Goal: Transaction & Acquisition: Obtain resource

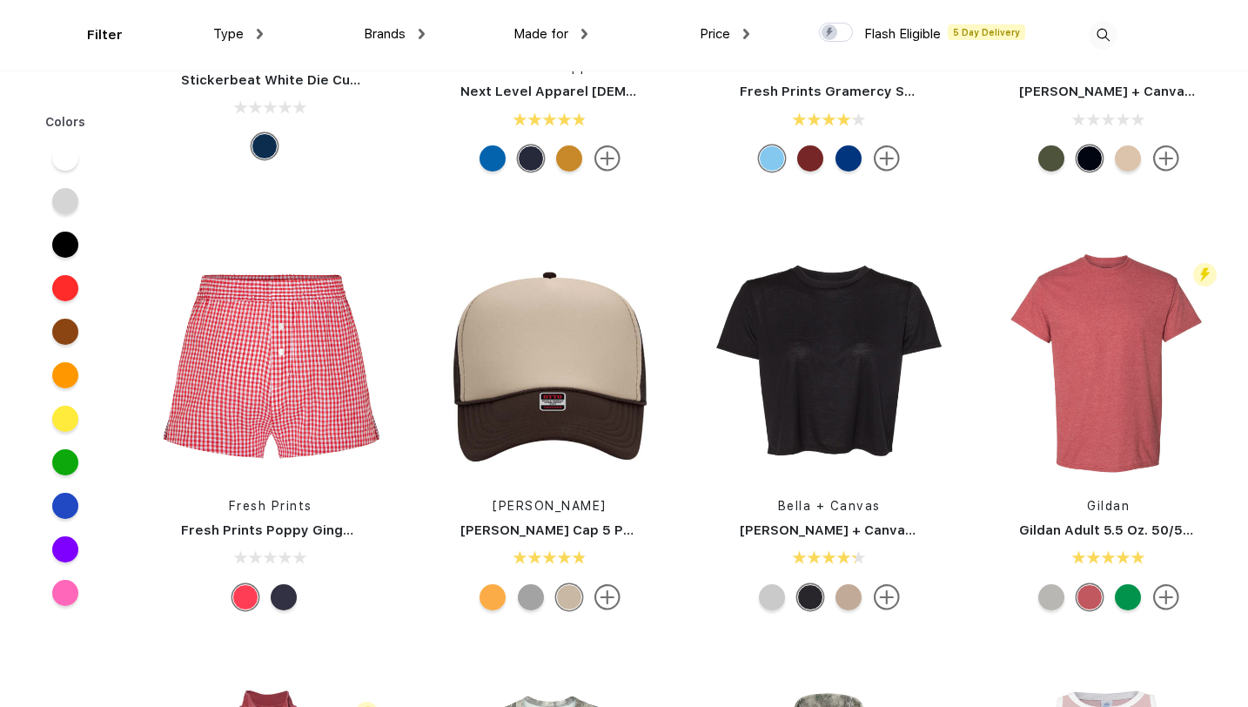
scroll to position [5570, 0]
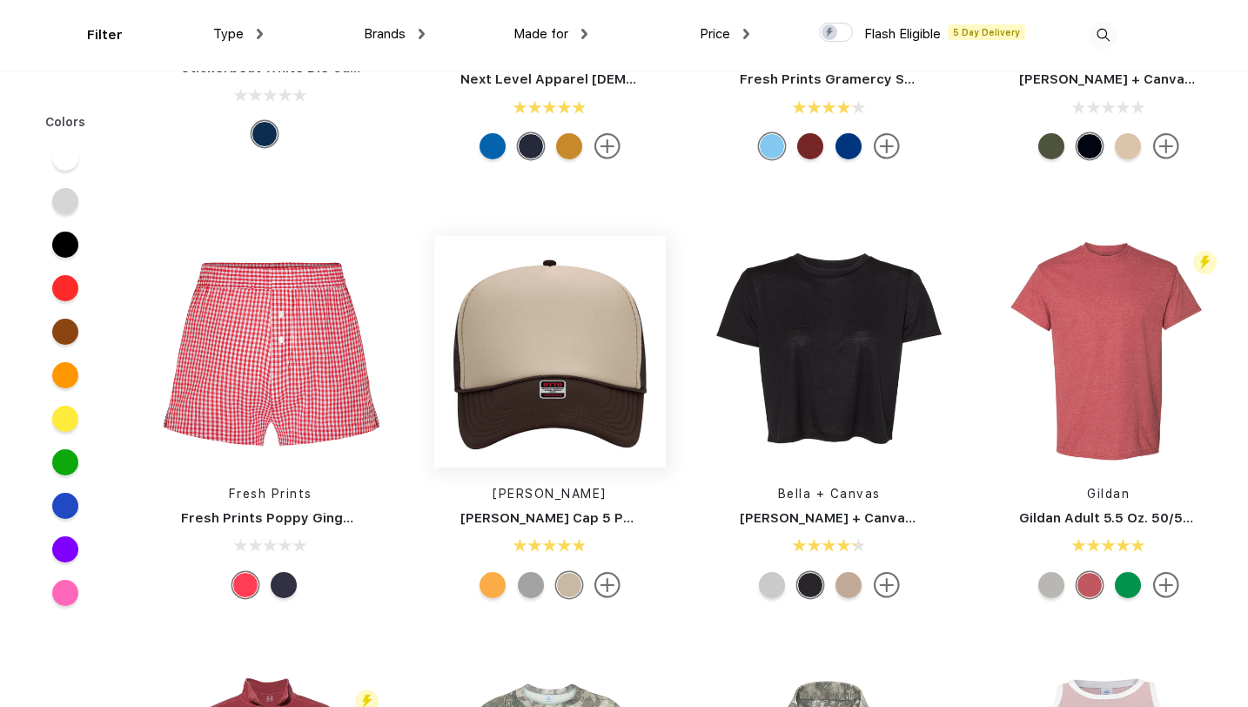
click at [563, 357] on img at bounding box center [550, 352] width 232 height 232
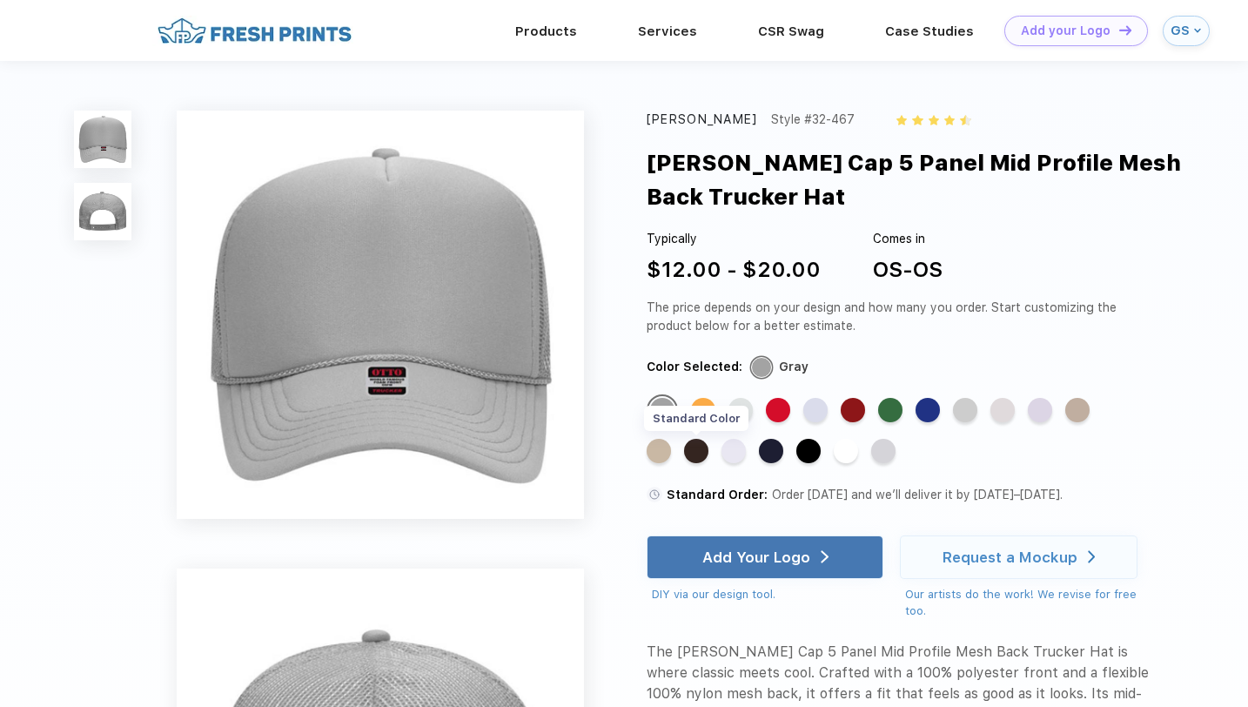
click at [703, 449] on div "Standard Color" at bounding box center [696, 451] width 24 height 24
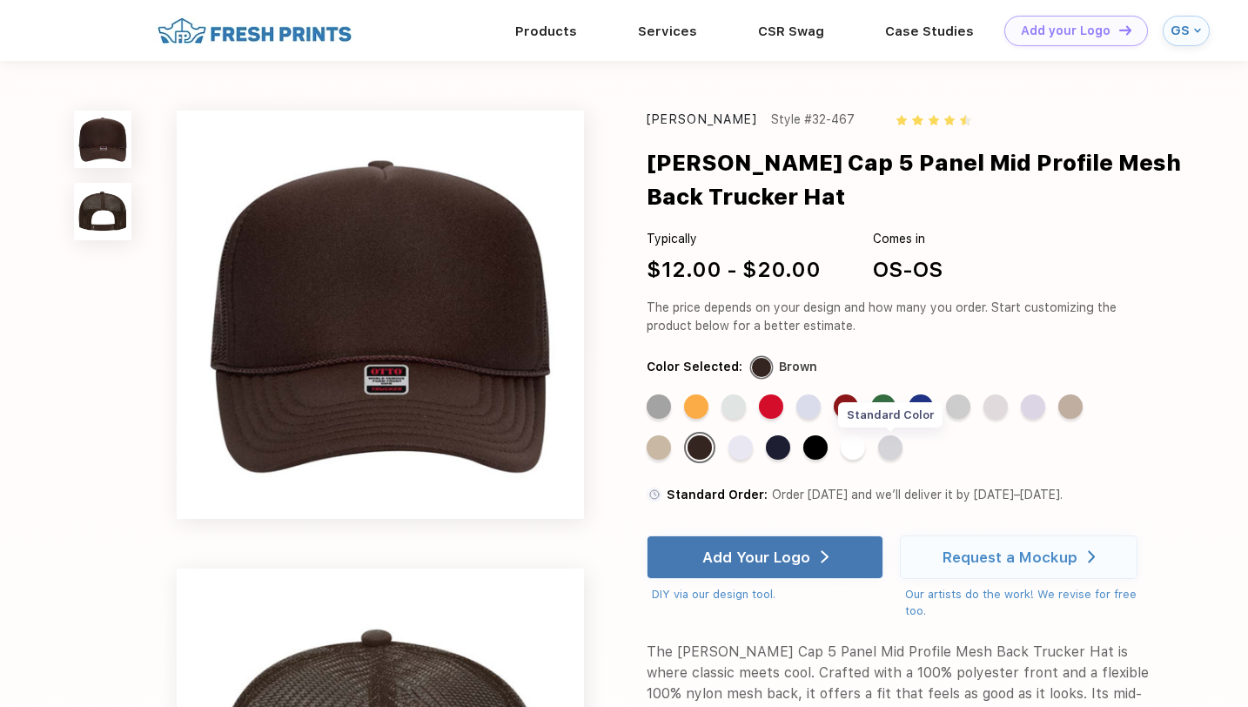
click at [889, 450] on div "Standard Color" at bounding box center [890, 447] width 24 height 24
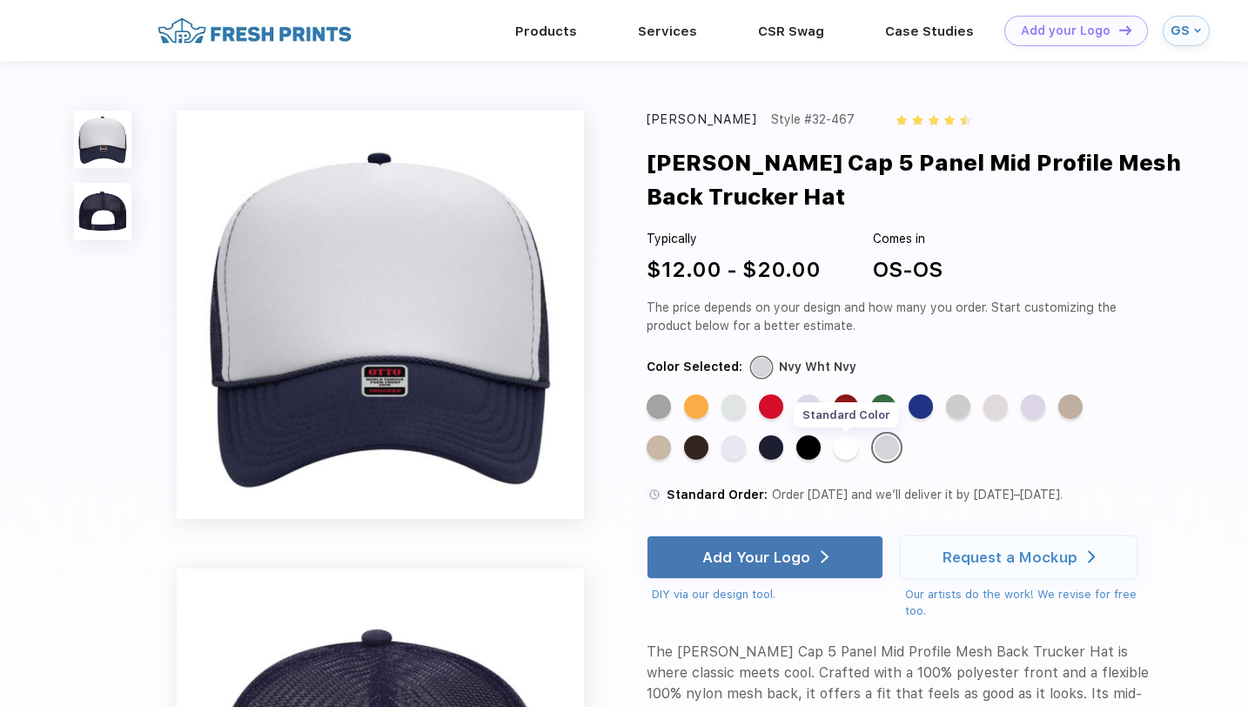
click at [846, 451] on div "Standard Color" at bounding box center [846, 447] width 24 height 24
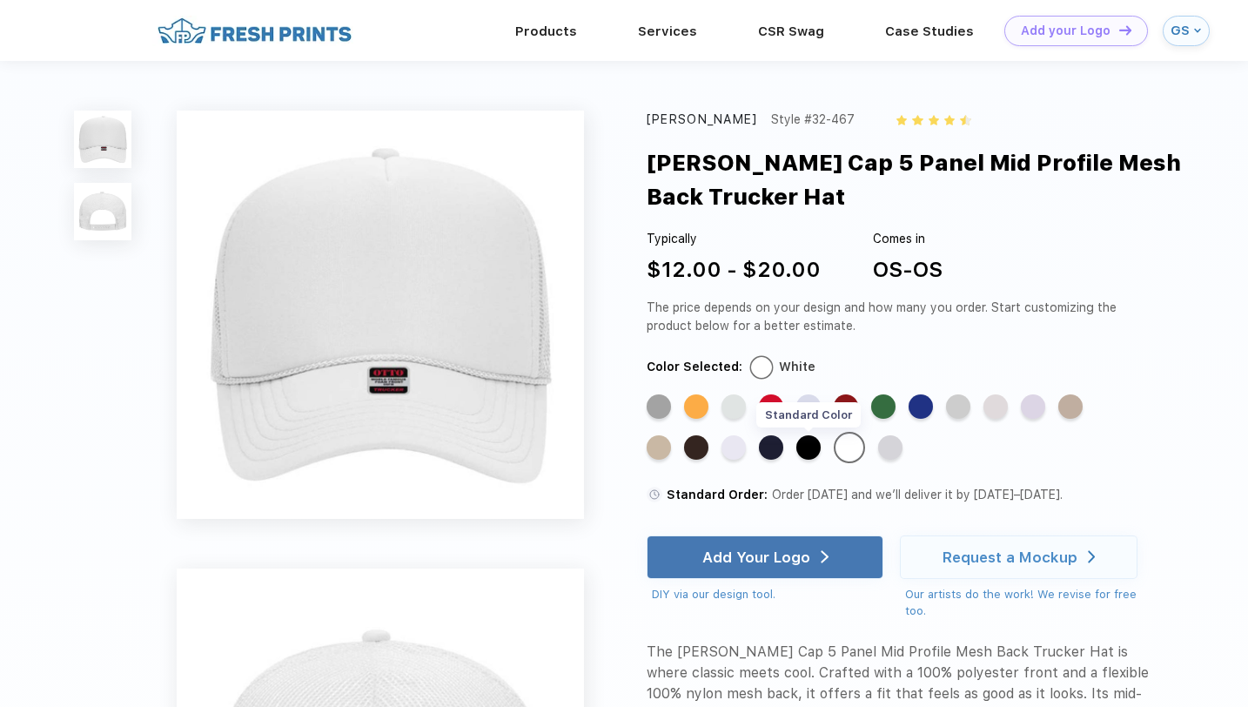
click at [811, 449] on div "Standard Color" at bounding box center [808, 447] width 24 height 24
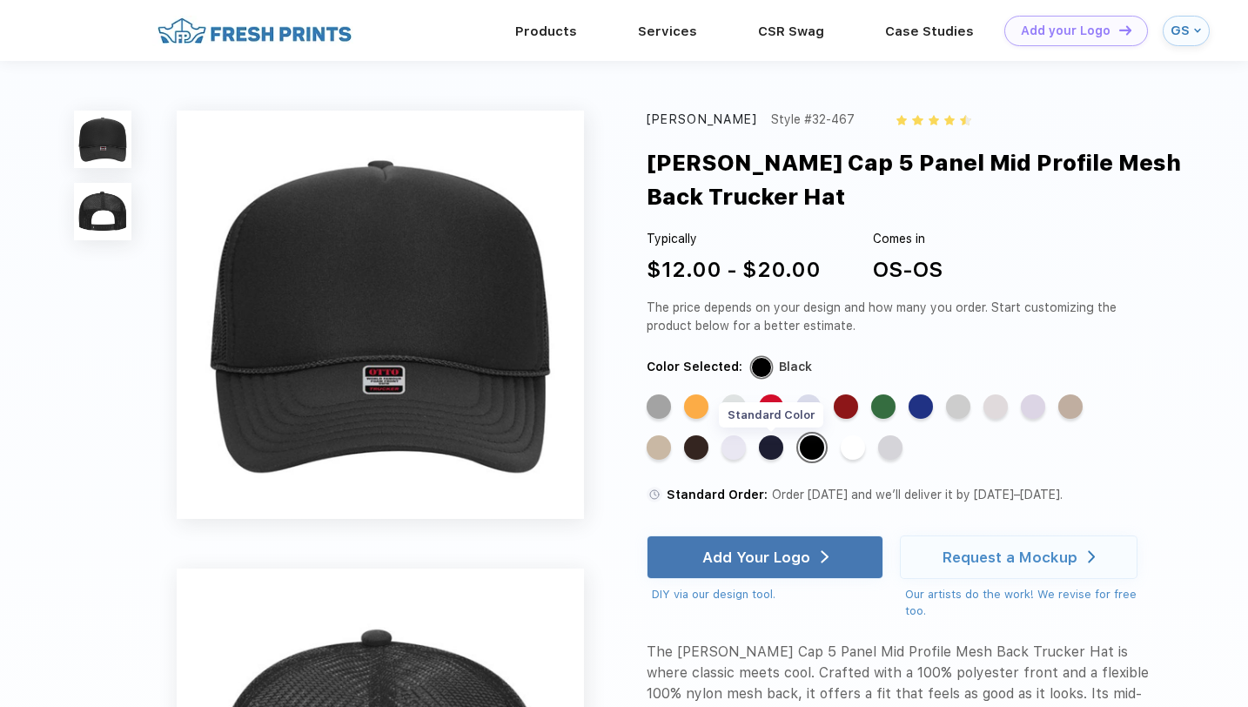
click at [777, 448] on div "Standard Color" at bounding box center [771, 447] width 24 height 24
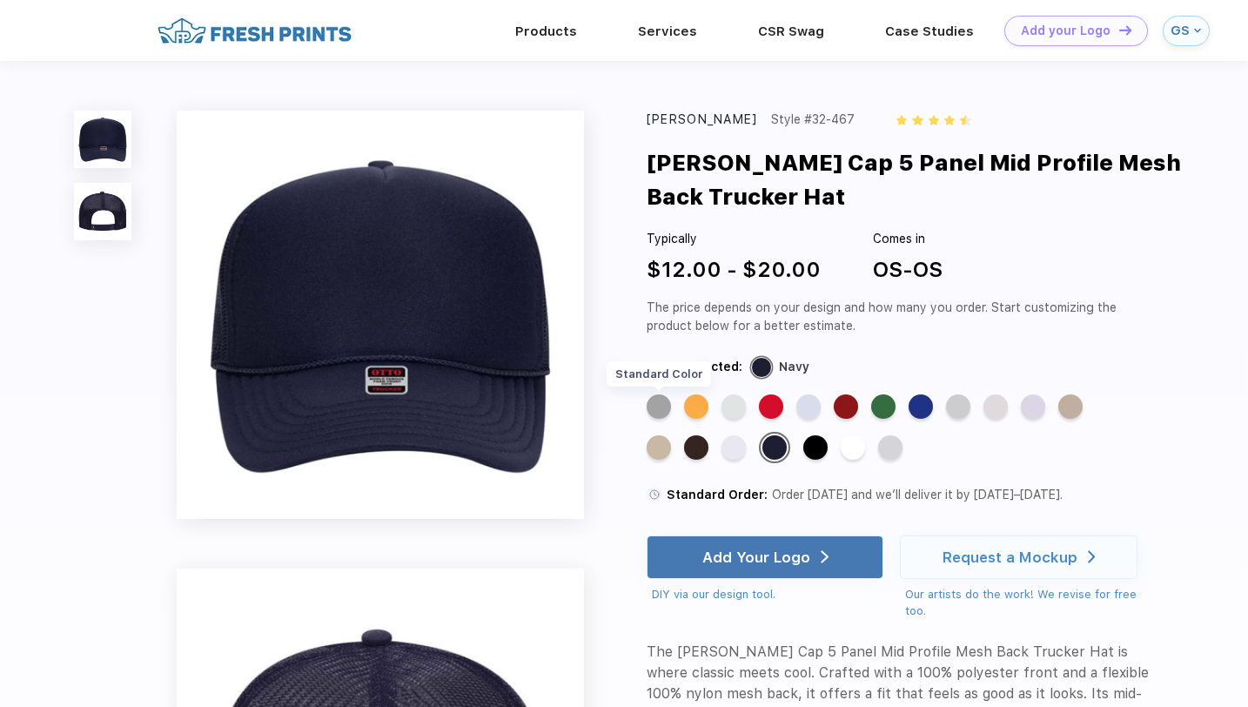
click at [661, 405] on div "Standard Color" at bounding box center [659, 406] width 24 height 24
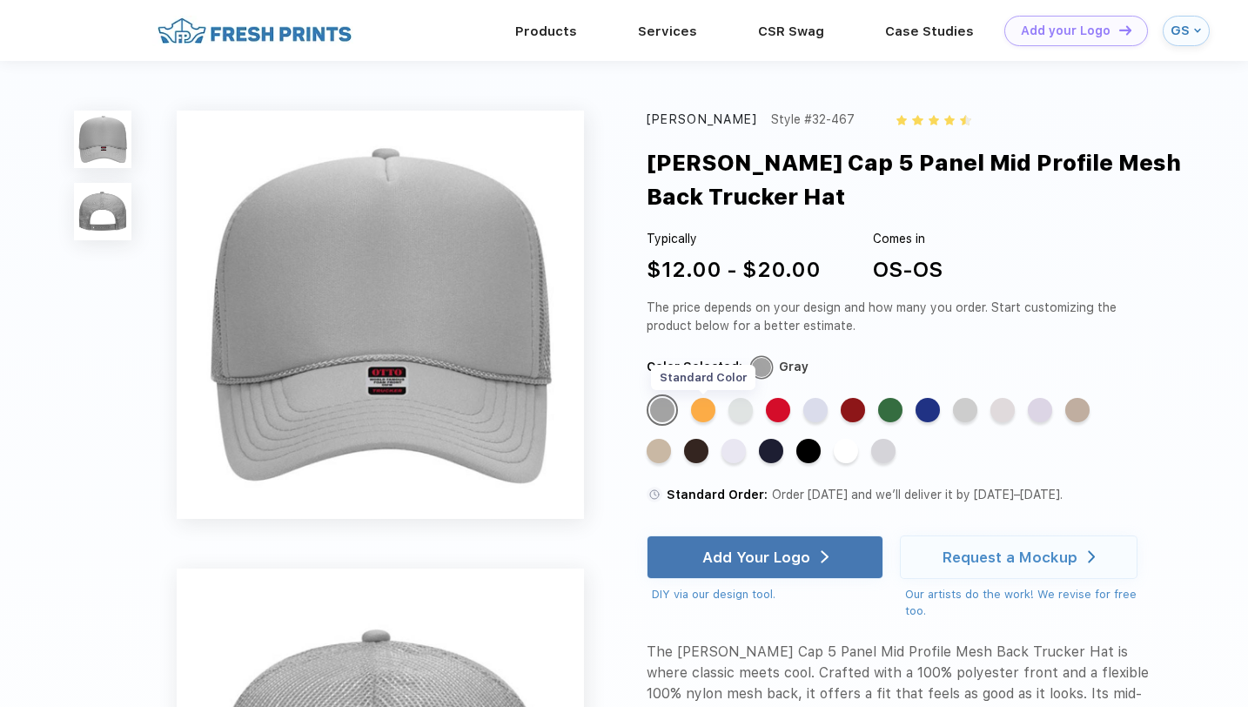
click at [709, 407] on div "Standard Color" at bounding box center [703, 410] width 24 height 24
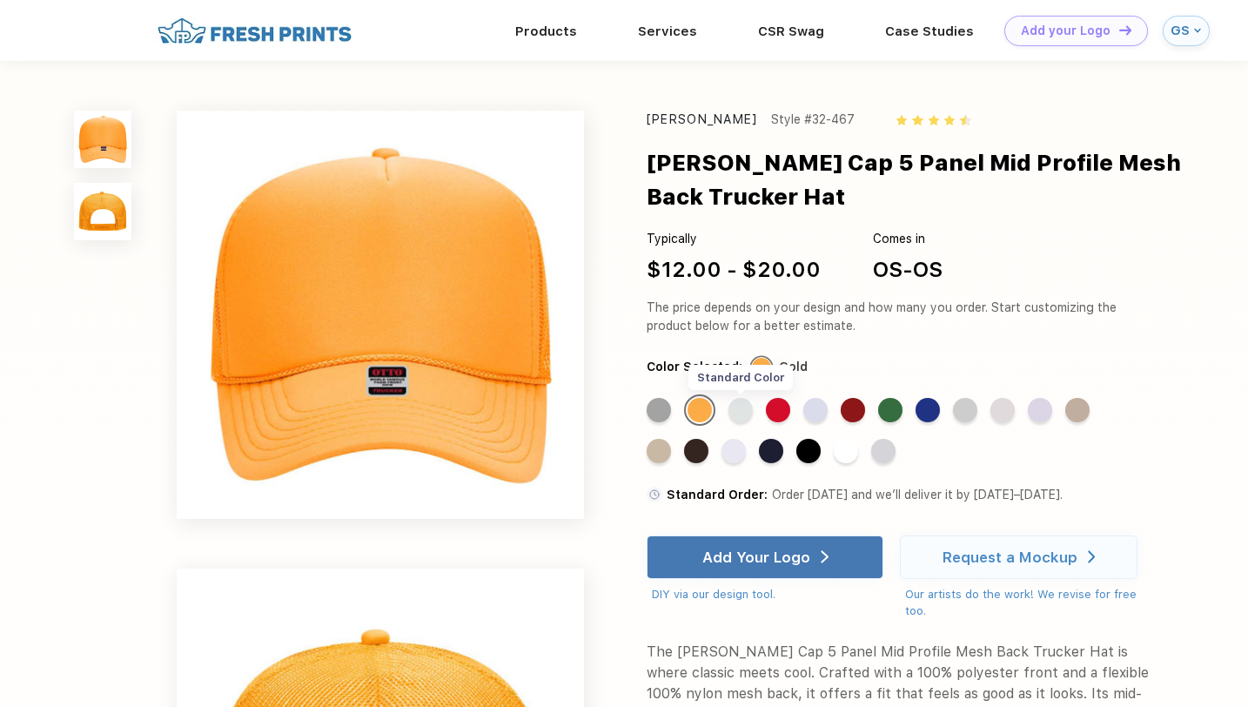
click at [735, 410] on div "Standard Color" at bounding box center [741, 410] width 24 height 24
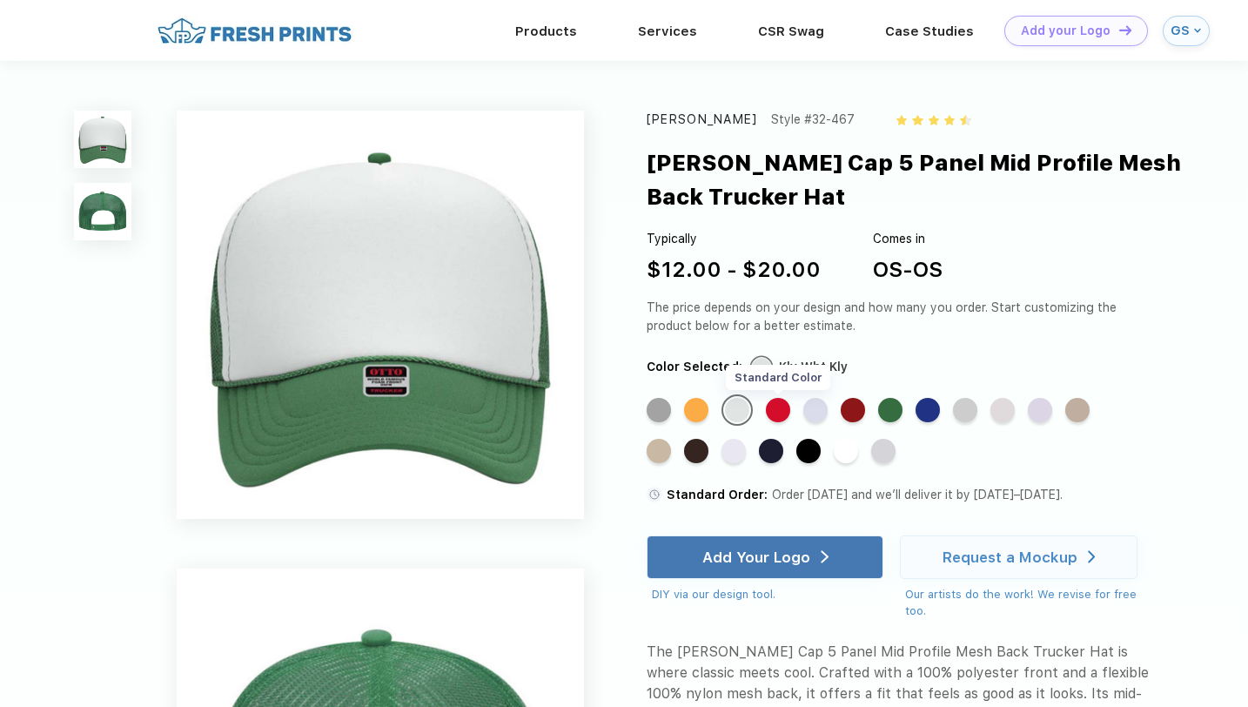
click at [769, 412] on div "Standard Color" at bounding box center [778, 410] width 24 height 24
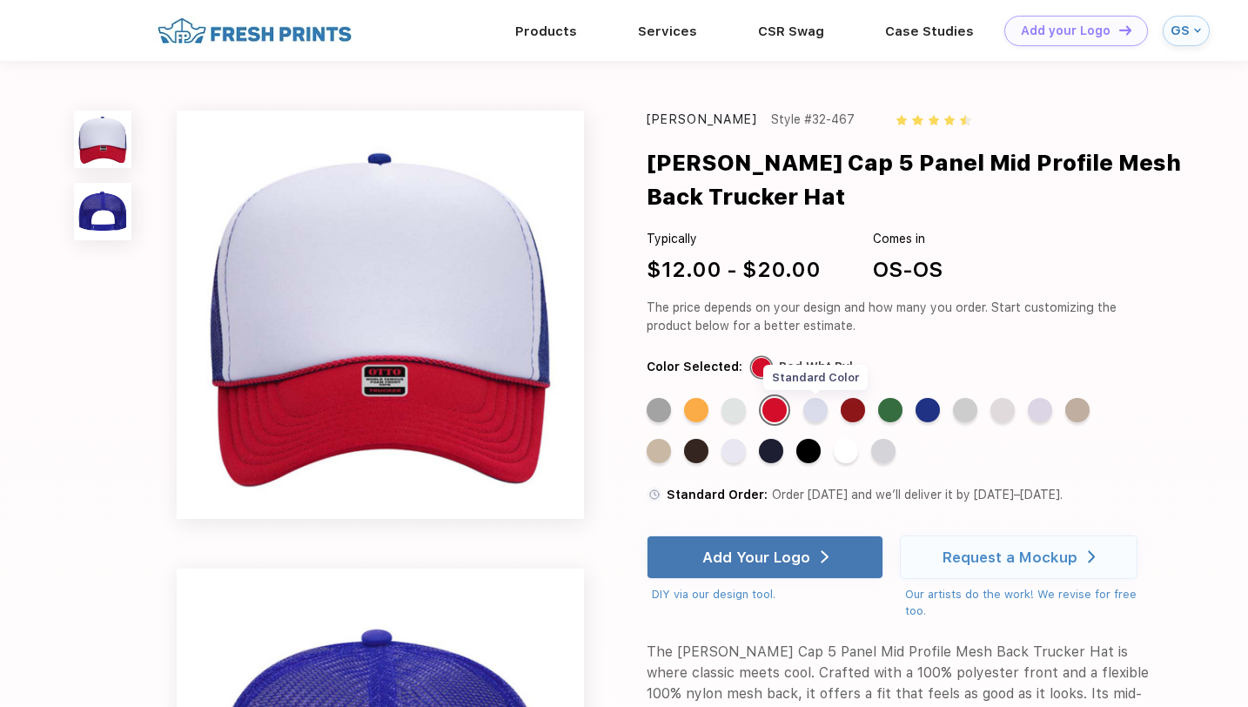
click at [815, 412] on div "Standard Color" at bounding box center [815, 410] width 24 height 24
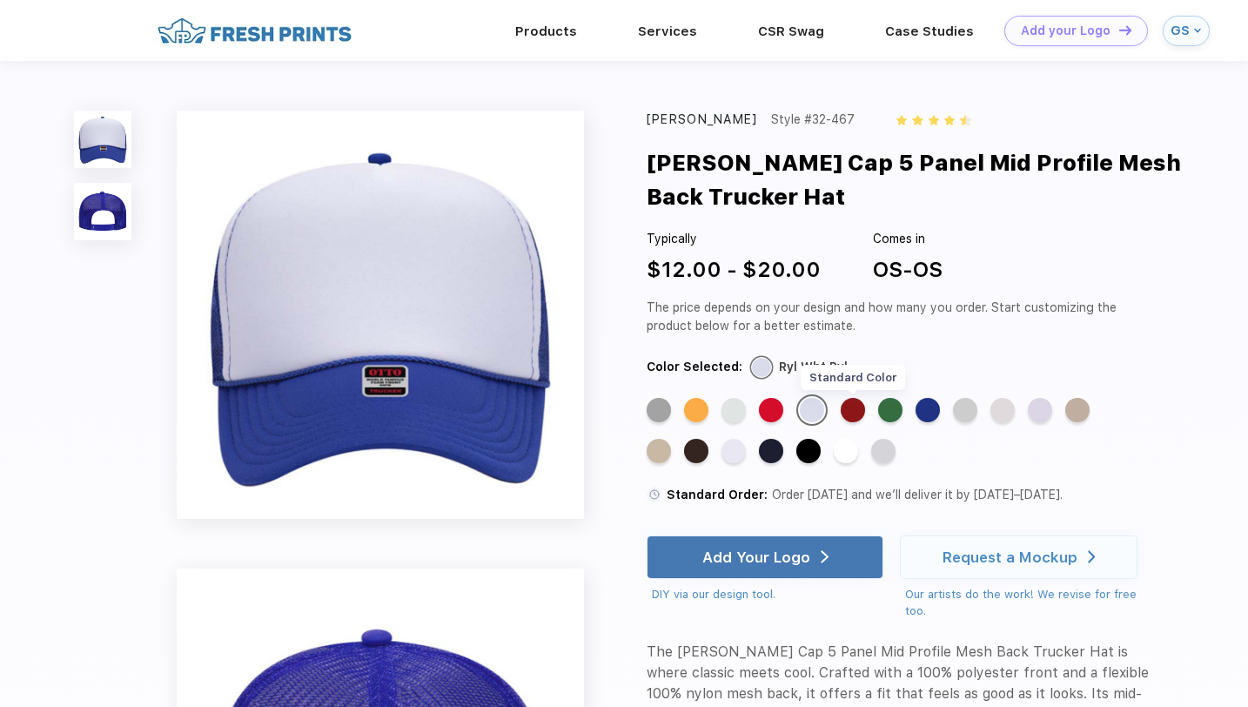
click at [852, 412] on div "Standard Color" at bounding box center [853, 410] width 24 height 24
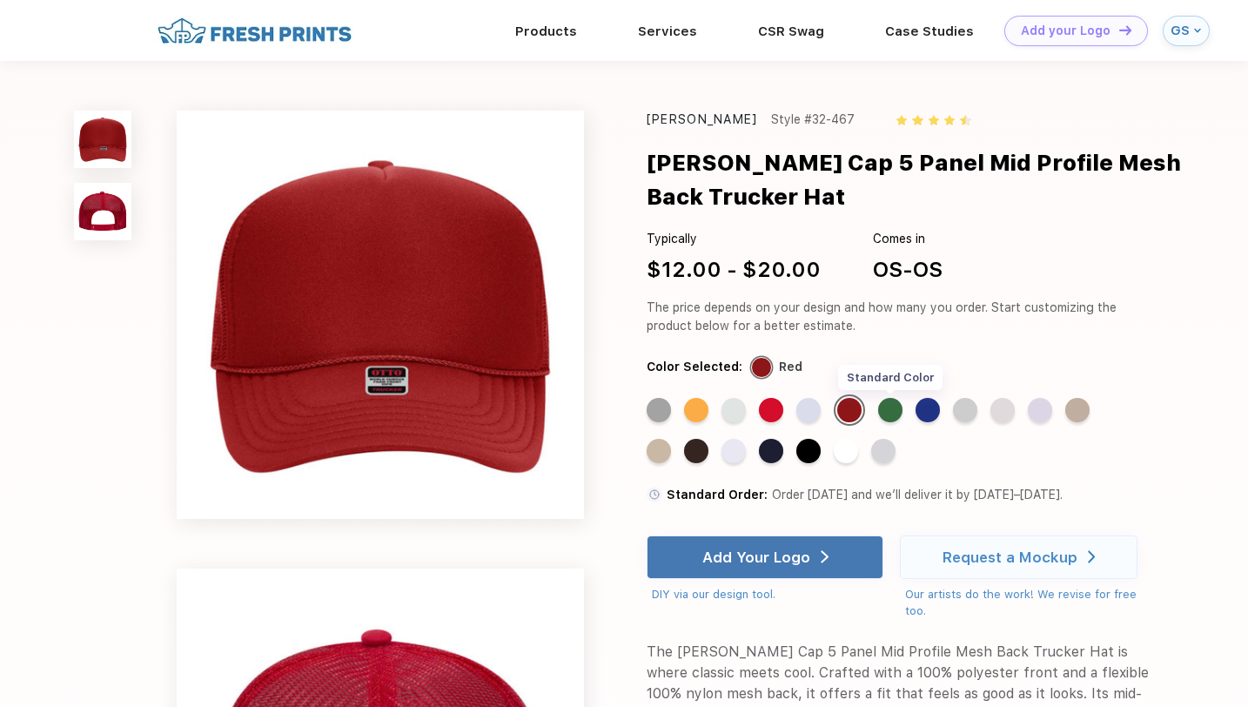
click at [890, 410] on div "Standard Color" at bounding box center [890, 410] width 24 height 24
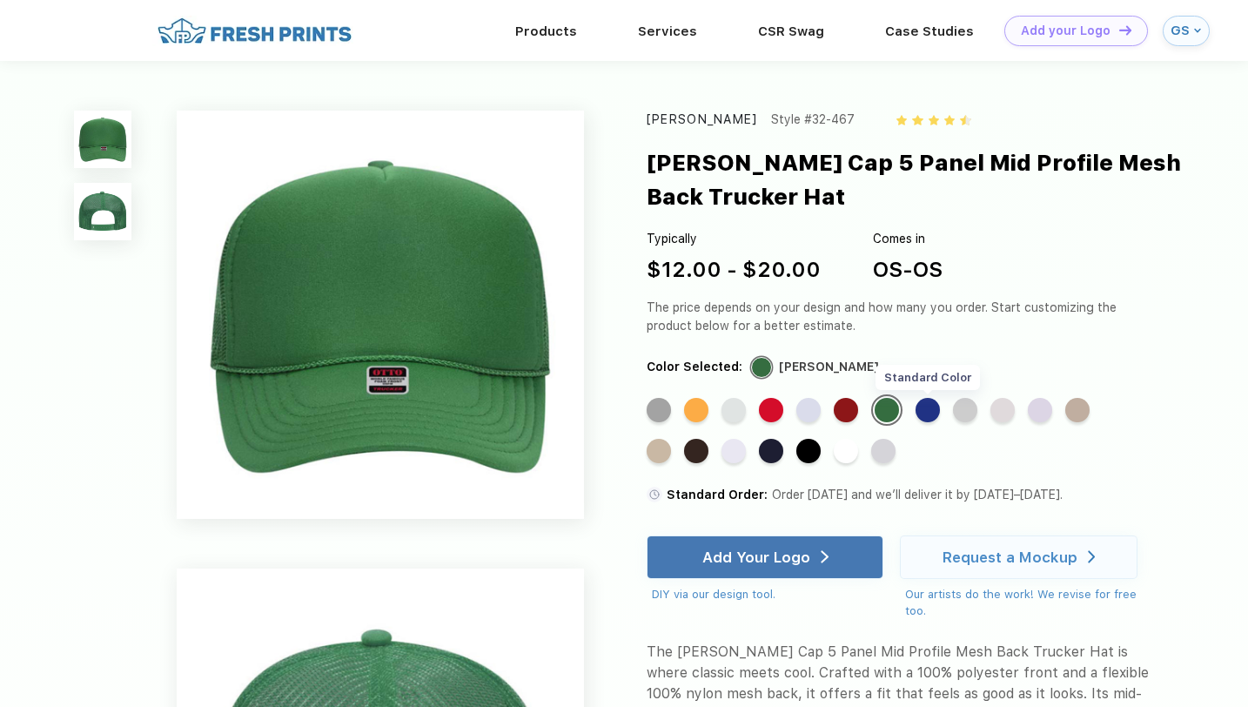
click at [928, 412] on div "Standard Color" at bounding box center [928, 410] width 24 height 24
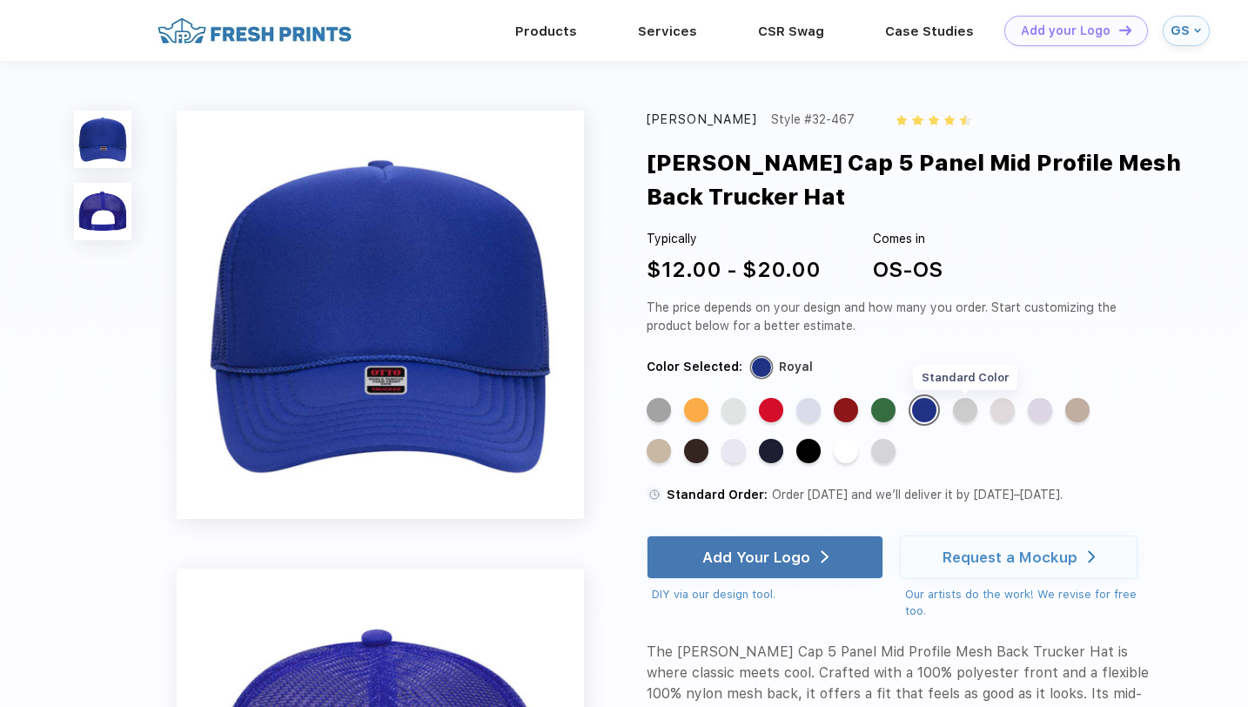
click at [968, 414] on div "Standard Color" at bounding box center [965, 410] width 24 height 24
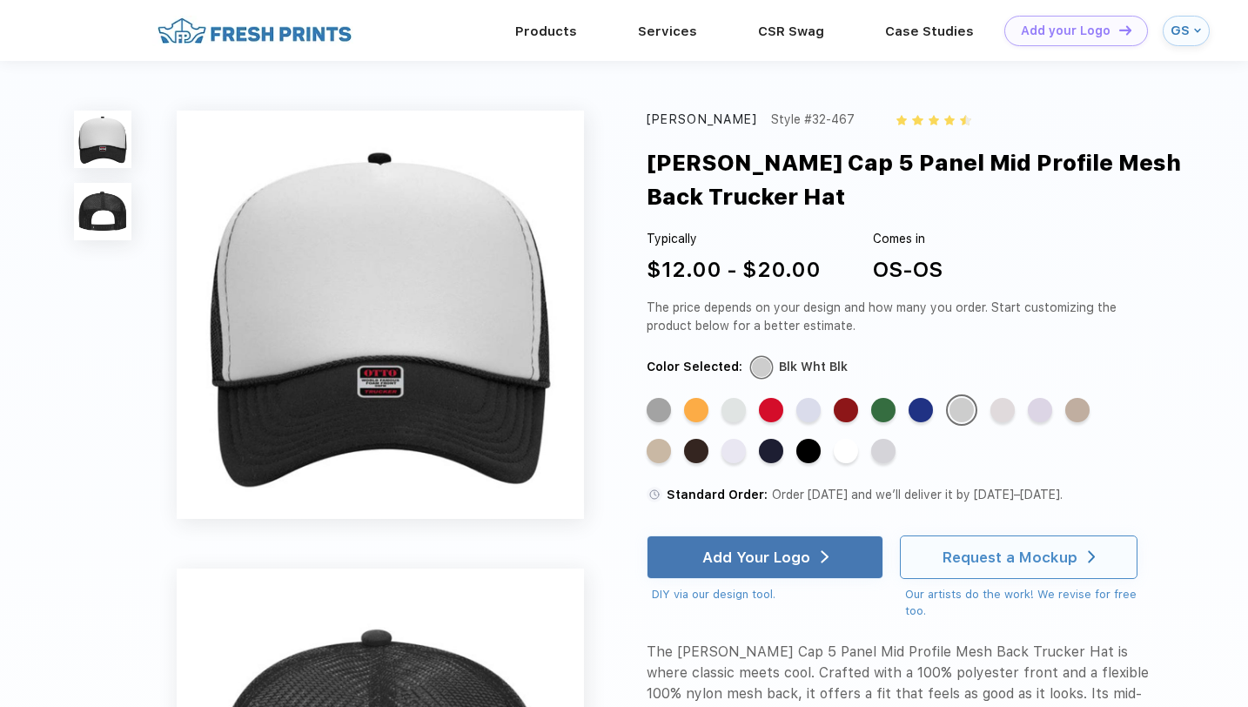
click at [967, 560] on div "Request a Mockup" at bounding box center [1010, 556] width 135 height 17
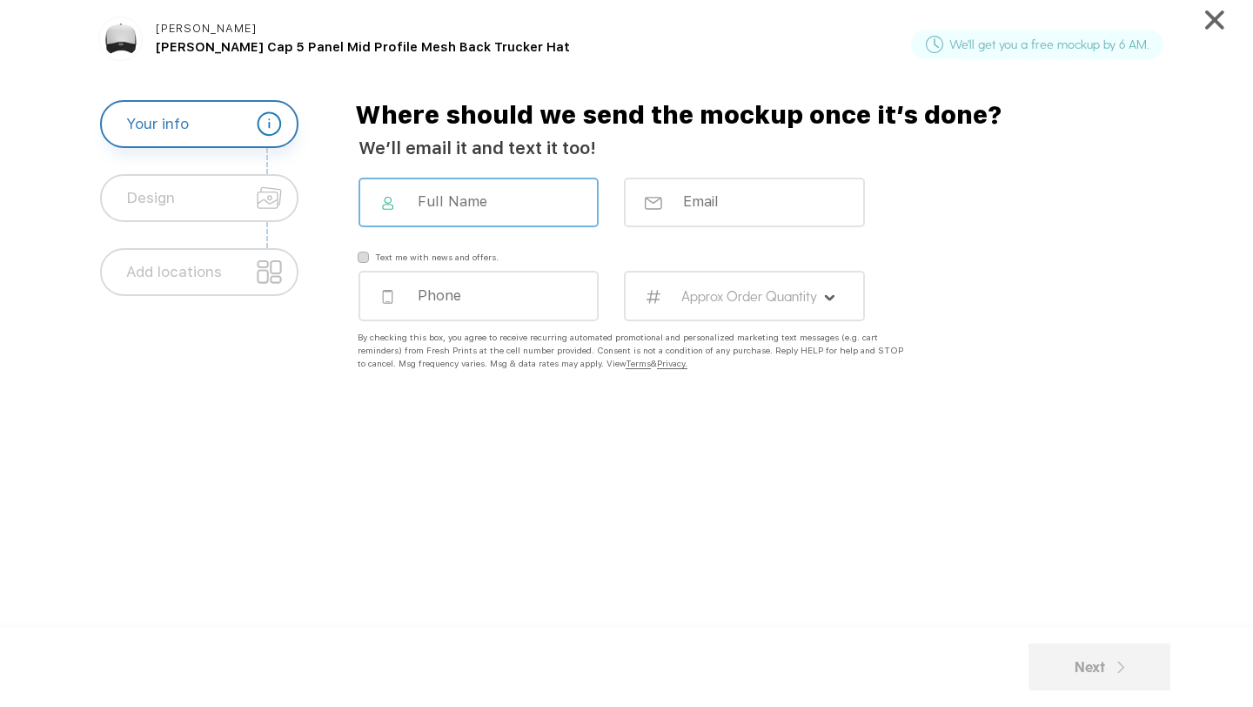
click at [507, 205] on input at bounding box center [490, 200] width 149 height 17
click at [489, 192] on input at bounding box center [490, 200] width 149 height 17
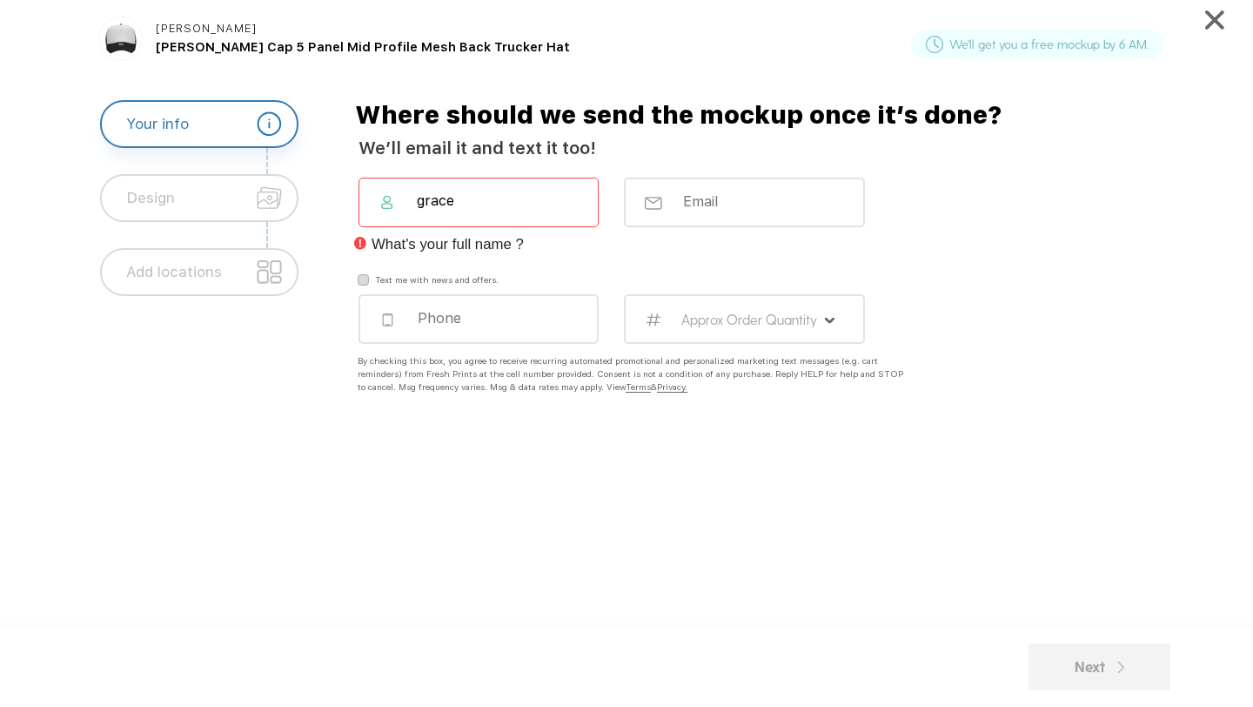
type input "grace"
click at [735, 191] on input "email" at bounding box center [755, 199] width 149 height 17
type input "sebesta"
click at [511, 315] on input "tel" at bounding box center [490, 317] width 149 height 17
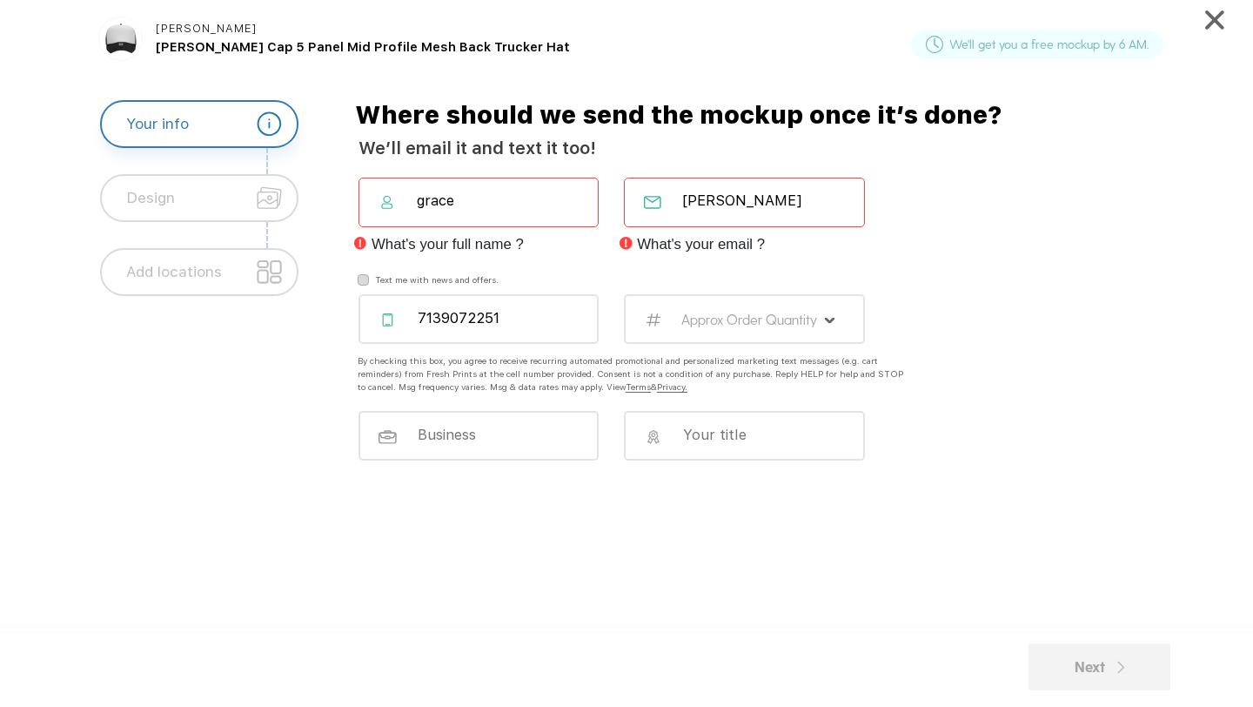
type input "7139072251"
click at [706, 328] on div "Approx Order Quantity" at bounding box center [744, 319] width 240 height 50
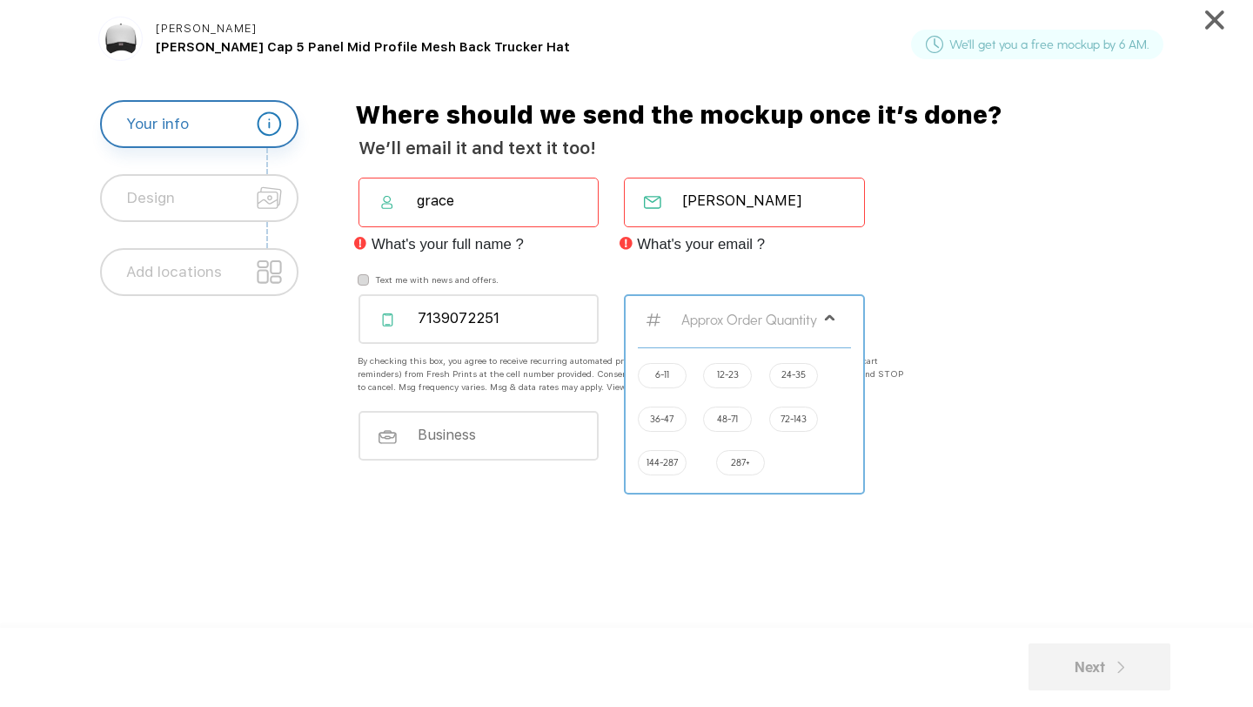
click at [671, 373] on div "6-11" at bounding box center [662, 375] width 49 height 25
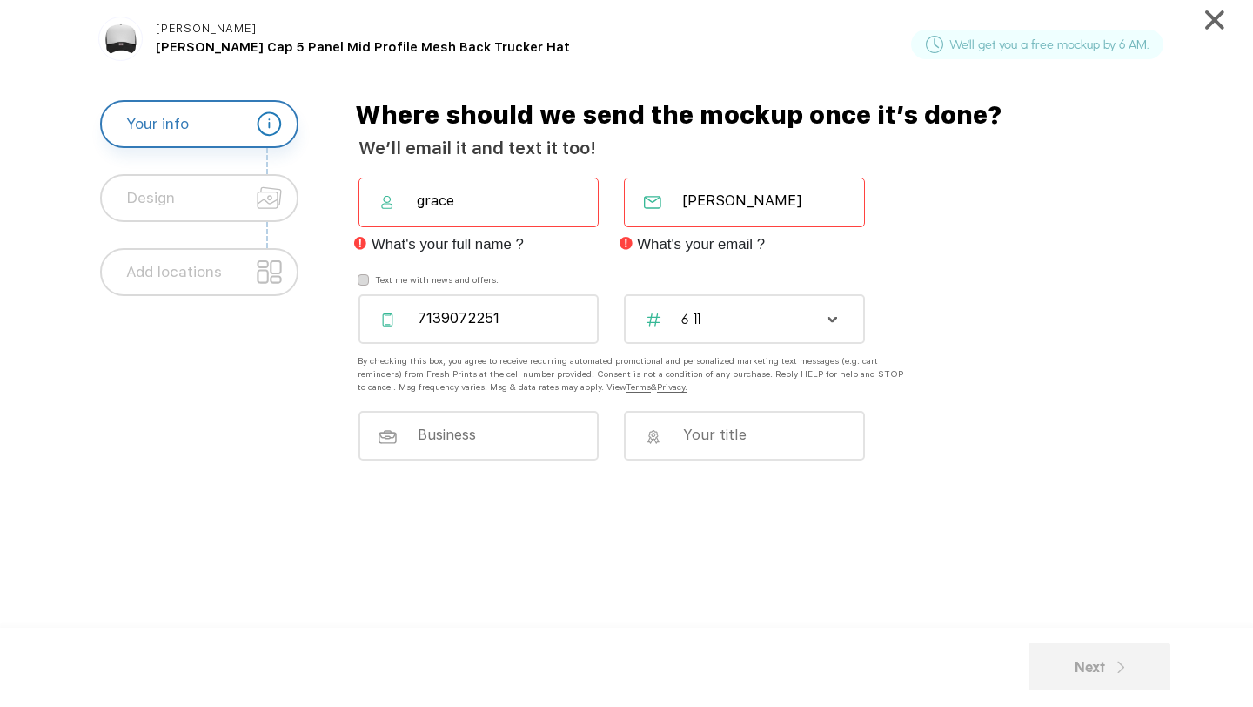
click at [508, 445] on div at bounding box center [479, 436] width 240 height 50
click at [500, 440] on input at bounding box center [490, 434] width 149 height 17
type input "Knect Marketing"
click at [715, 436] on input at bounding box center [755, 433] width 149 height 17
type input "Account Manager"
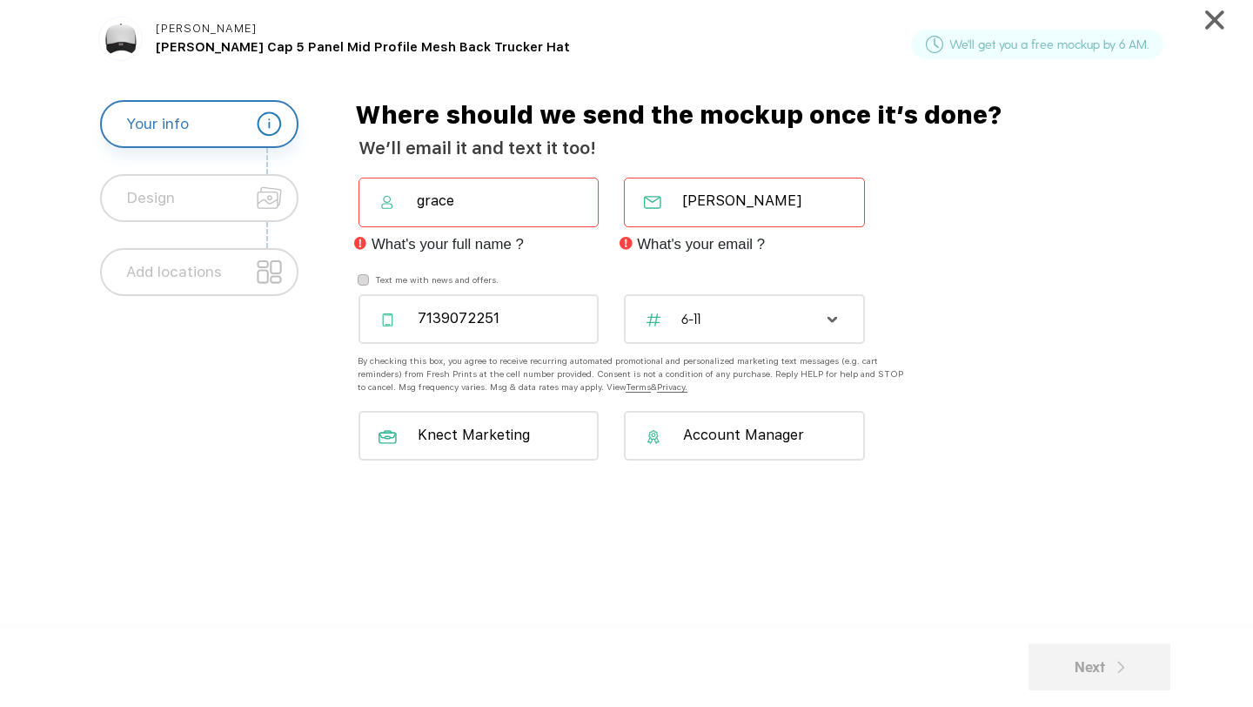
click at [524, 206] on input "grace" at bounding box center [489, 199] width 149 height 17
type input "grace sebesta"
click at [749, 197] on input "sebesta" at bounding box center [755, 199] width 149 height 17
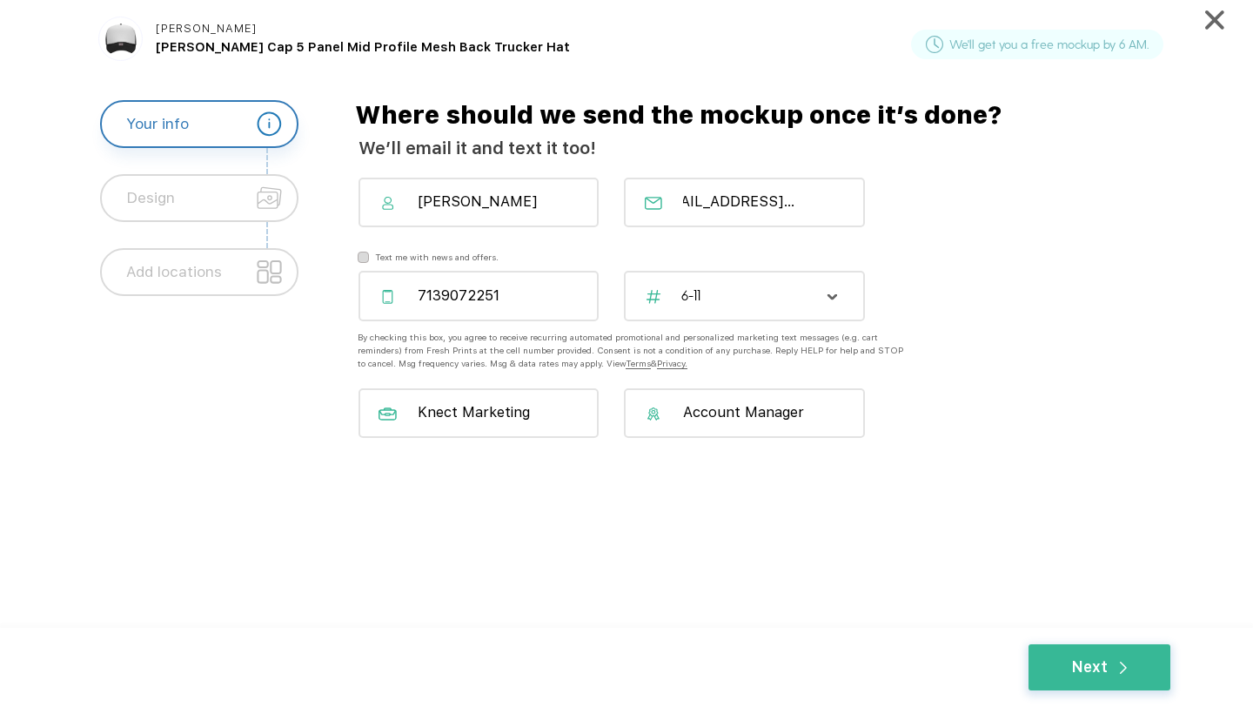
scroll to position [0, 43]
type input "gracesebesta4@yahoo.com"
click at [1085, 662] on div "Next" at bounding box center [1100, 667] width 56 height 23
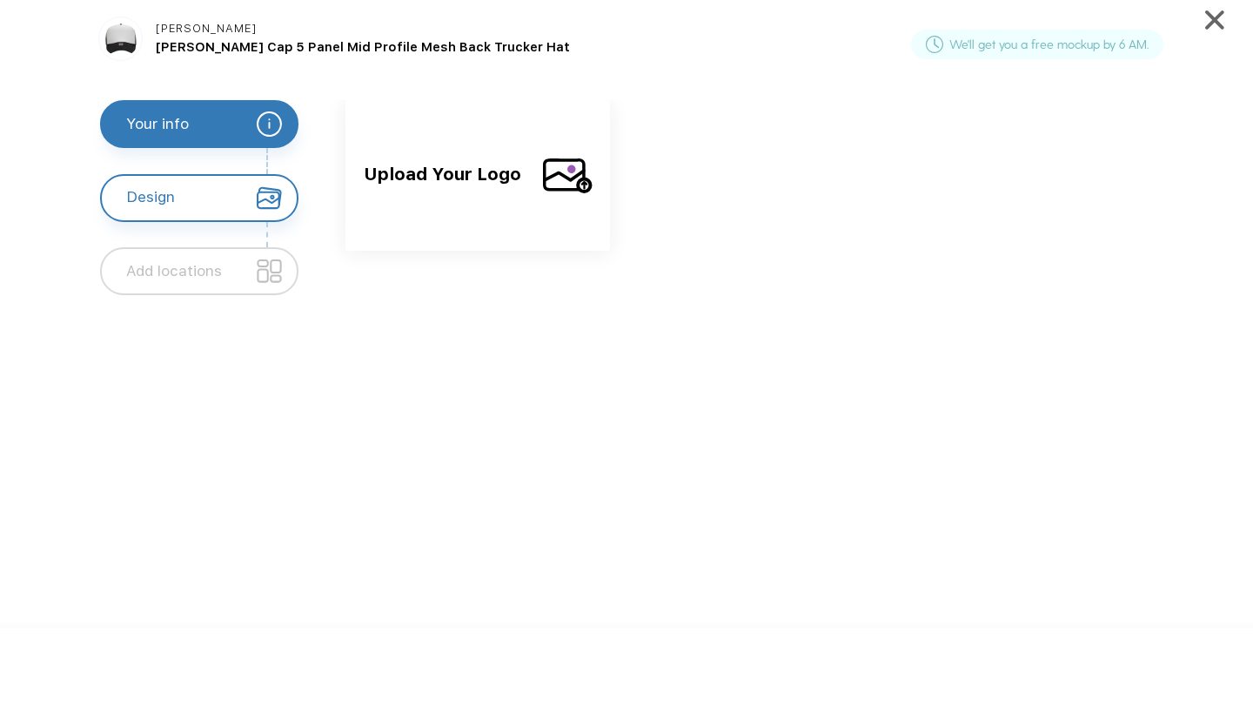
click at [497, 191] on span "Upload Your Logo" at bounding box center [446, 188] width 165 height 57
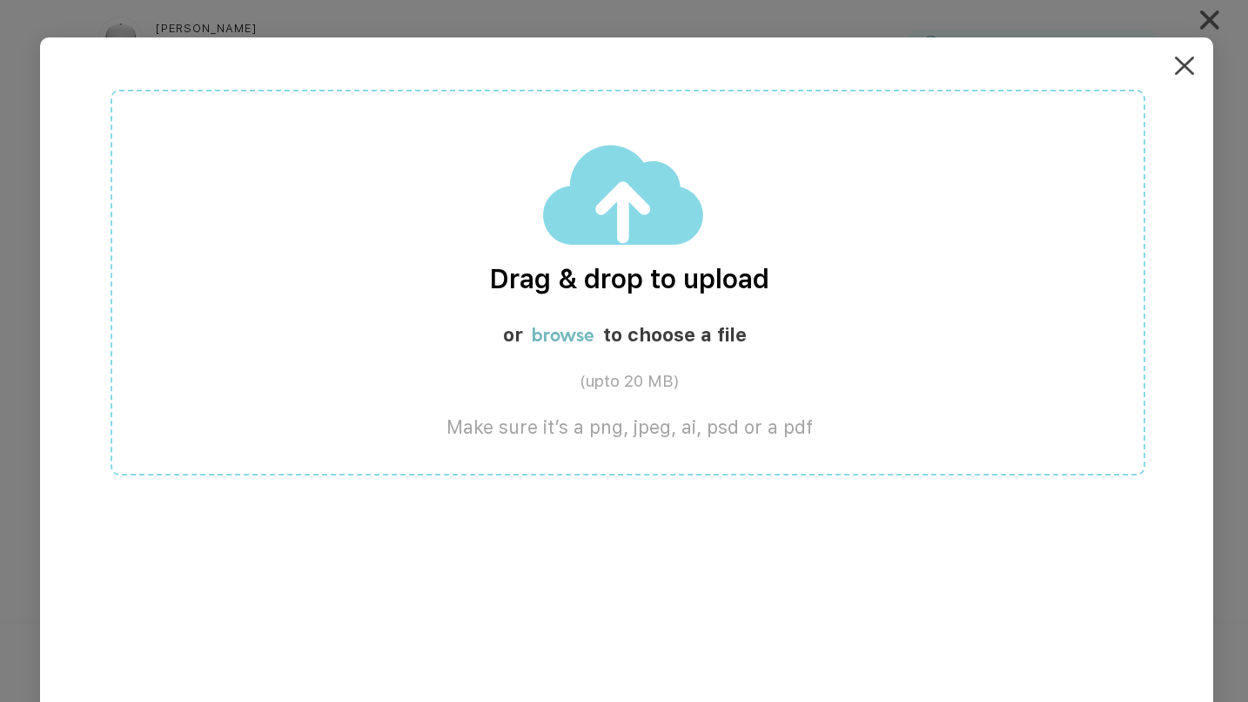
click at [655, 205] on img at bounding box center [624, 195] width 162 height 103
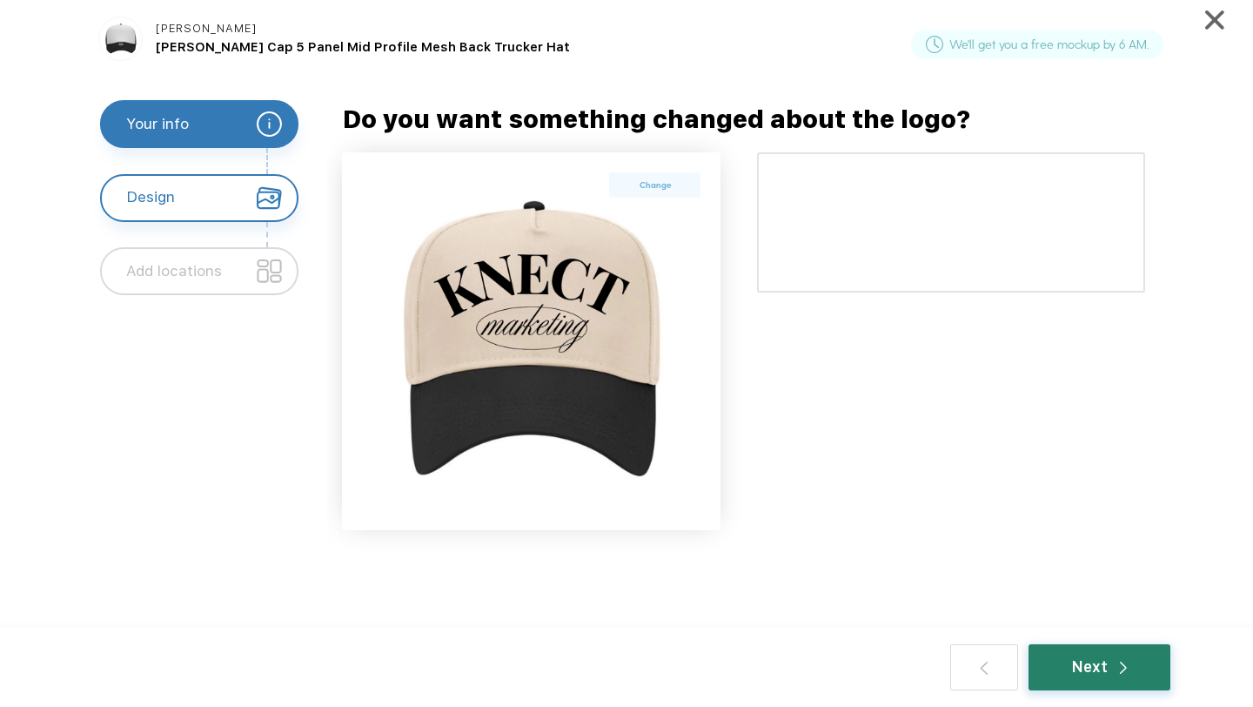
click at [1084, 646] on div "Next" at bounding box center [1100, 667] width 142 height 46
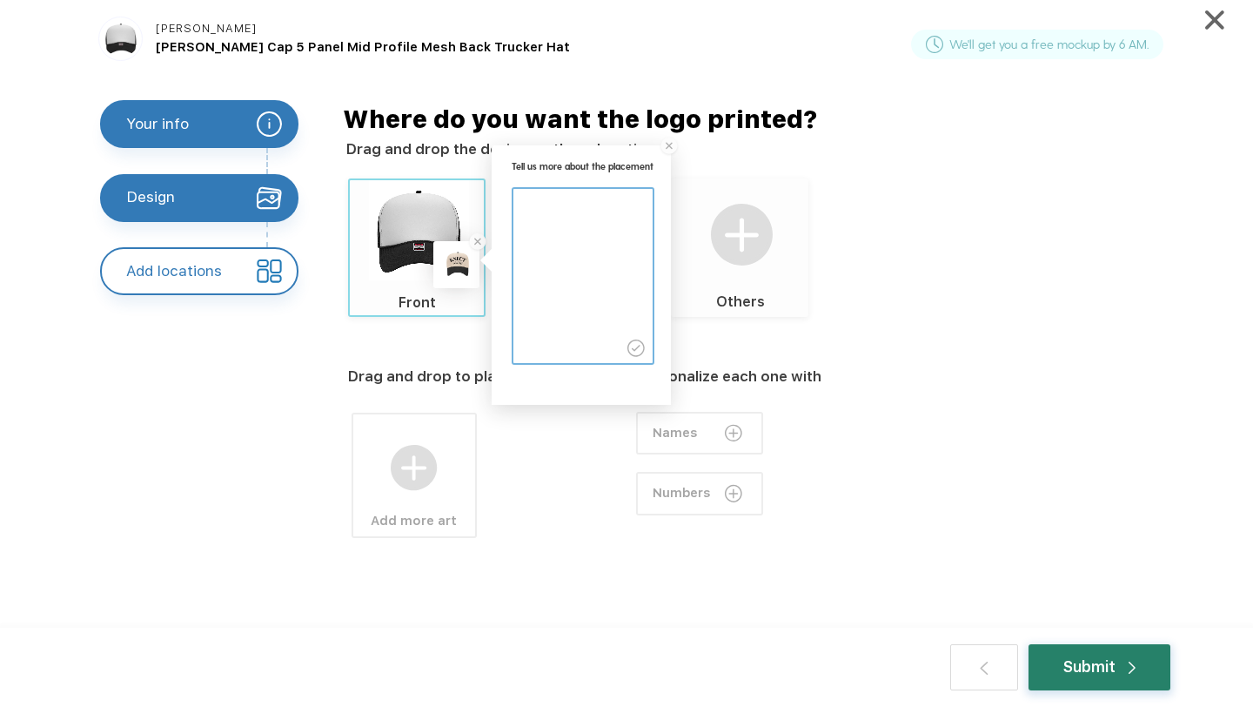
click at [1070, 669] on div "Submit" at bounding box center [1100, 667] width 72 height 23
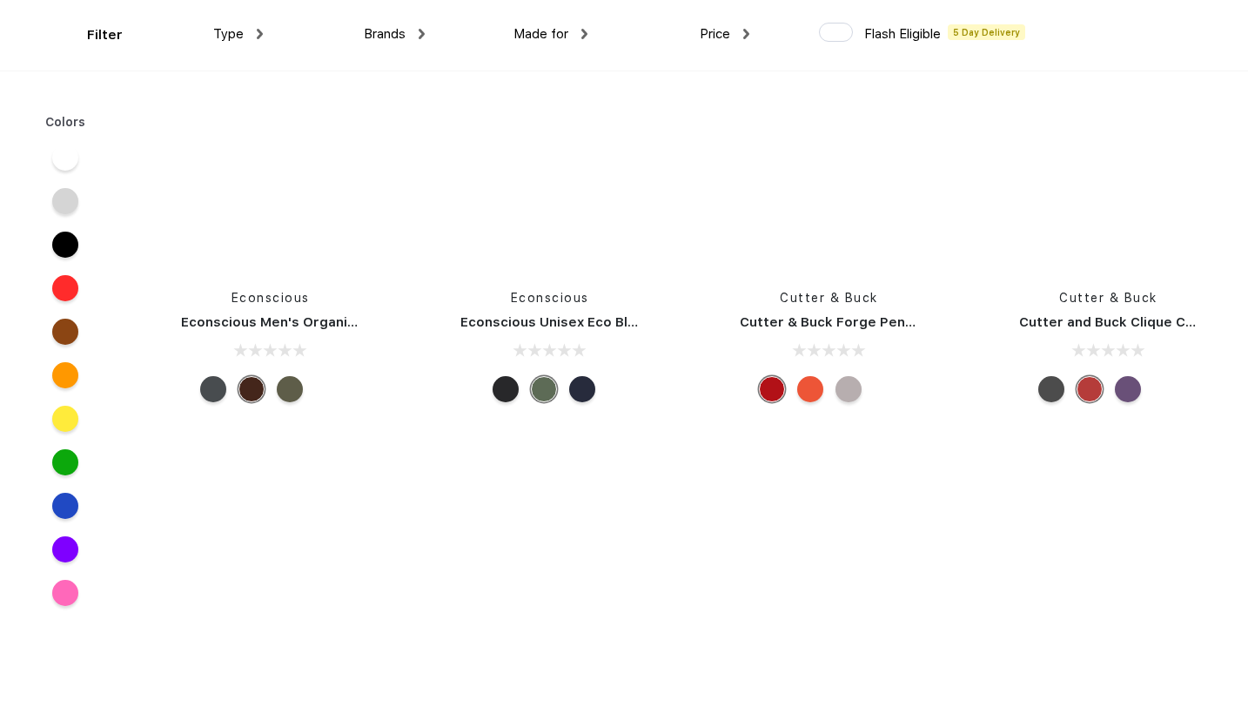
scroll to position [24190, 0]
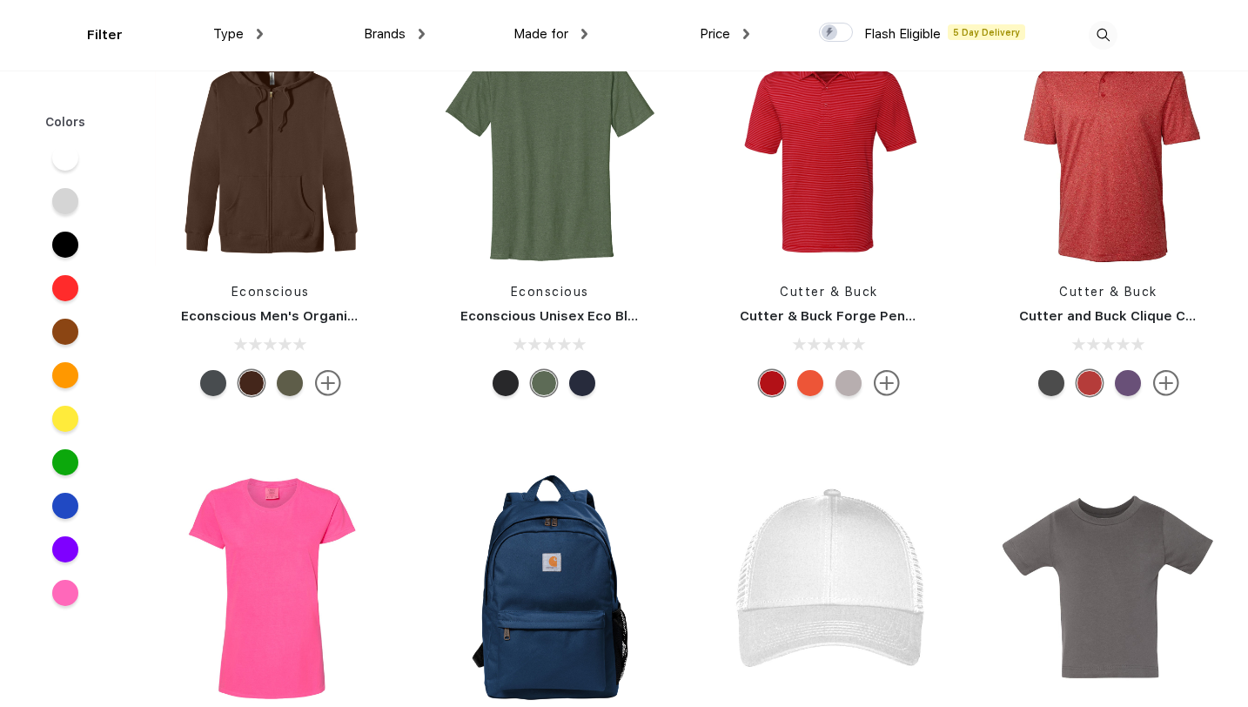
click at [257, 30] on img at bounding box center [260, 34] width 6 height 10
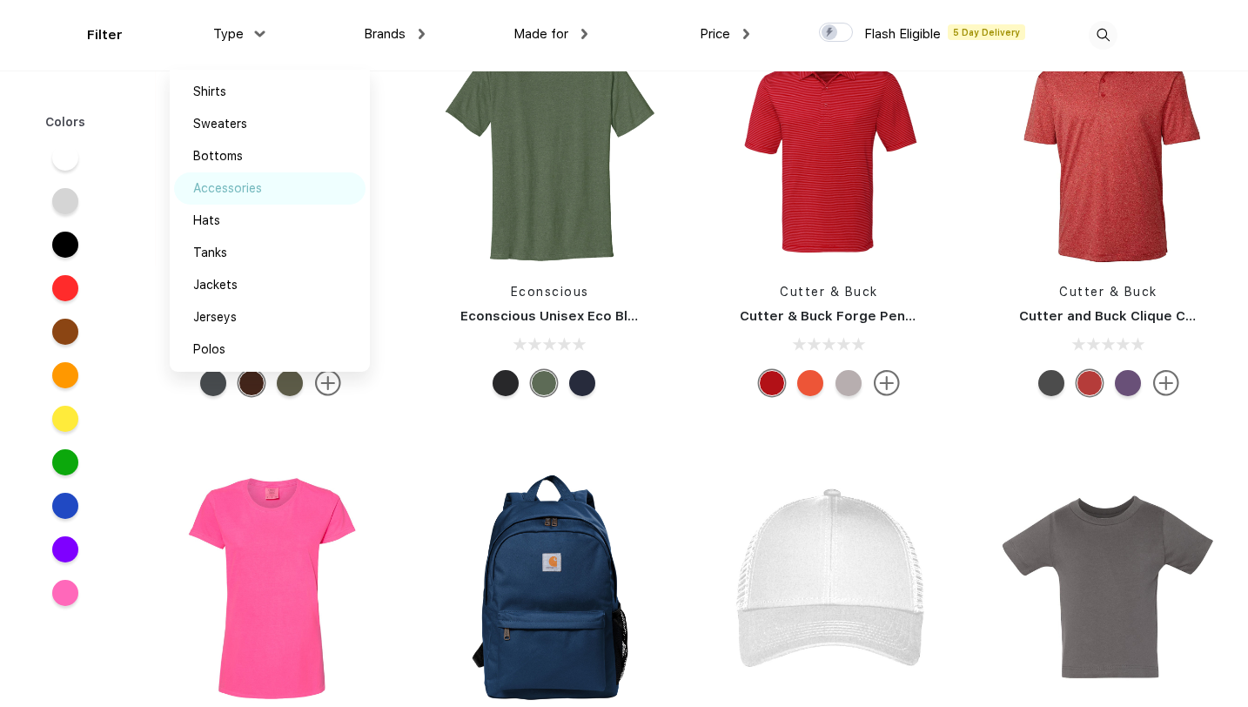
click at [228, 187] on div "Accessories" at bounding box center [227, 188] width 69 height 18
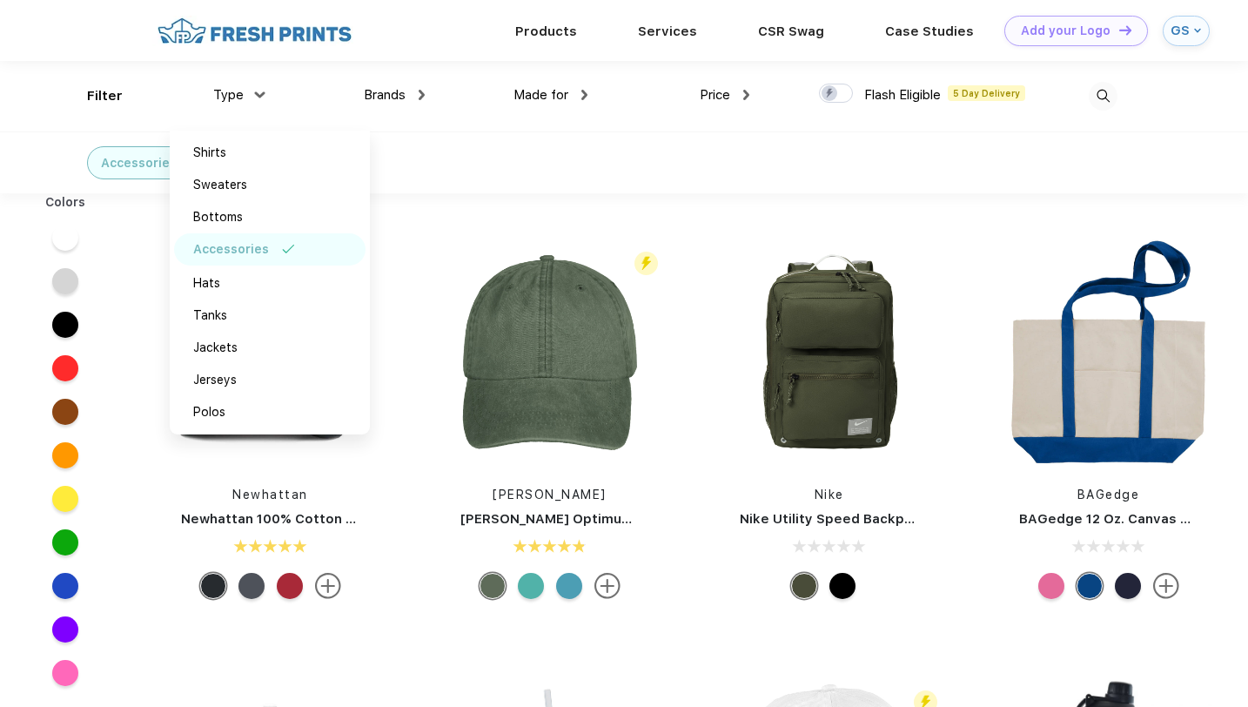
click at [686, 168] on div "Accessories" at bounding box center [624, 162] width 1248 height 62
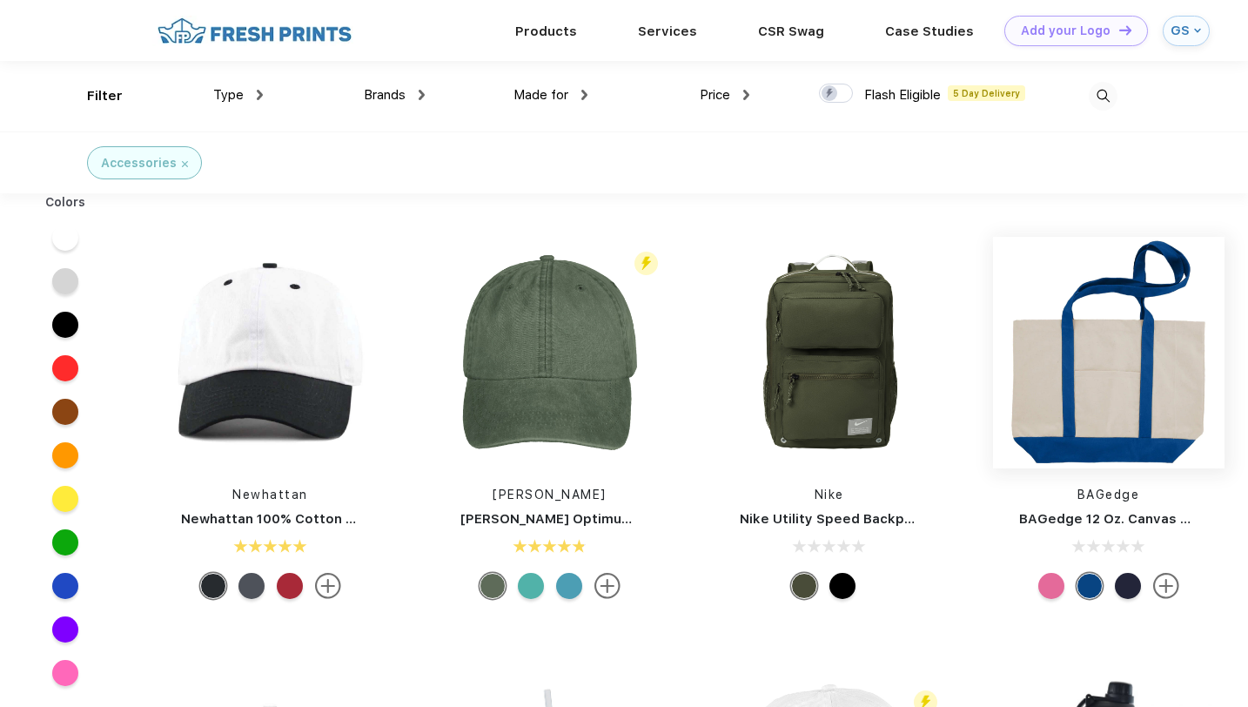
click at [1133, 400] on img at bounding box center [1109, 353] width 232 height 232
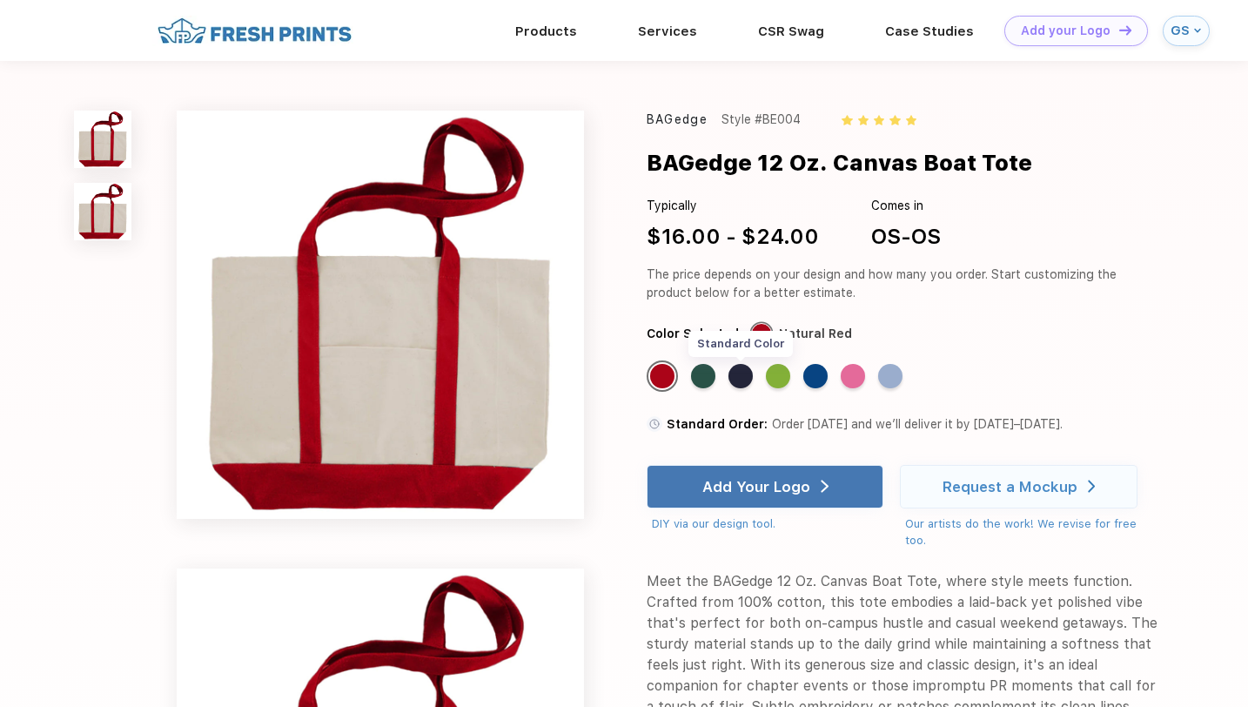
click at [748, 374] on div "Standard Color" at bounding box center [741, 376] width 24 height 24
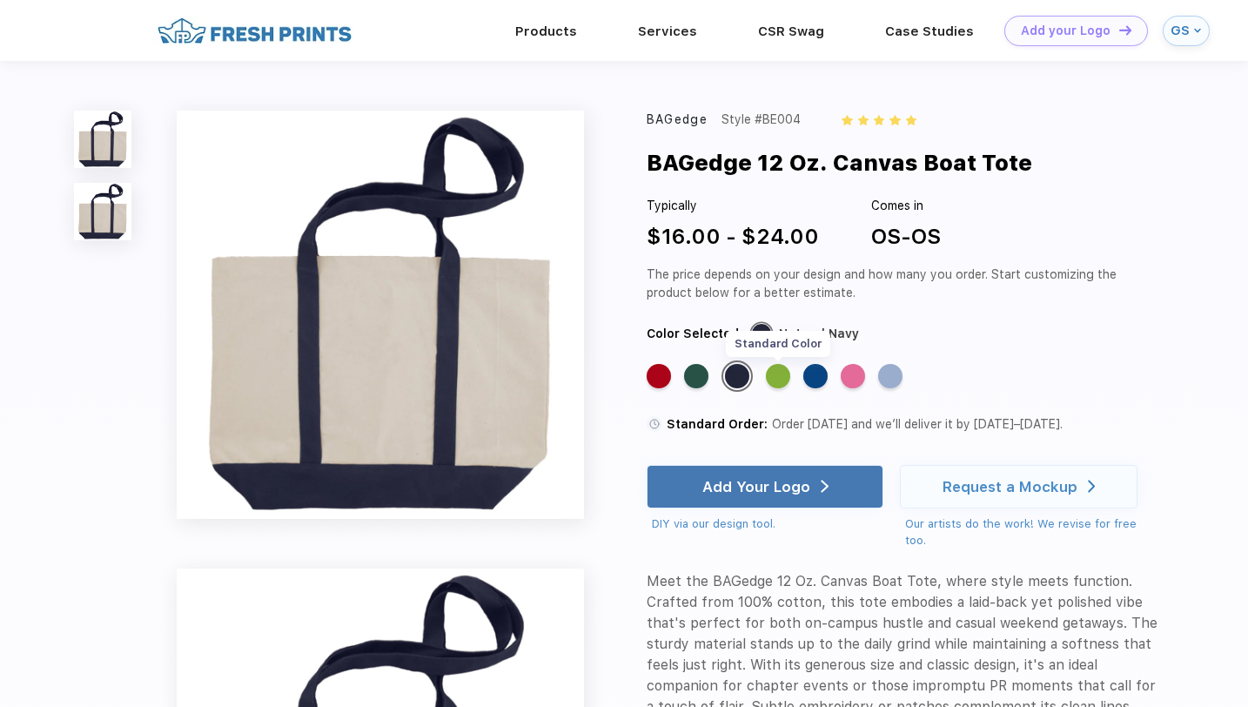
click at [776, 376] on div "Standard Color" at bounding box center [778, 376] width 24 height 24
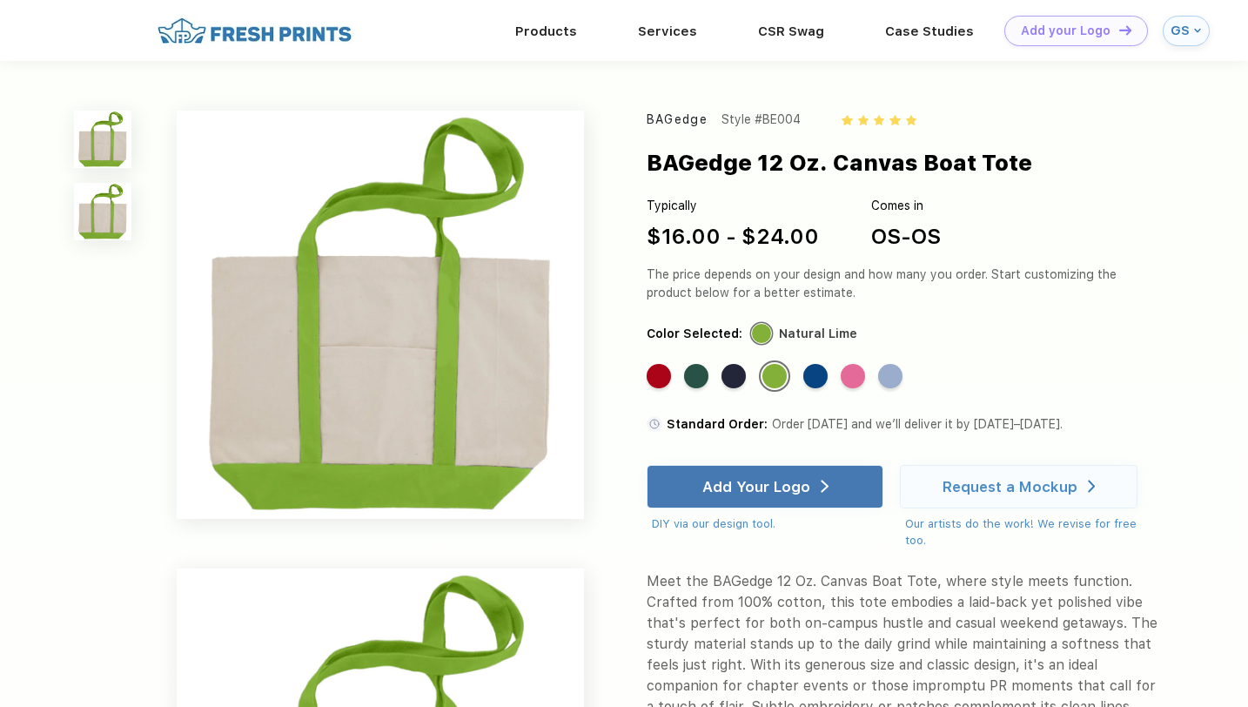
click at [721, 376] on div "Standard Color Standard Color Standard Color Standard Color Standard Color Stan…" at bounding box center [889, 382] width 484 height 44
click at [728, 376] on div "Standard Color" at bounding box center [734, 376] width 24 height 24
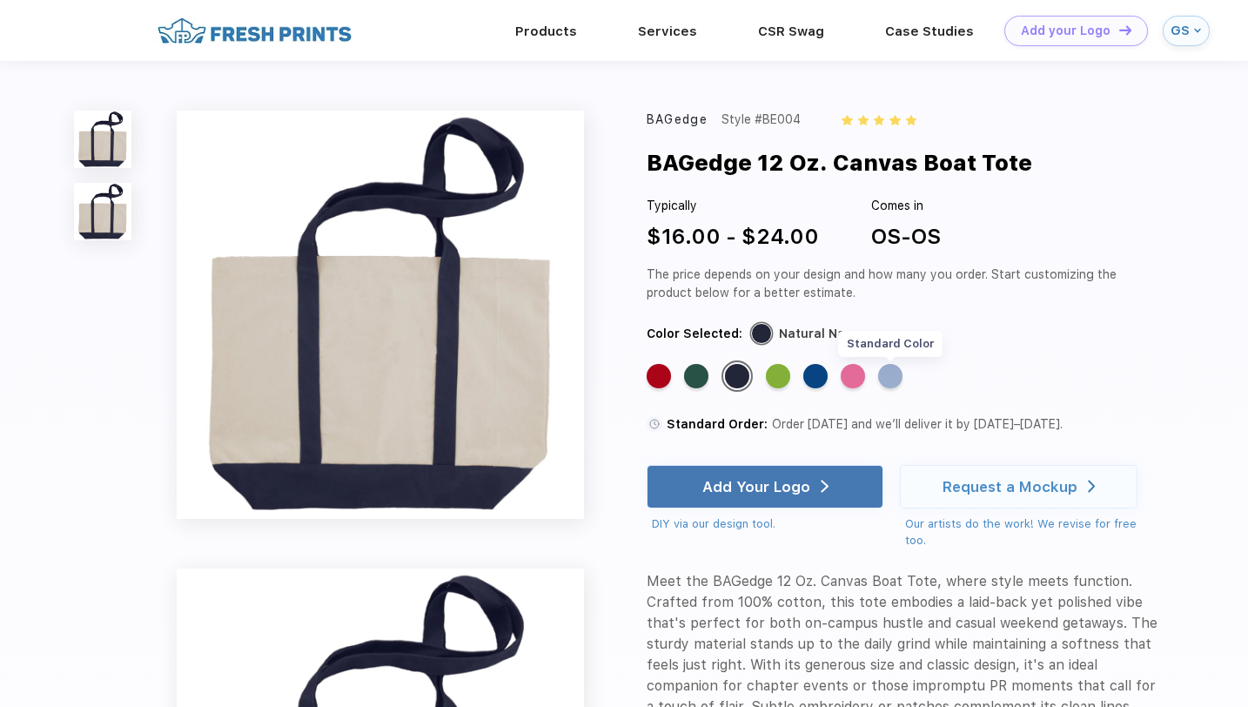
click at [895, 383] on div "Standard Color" at bounding box center [890, 376] width 24 height 24
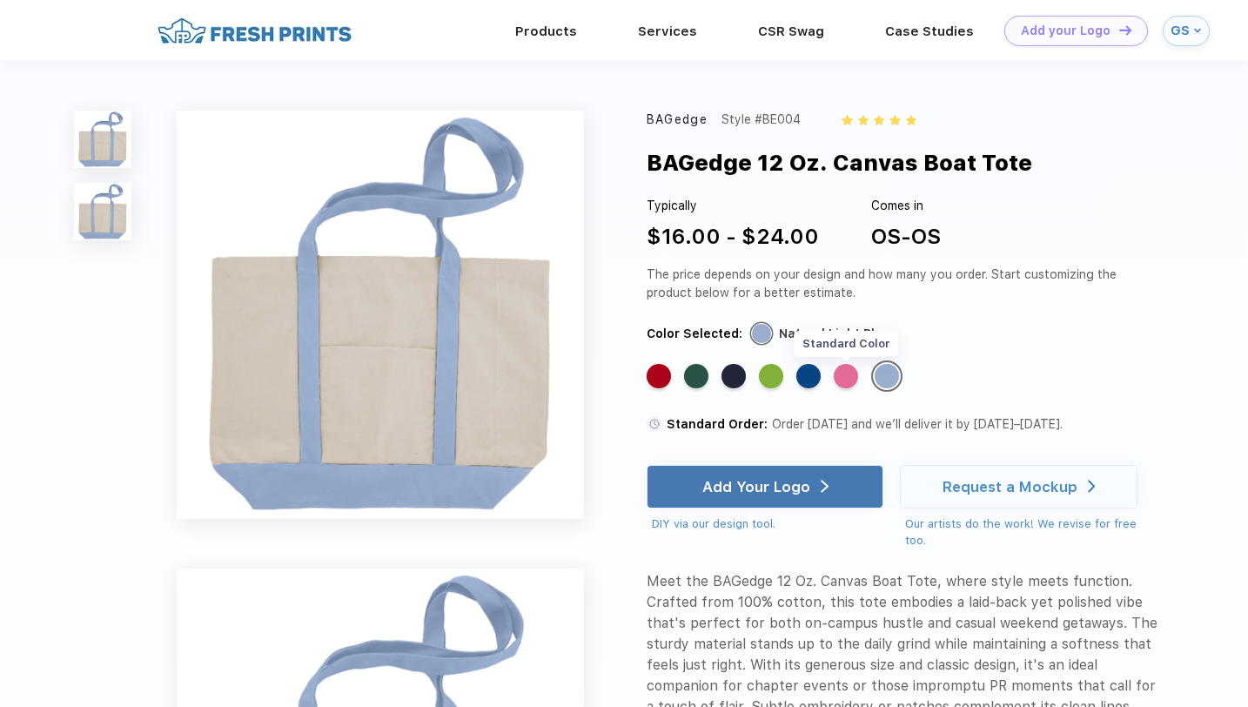
click at [855, 375] on div "Standard Color" at bounding box center [846, 376] width 24 height 24
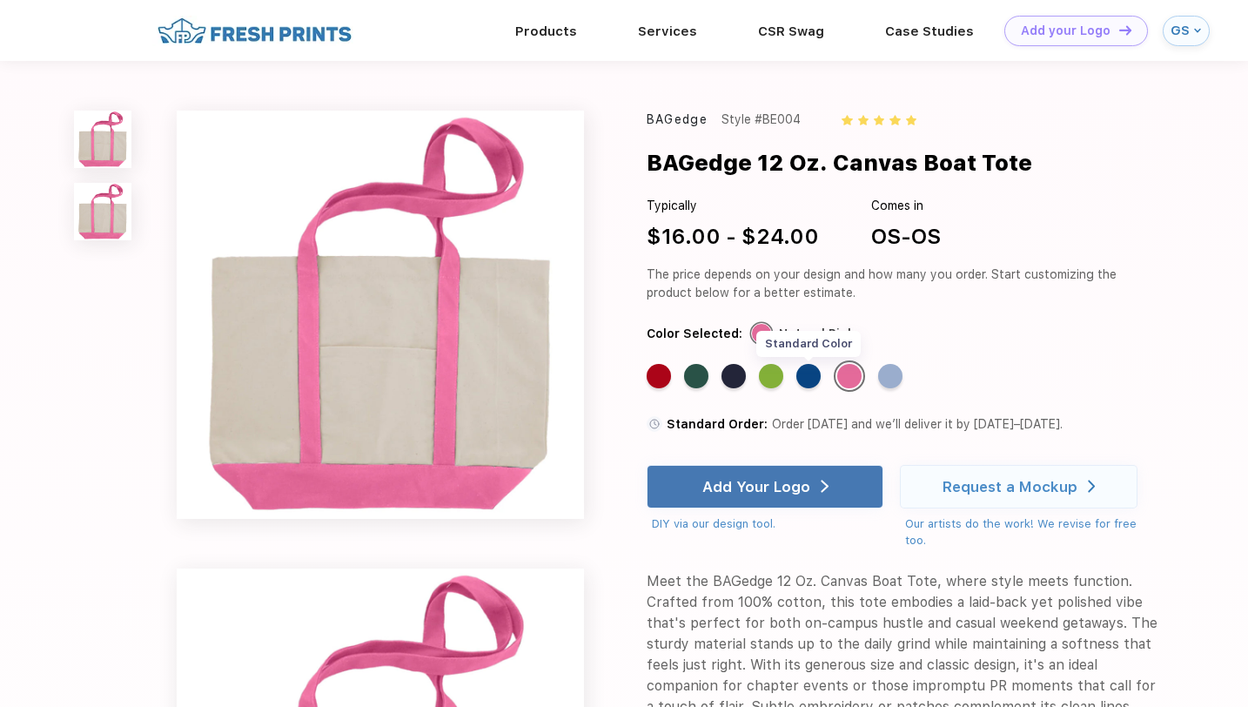
click at [807, 377] on div "Standard Color" at bounding box center [808, 376] width 24 height 24
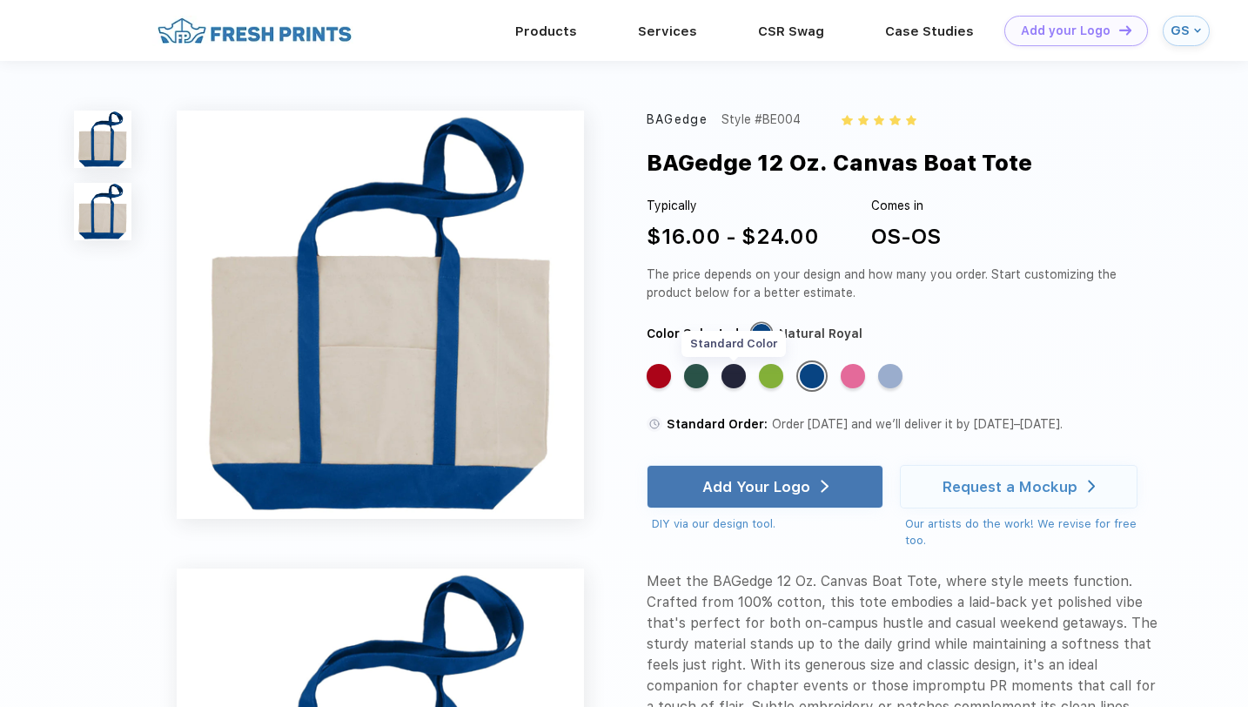
click at [734, 377] on div "Standard Color" at bounding box center [734, 376] width 24 height 24
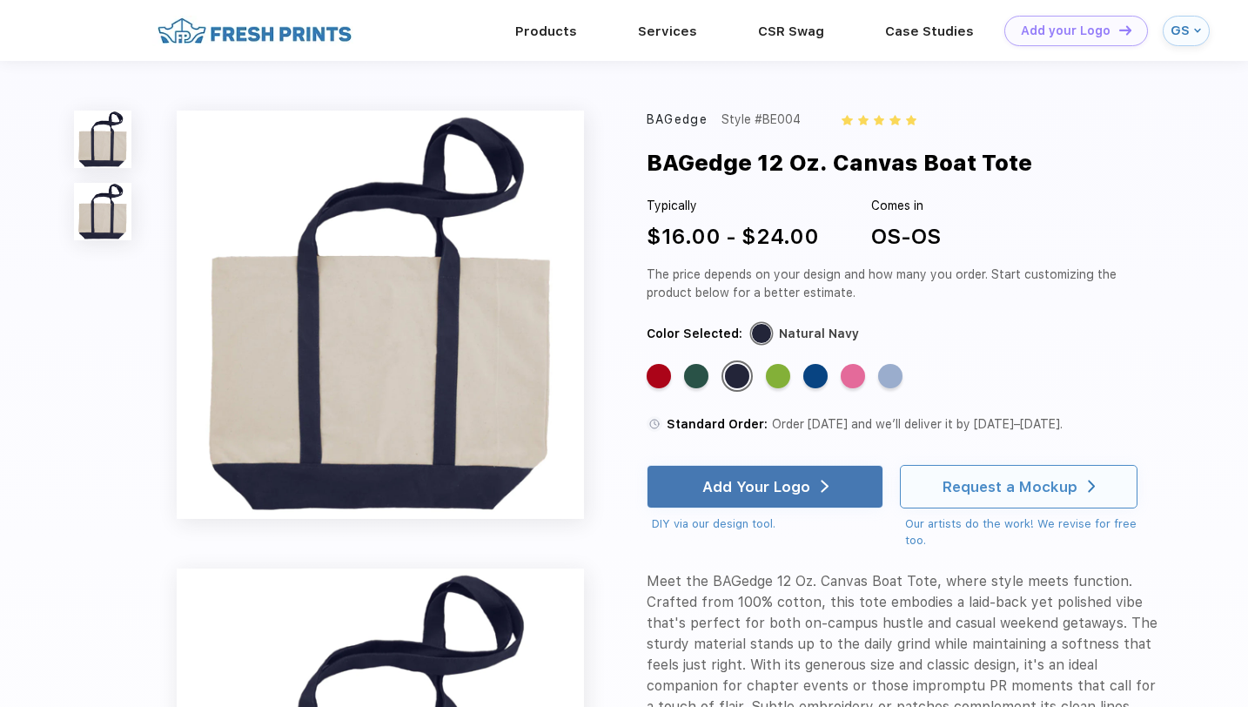
click at [993, 485] on div "Request a Mockup" at bounding box center [1010, 486] width 135 height 17
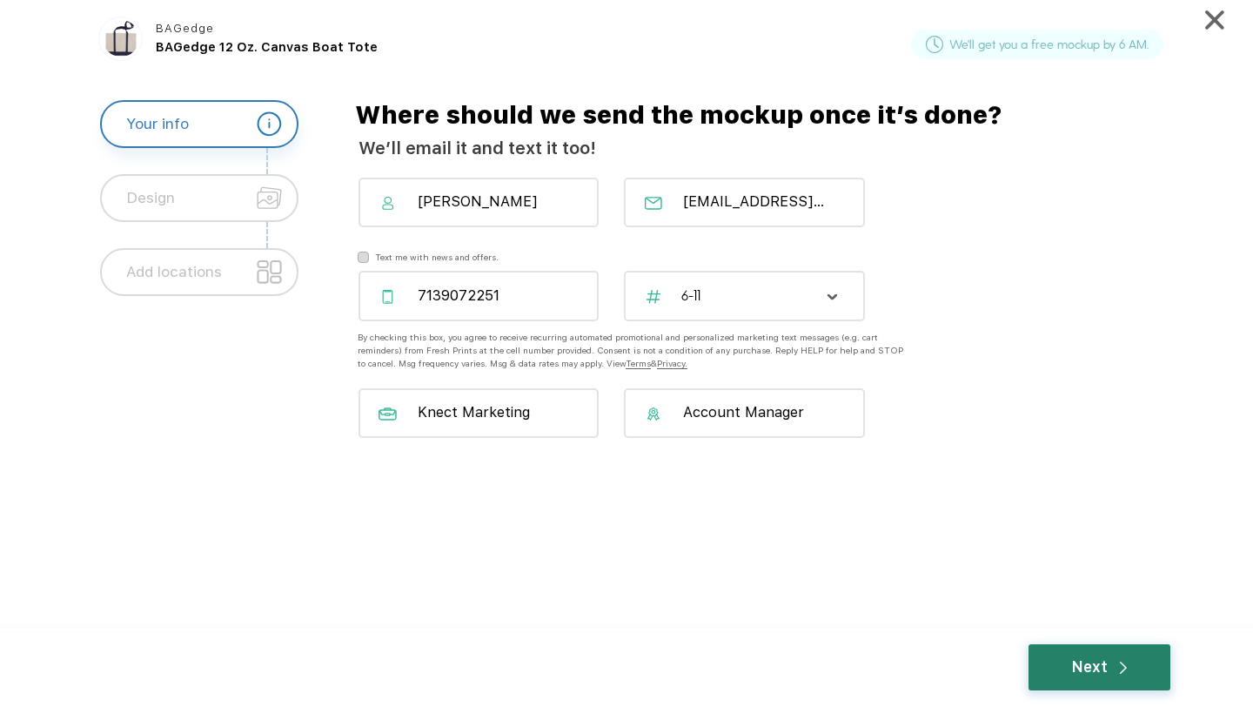
click at [1100, 665] on div "Next" at bounding box center [1100, 667] width 56 height 23
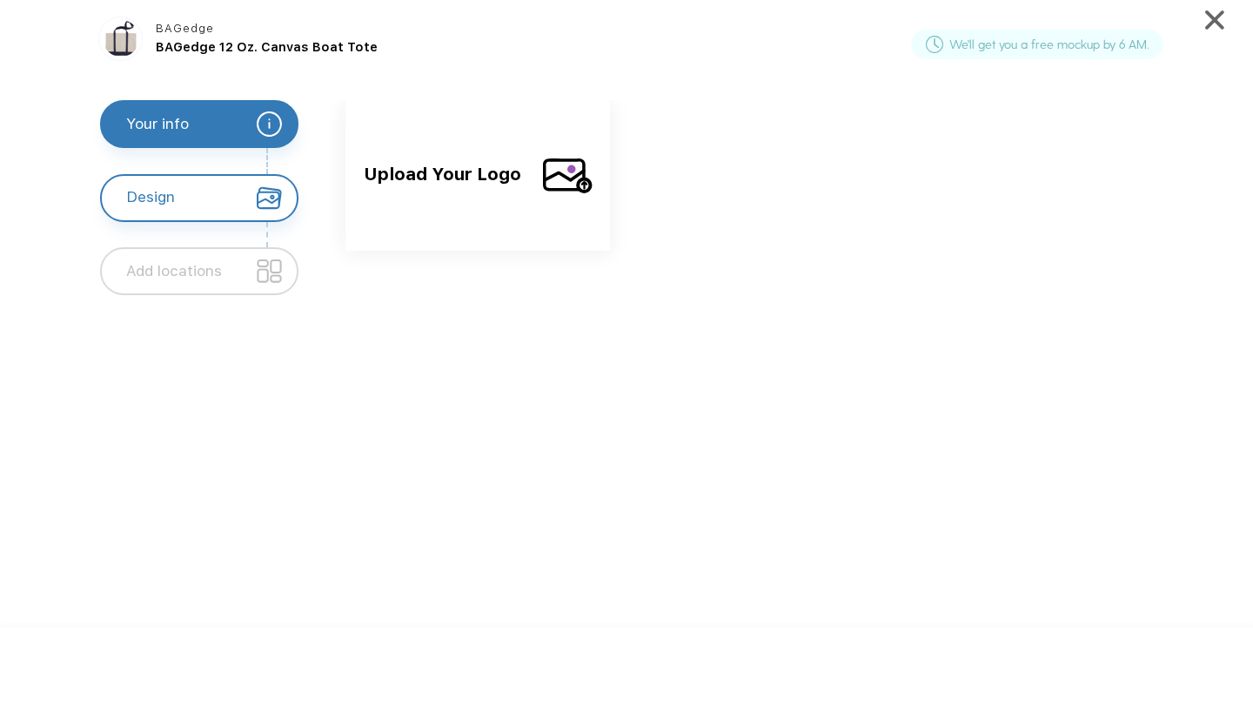
click at [548, 187] on img at bounding box center [568, 176] width 50 height 44
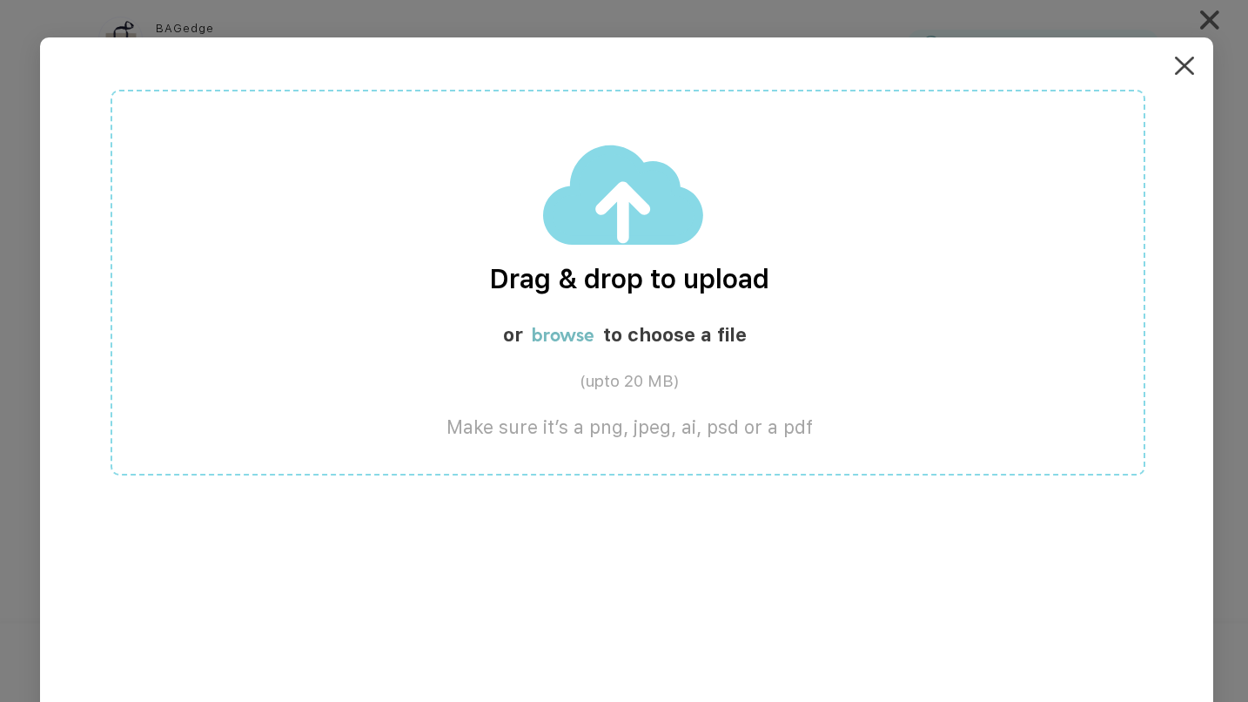
click at [640, 244] on img at bounding box center [624, 195] width 162 height 103
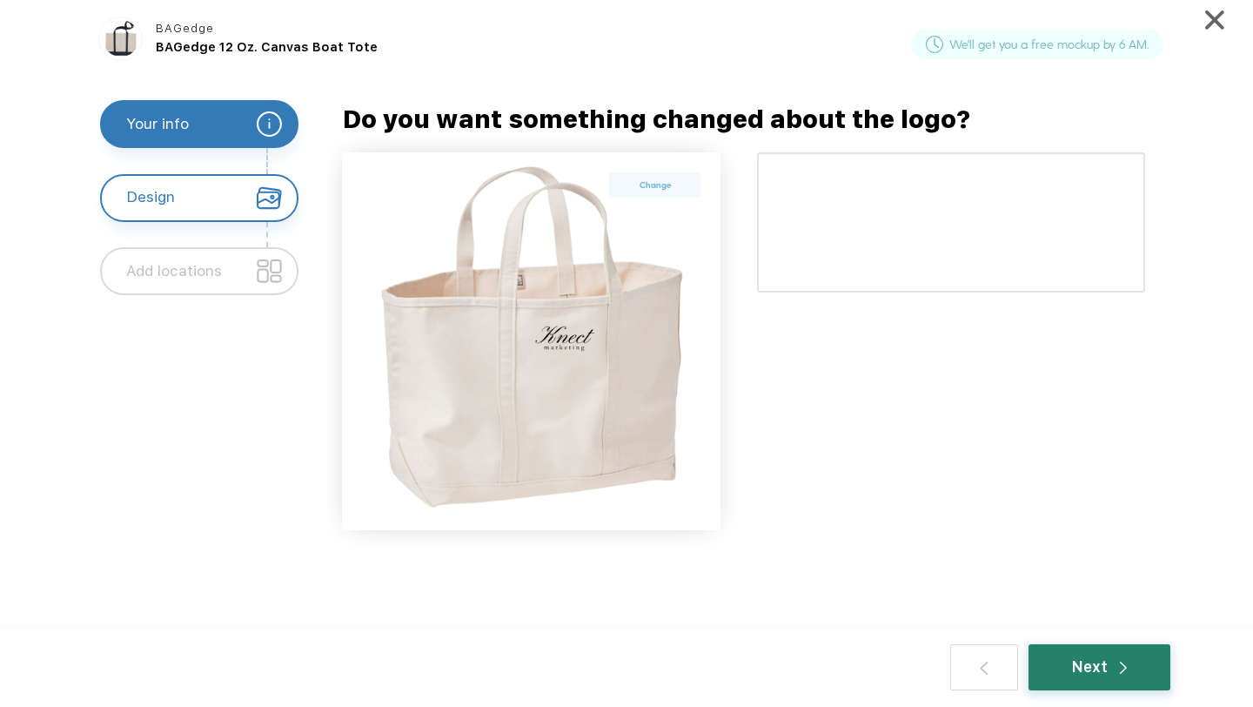
click at [1100, 663] on div "Next" at bounding box center [1100, 667] width 56 height 23
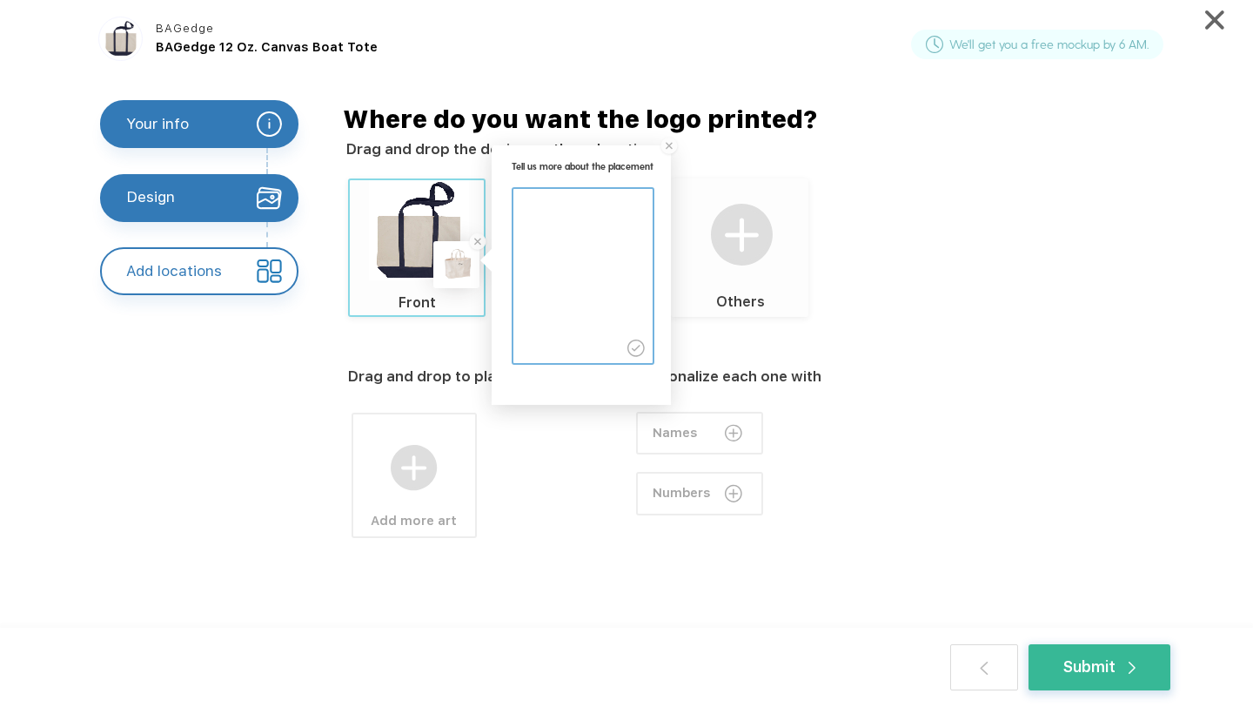
click at [856, 379] on div "Drag and drop to place the design Add more art Personalize each one with Names …" at bounding box center [770, 488] width 844 height 343
click at [1110, 649] on div "Submit" at bounding box center [1100, 667] width 142 height 46
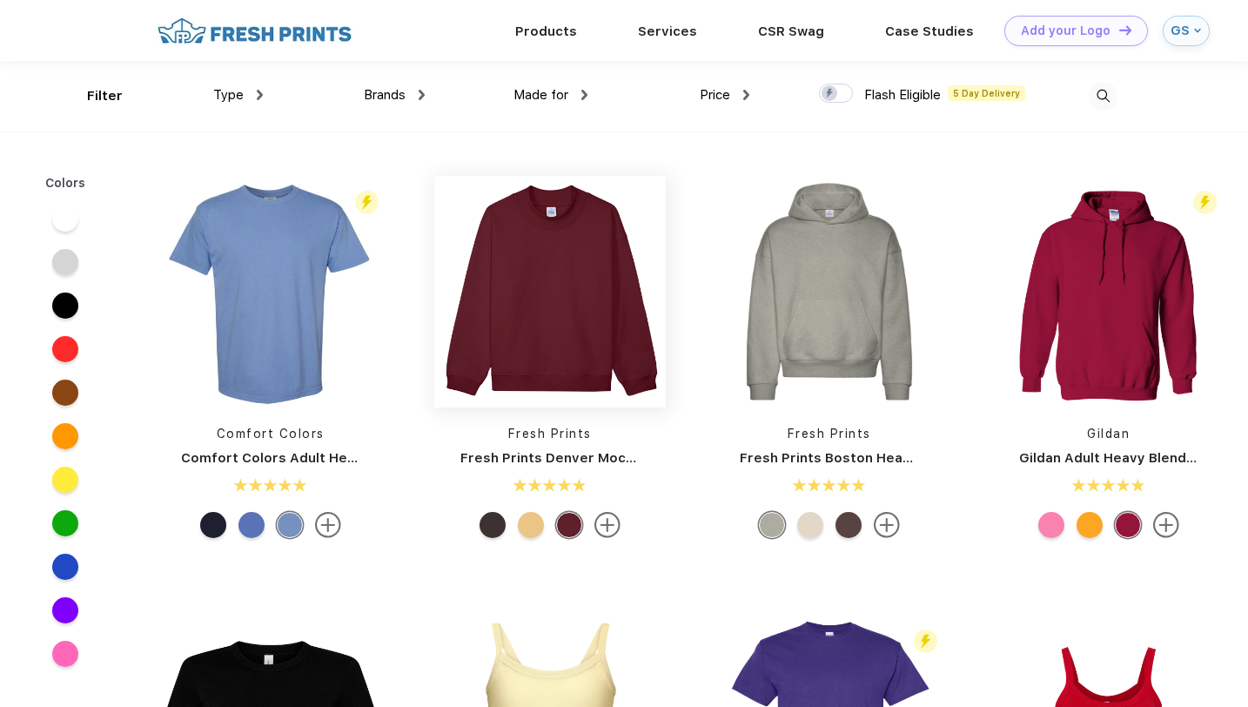
click at [560, 323] on img at bounding box center [550, 292] width 232 height 232
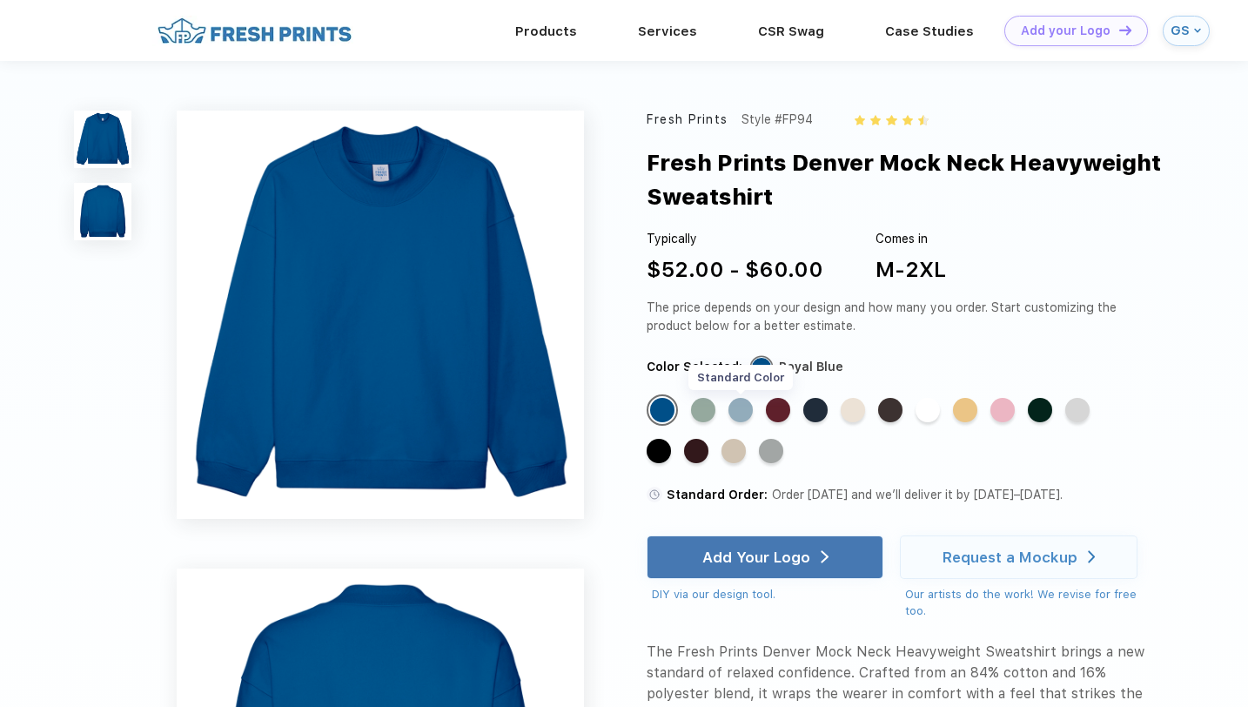
click at [742, 411] on div "Standard Color" at bounding box center [741, 410] width 24 height 24
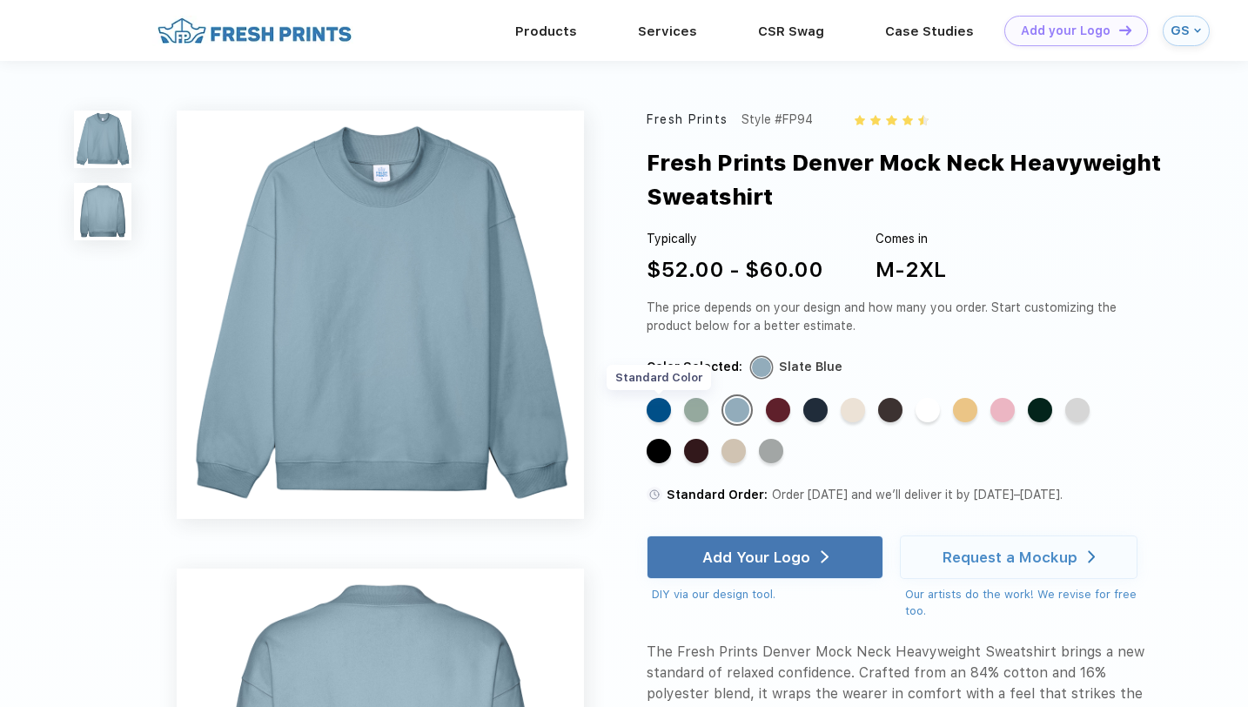
click at [662, 413] on div "Standard Color" at bounding box center [659, 410] width 24 height 24
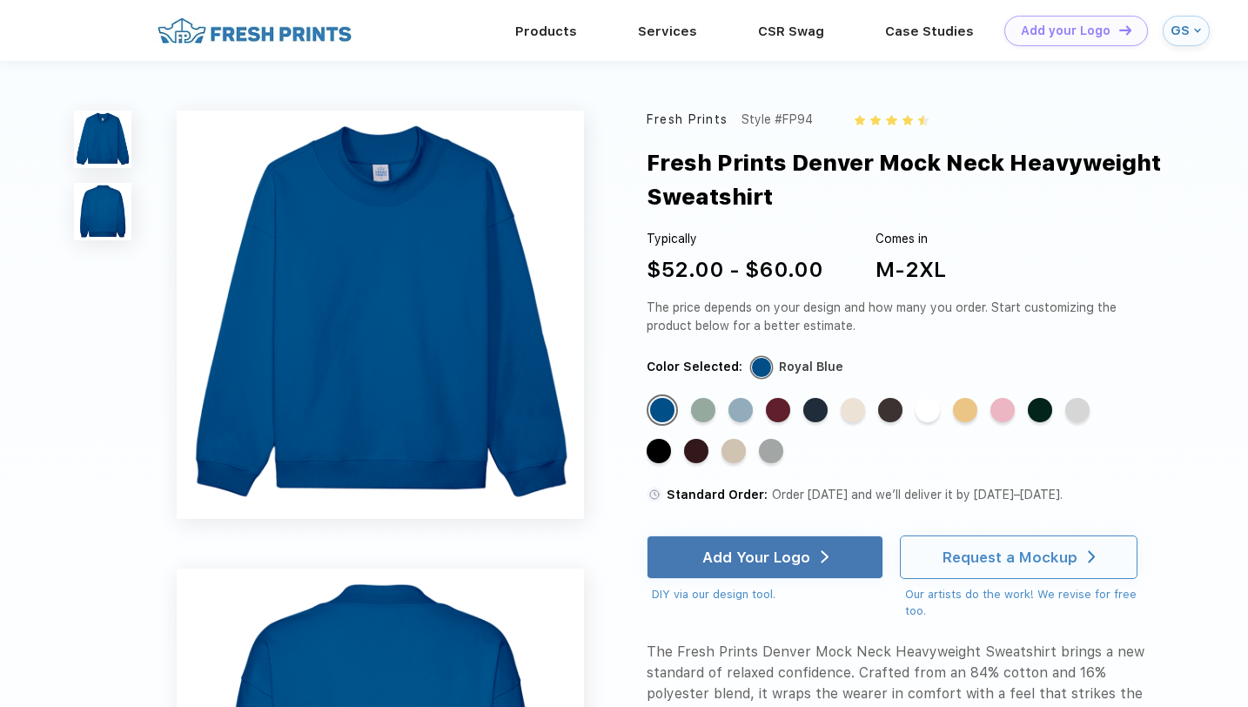
click at [944, 563] on div "Request a Mockup" at bounding box center [1018, 557] width 237 height 44
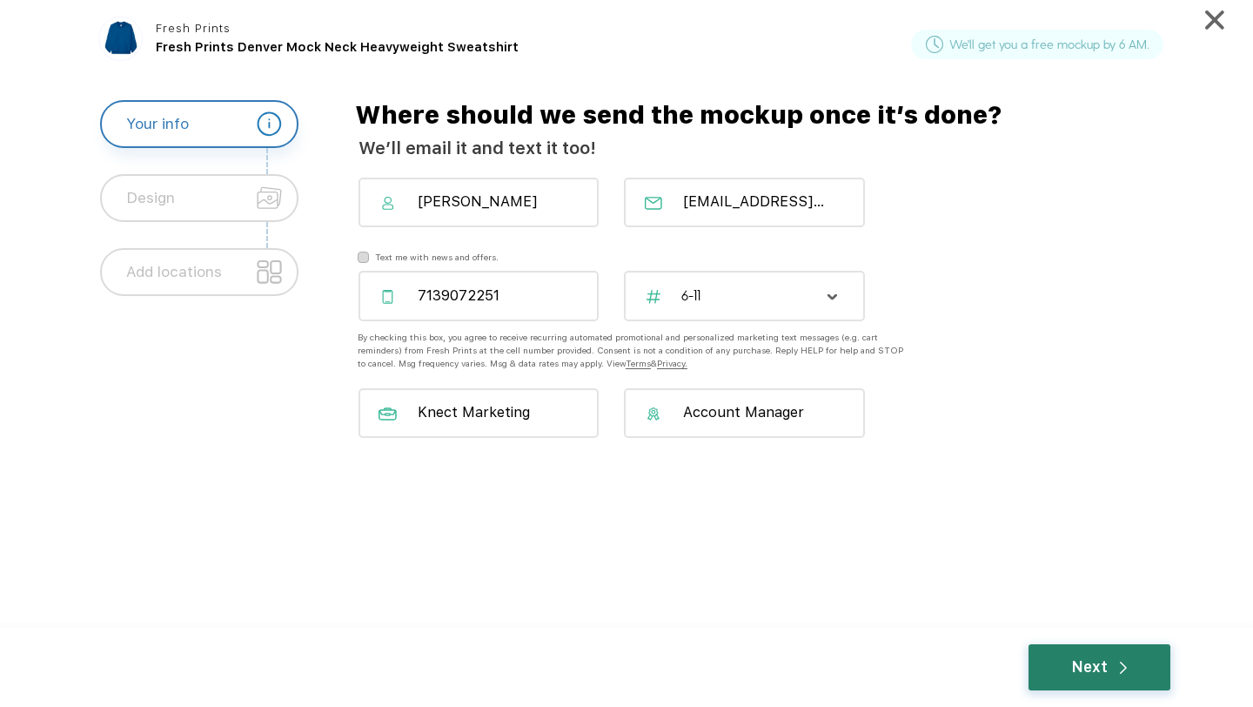
click at [1062, 664] on div "Next" at bounding box center [1100, 667] width 142 height 46
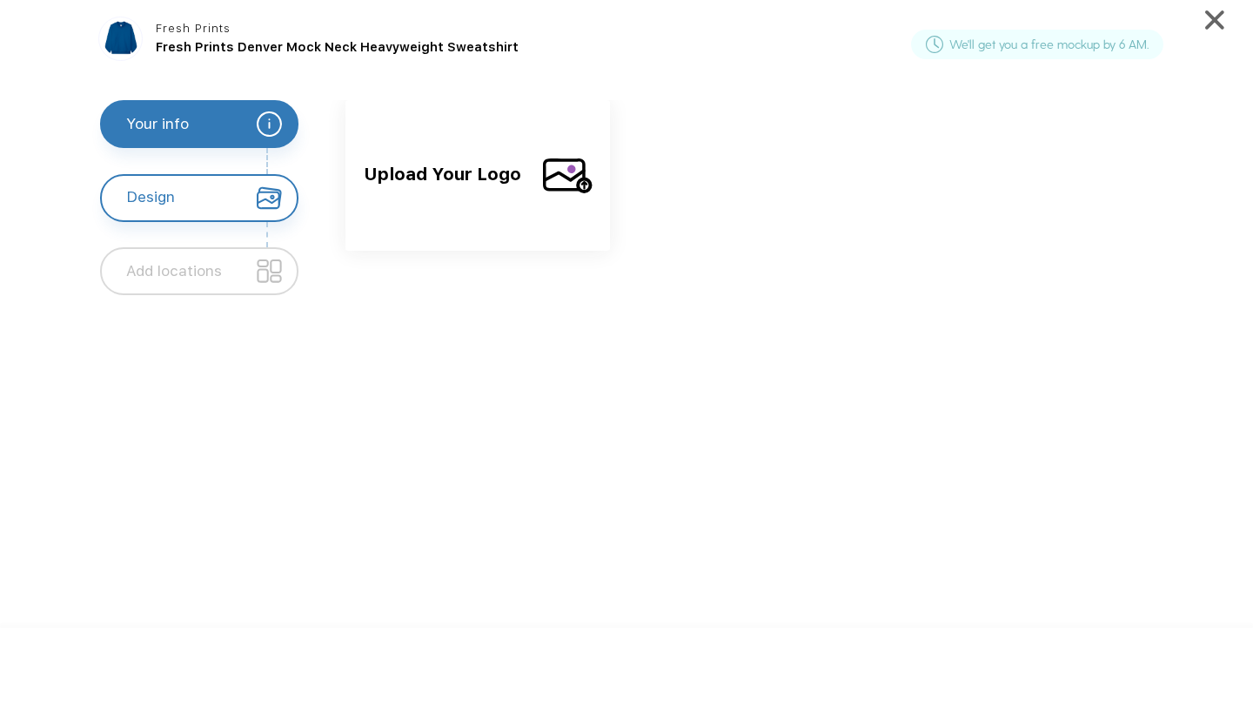
click at [574, 170] on img at bounding box center [568, 176] width 50 height 44
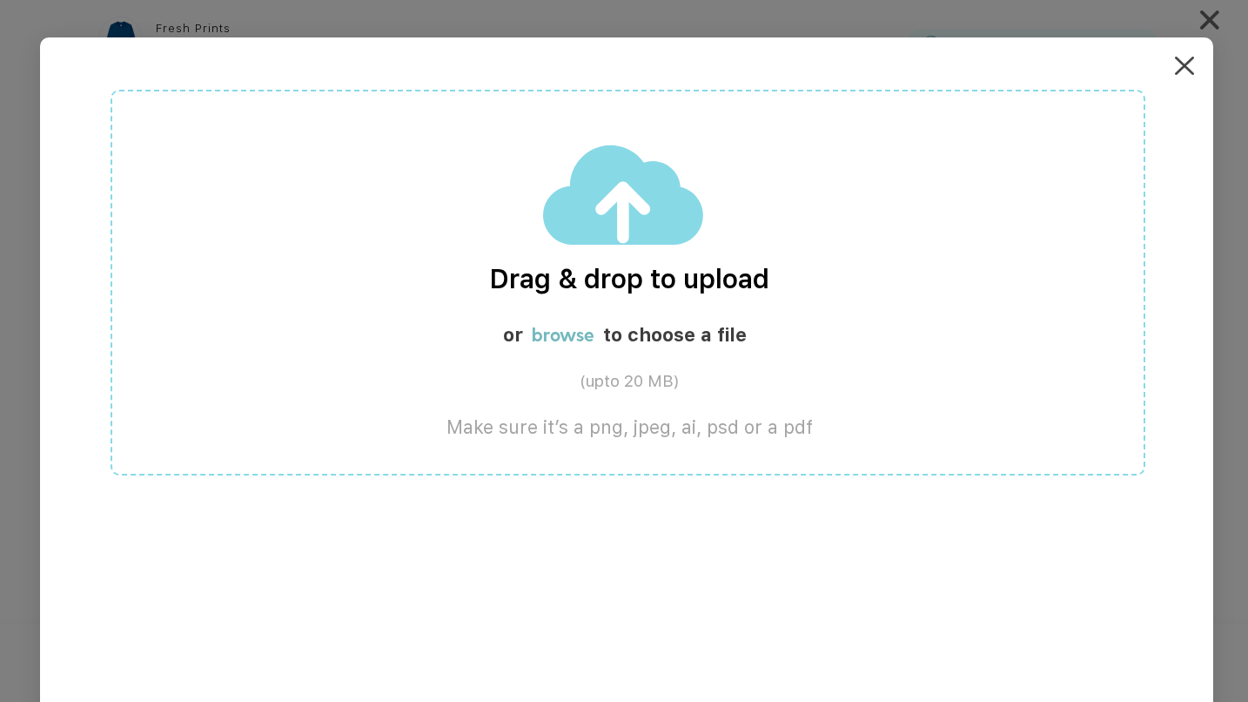
click at [590, 198] on img at bounding box center [624, 195] width 162 height 103
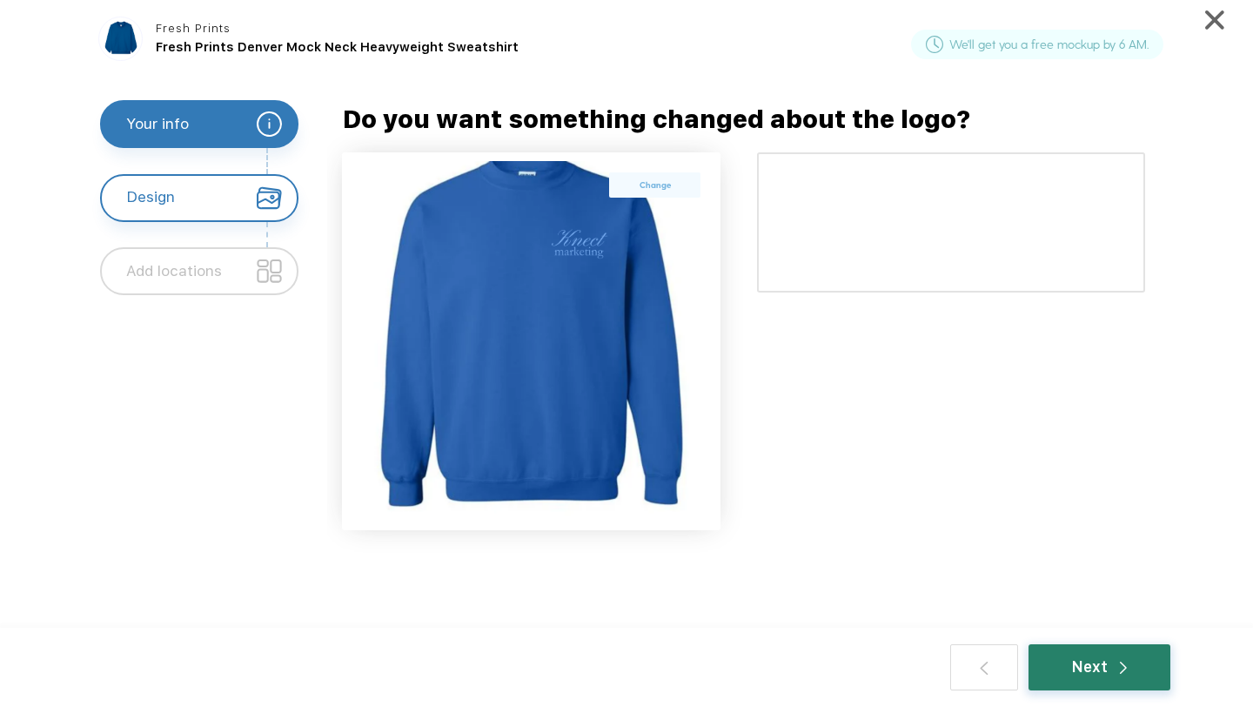
click at [1118, 671] on div "Next" at bounding box center [1100, 667] width 56 height 23
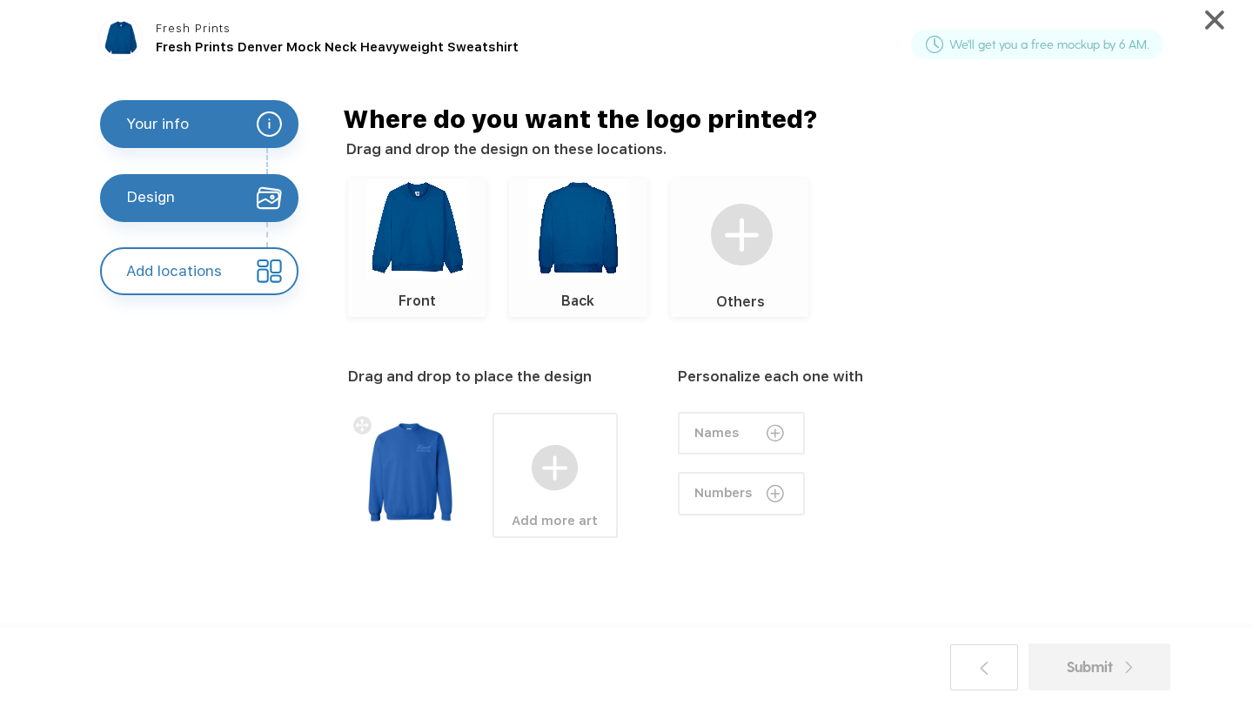
click at [554, 457] on img at bounding box center [555, 468] width 46 height 46
click at [723, 443] on label "Upload your own design" at bounding box center [721, 442] width 118 height 13
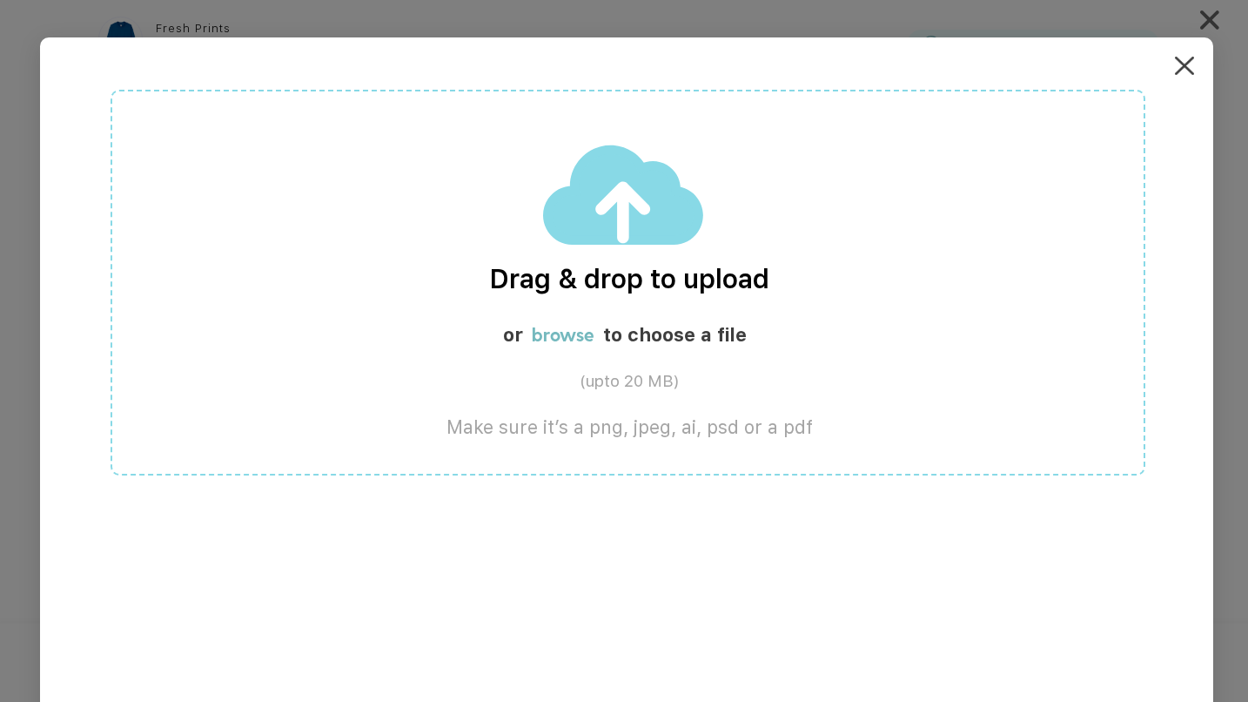
click at [631, 306] on div "Drag & drop to upload or browse to choose a file (upto 20 MB) Make sure it’s a …" at bounding box center [628, 283] width 1035 height 386
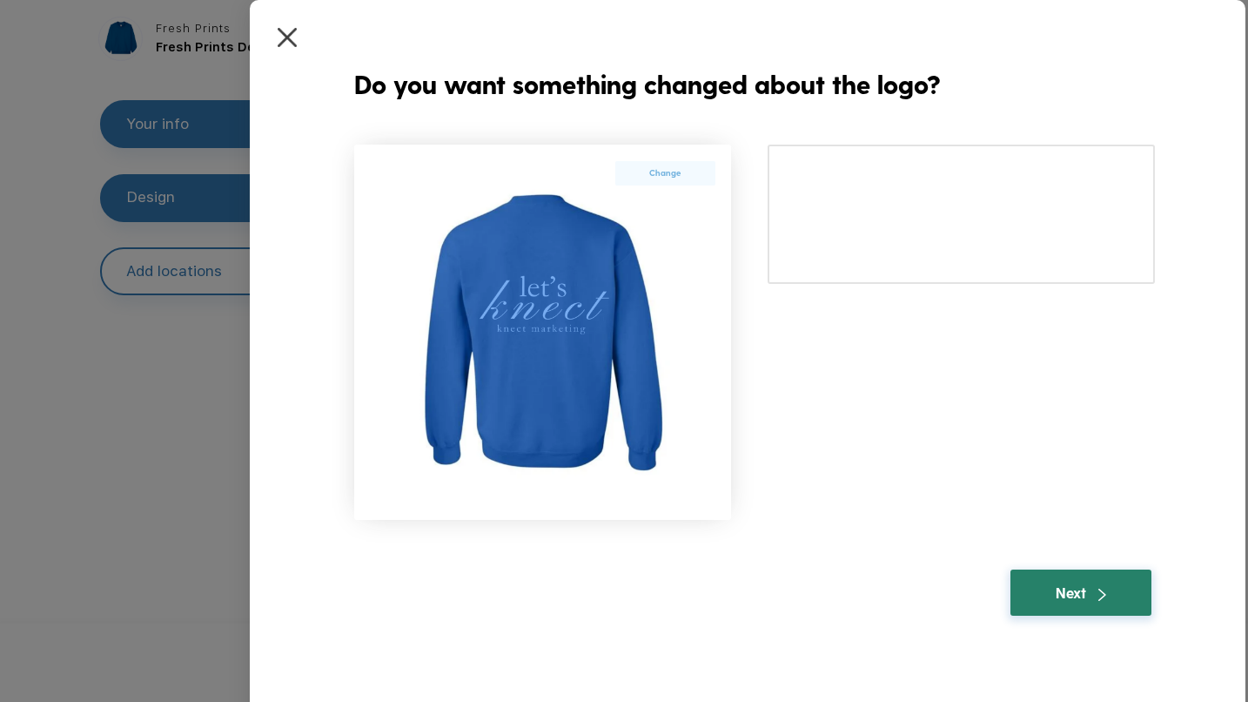
click at [1044, 595] on div "Next" at bounding box center [1081, 592] width 141 height 46
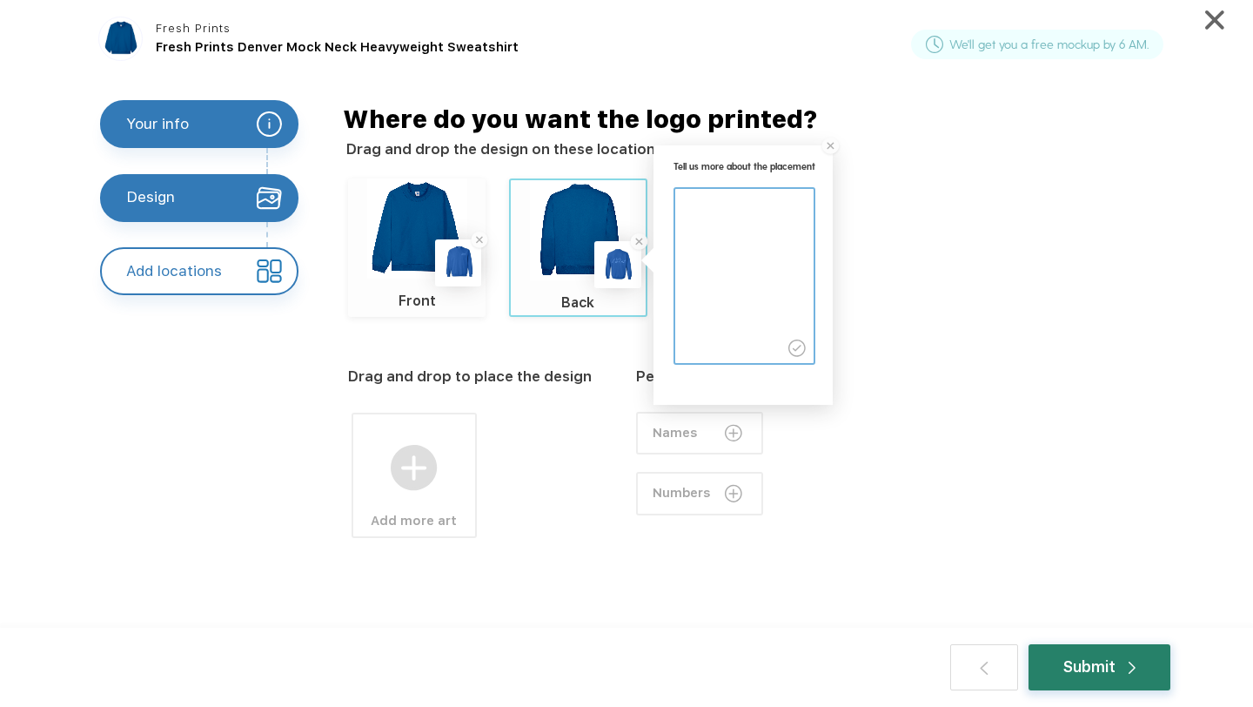
click at [1099, 662] on div "Submit" at bounding box center [1100, 667] width 72 height 23
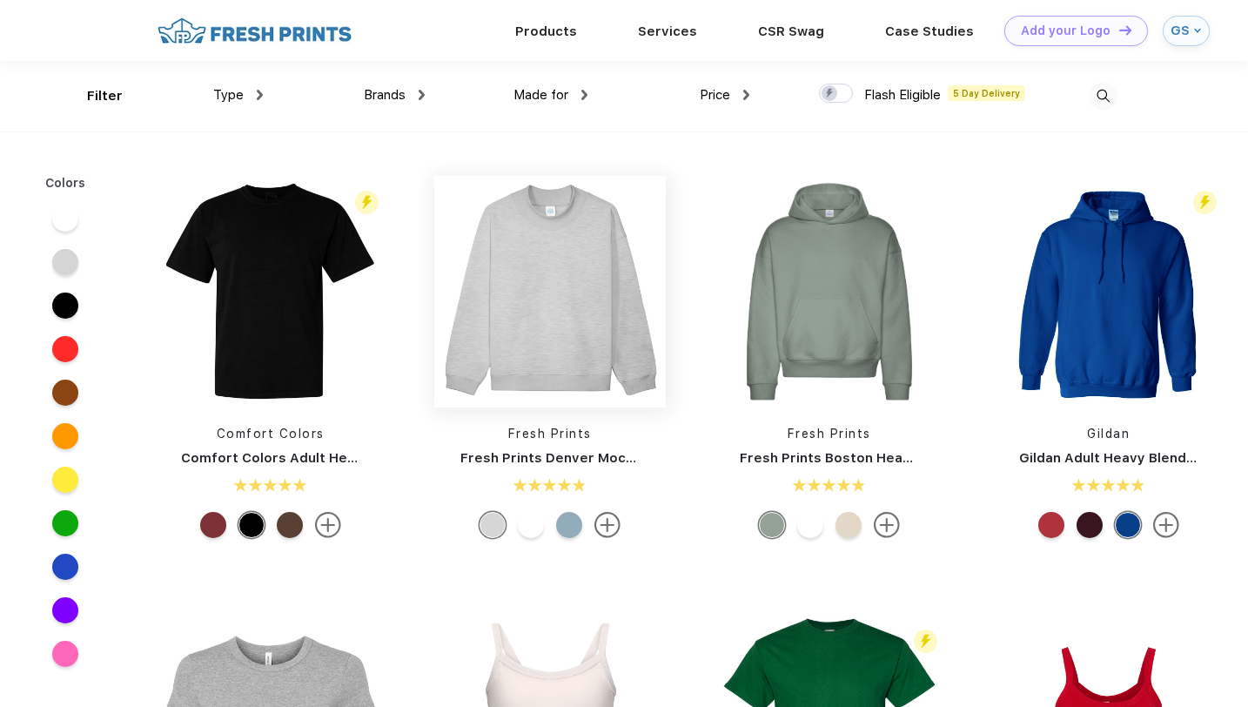
click at [523, 340] on img at bounding box center [550, 292] width 232 height 232
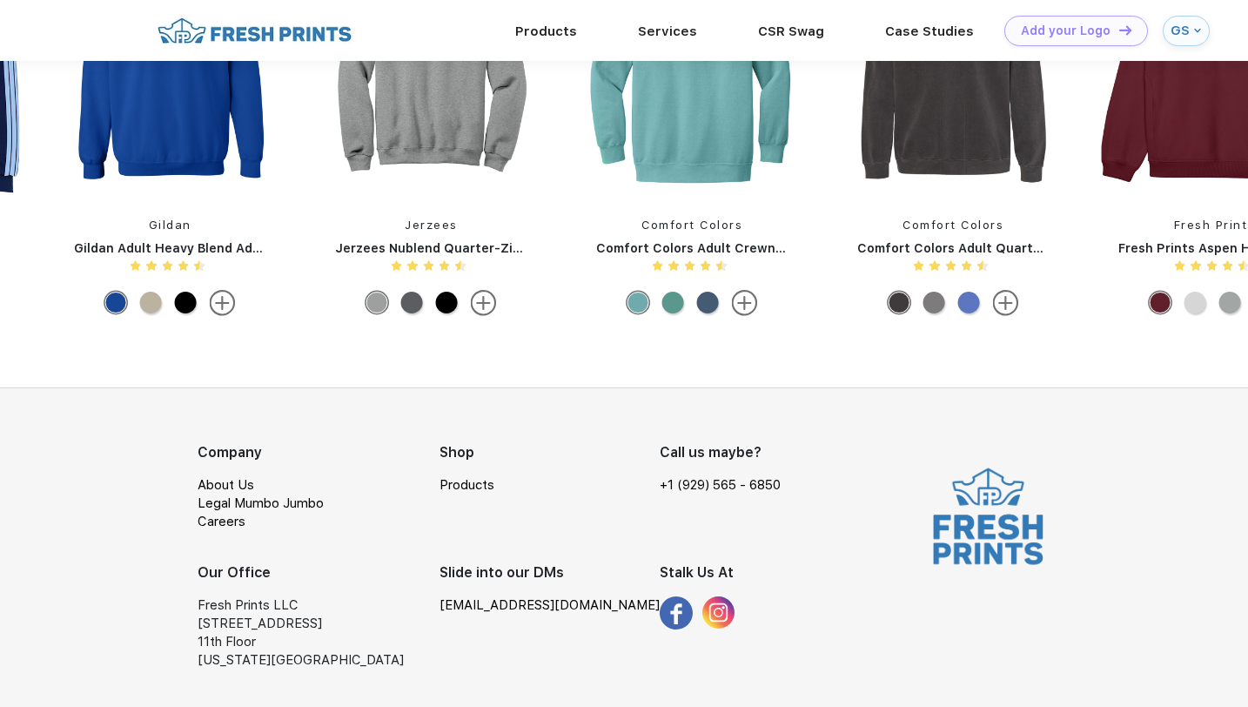
scroll to position [10, 0]
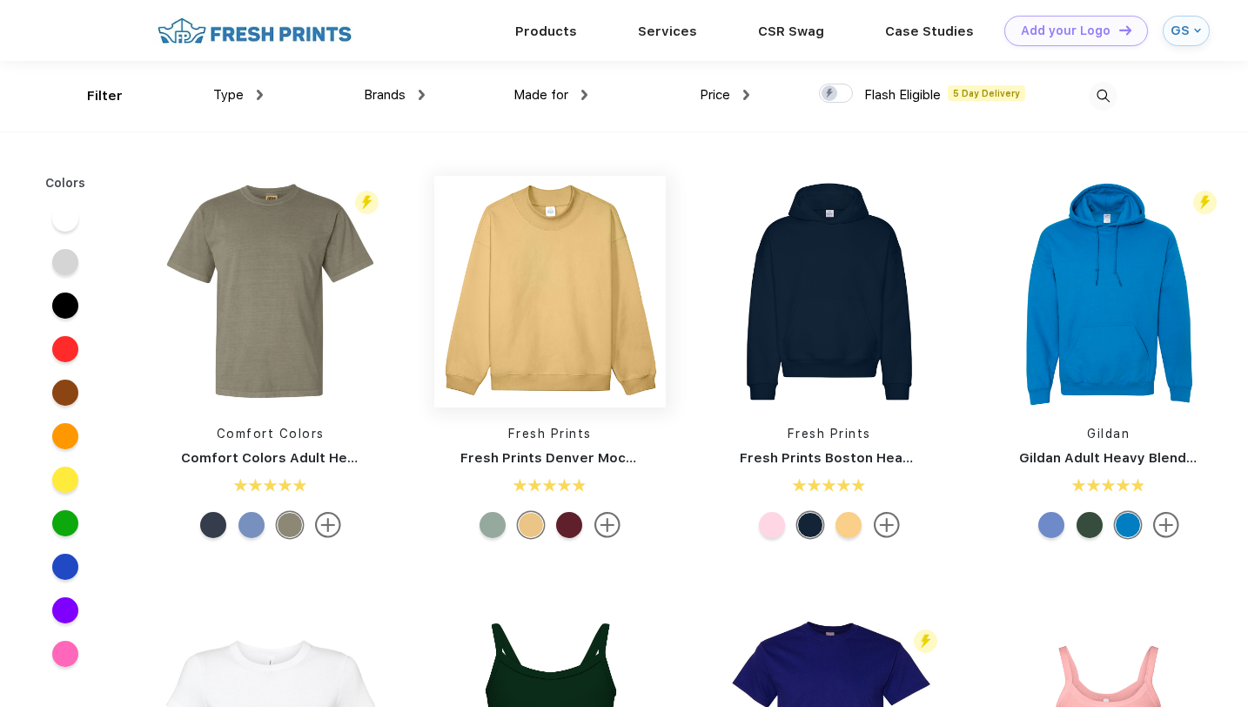
click at [553, 319] on img at bounding box center [550, 292] width 232 height 232
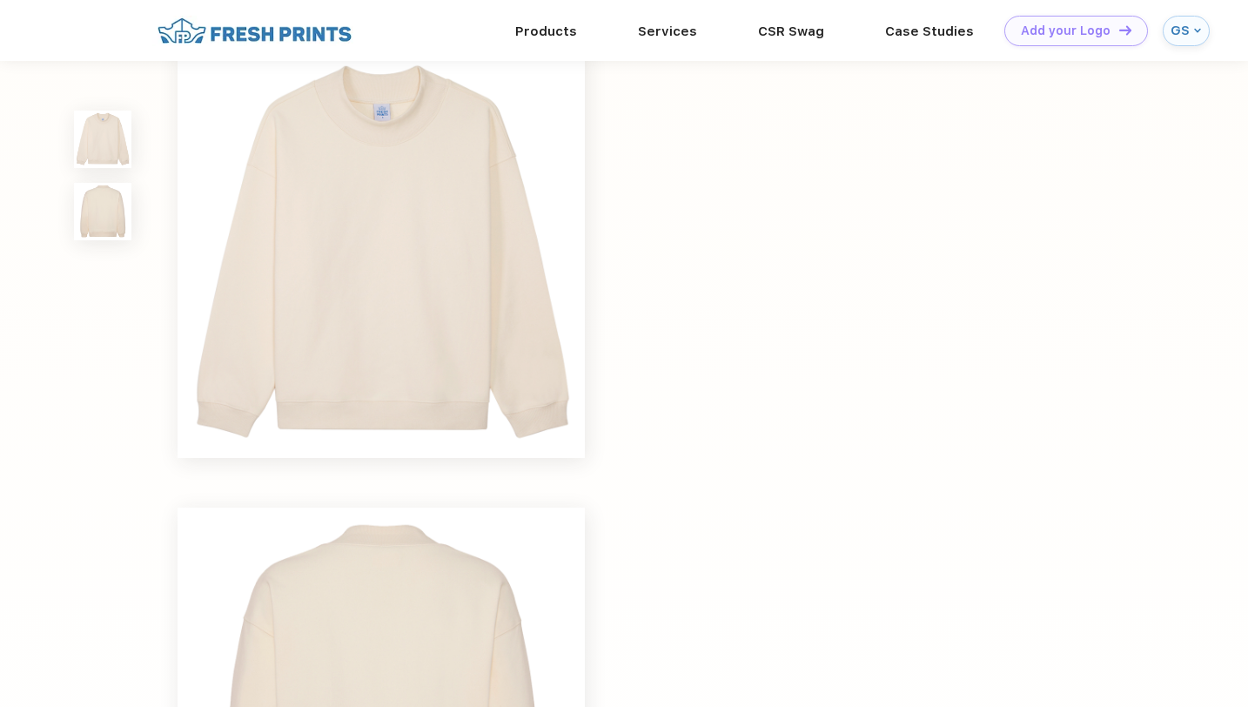
scroll to position [1, 0]
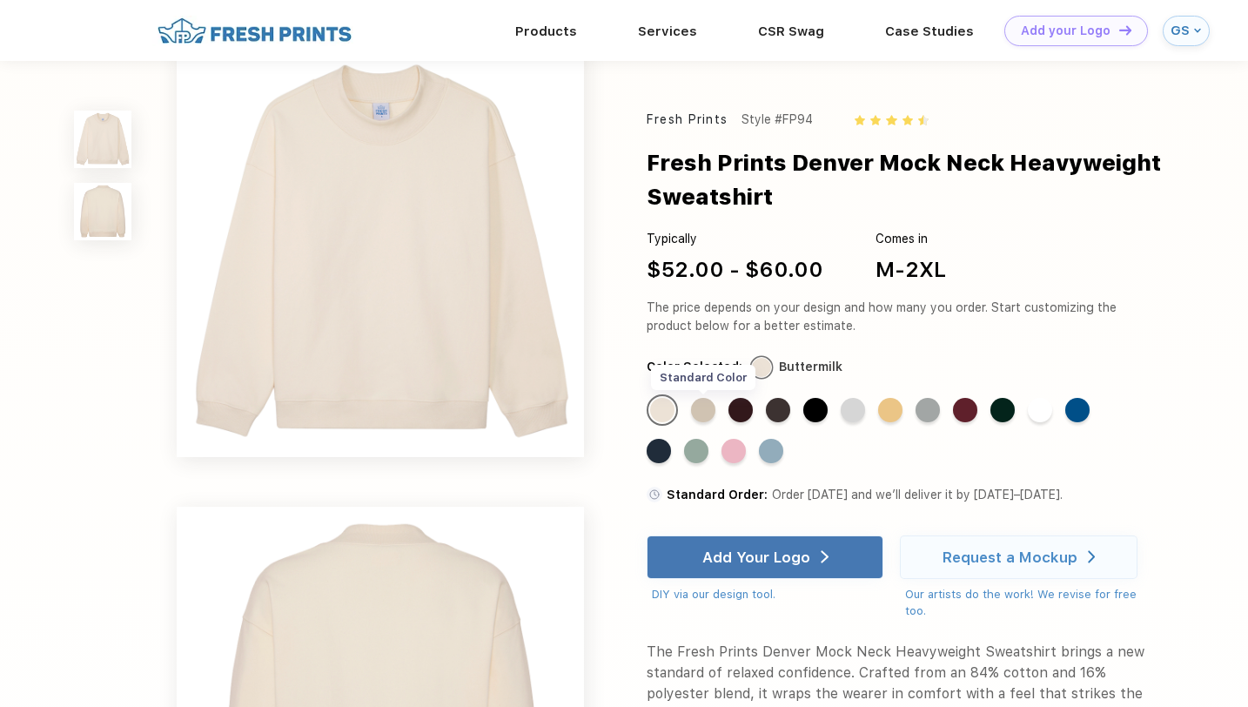
click at [703, 410] on div "Standard Color" at bounding box center [703, 410] width 24 height 24
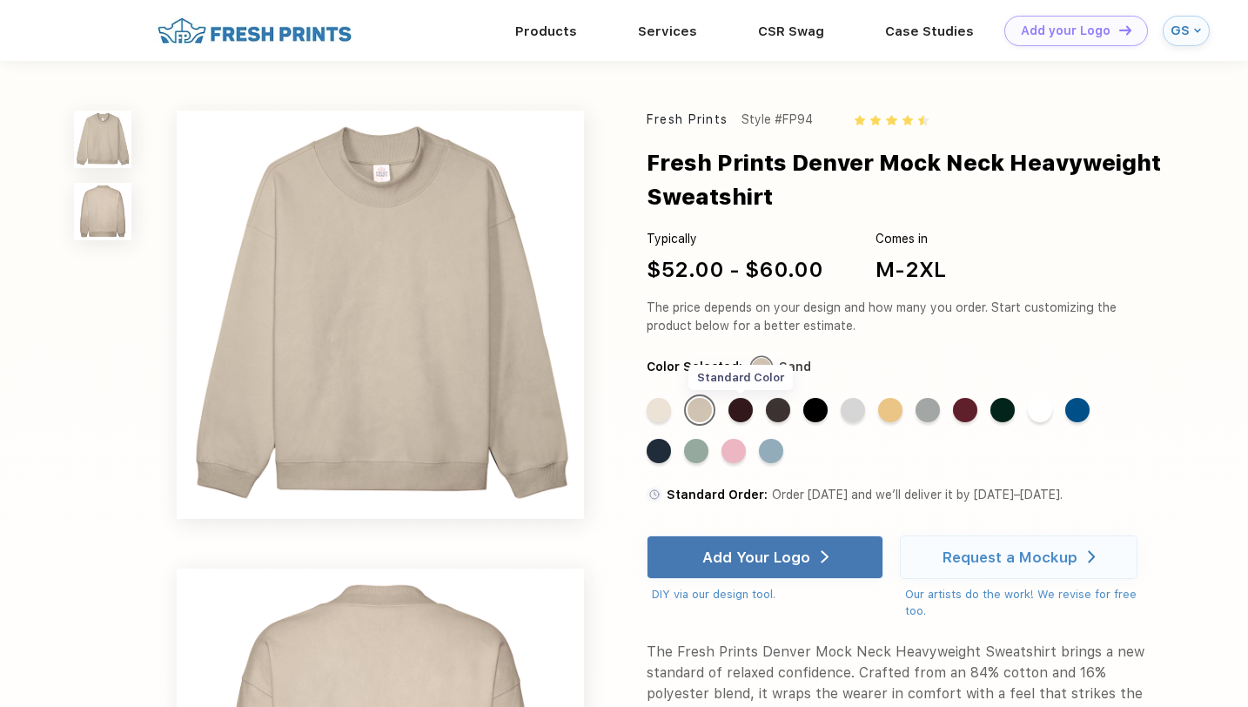
click at [749, 409] on div "Standard Color" at bounding box center [741, 410] width 24 height 24
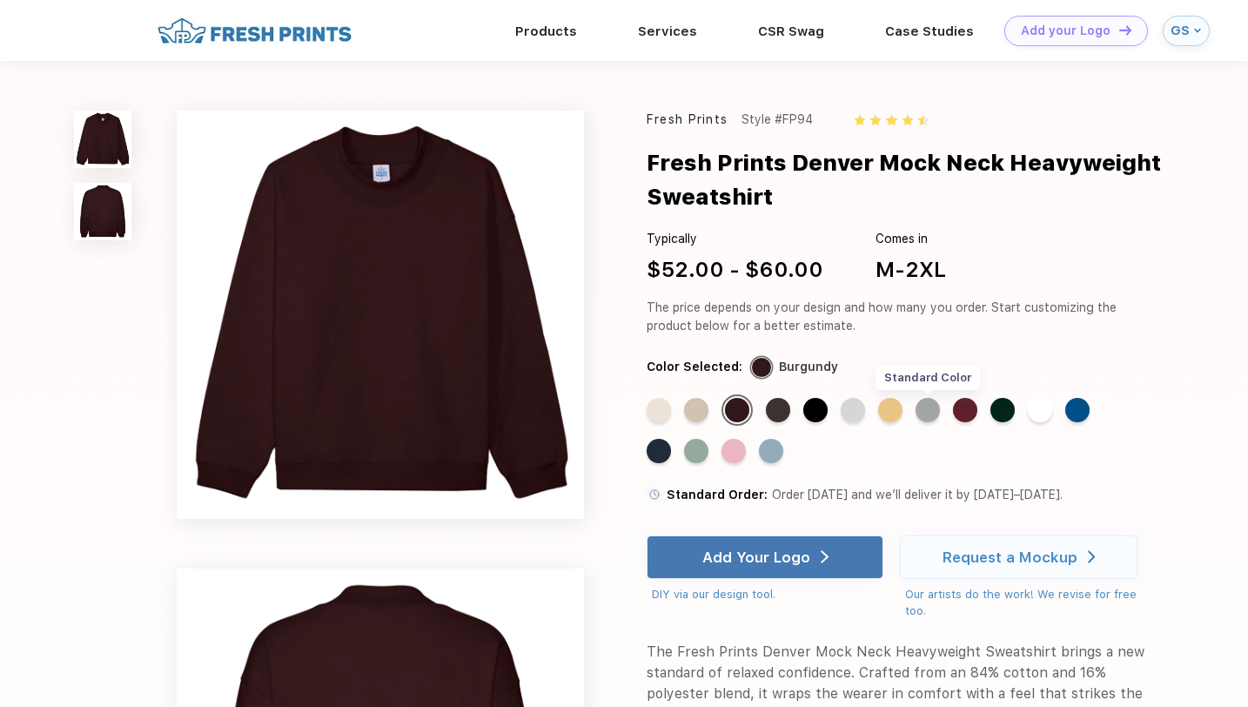
click at [930, 413] on div "Standard Color" at bounding box center [928, 410] width 24 height 24
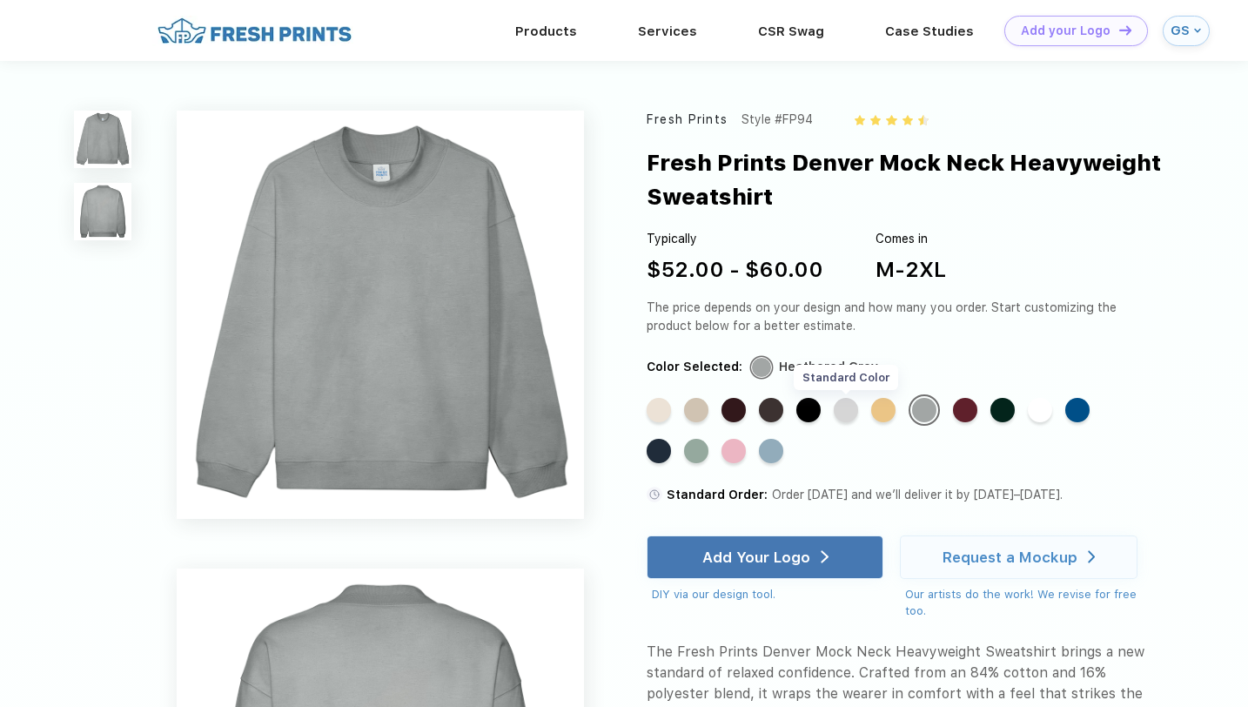
click at [853, 413] on div "Standard Color" at bounding box center [846, 410] width 24 height 24
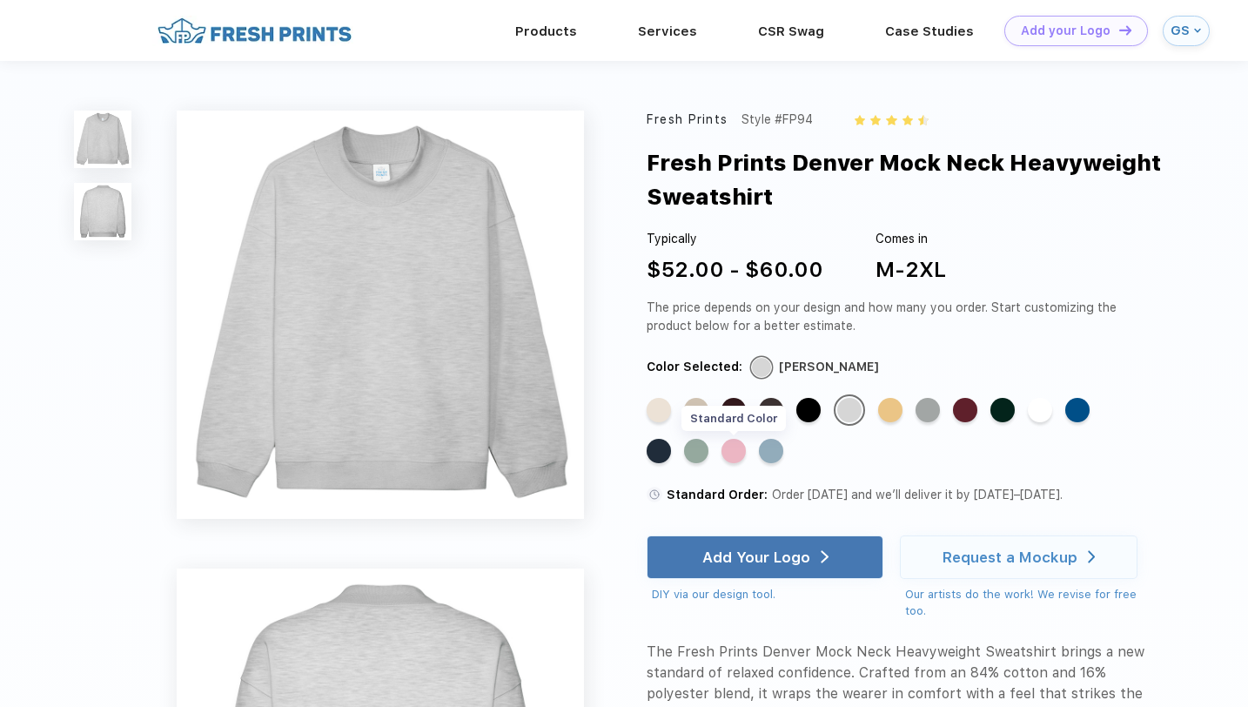
click at [738, 453] on div "Standard Color" at bounding box center [734, 451] width 24 height 24
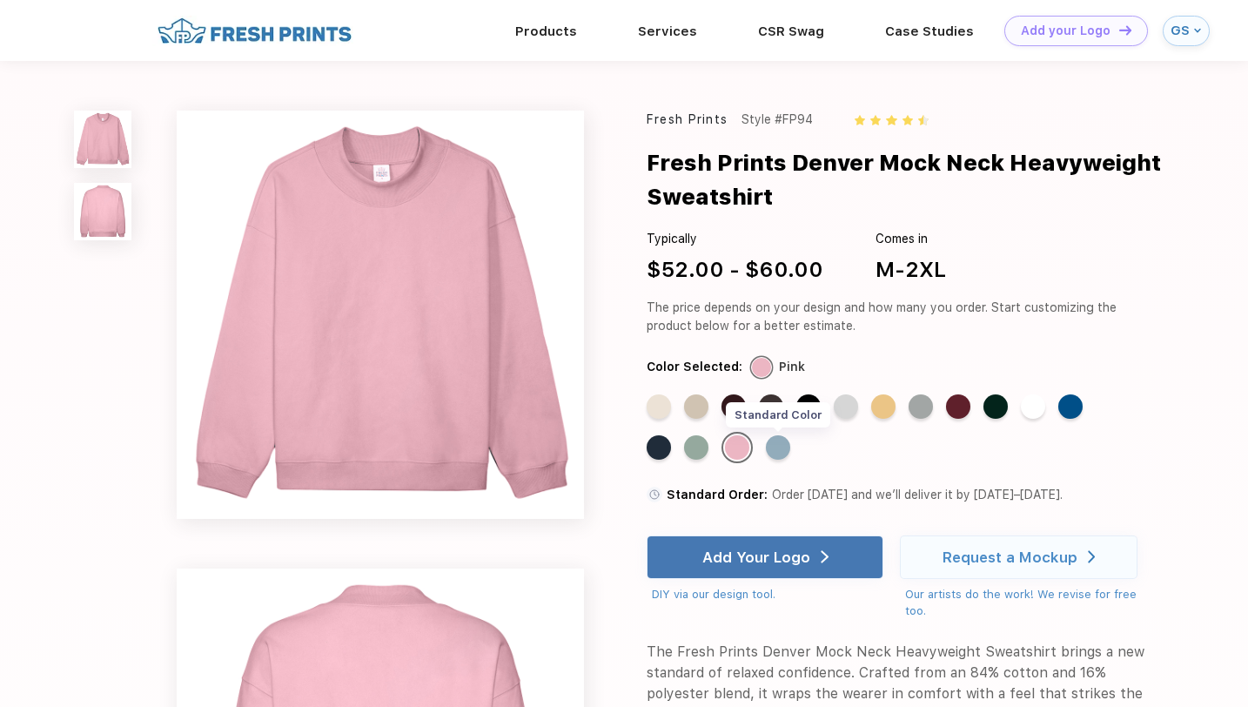
click at [784, 450] on div "Standard Color" at bounding box center [778, 447] width 24 height 24
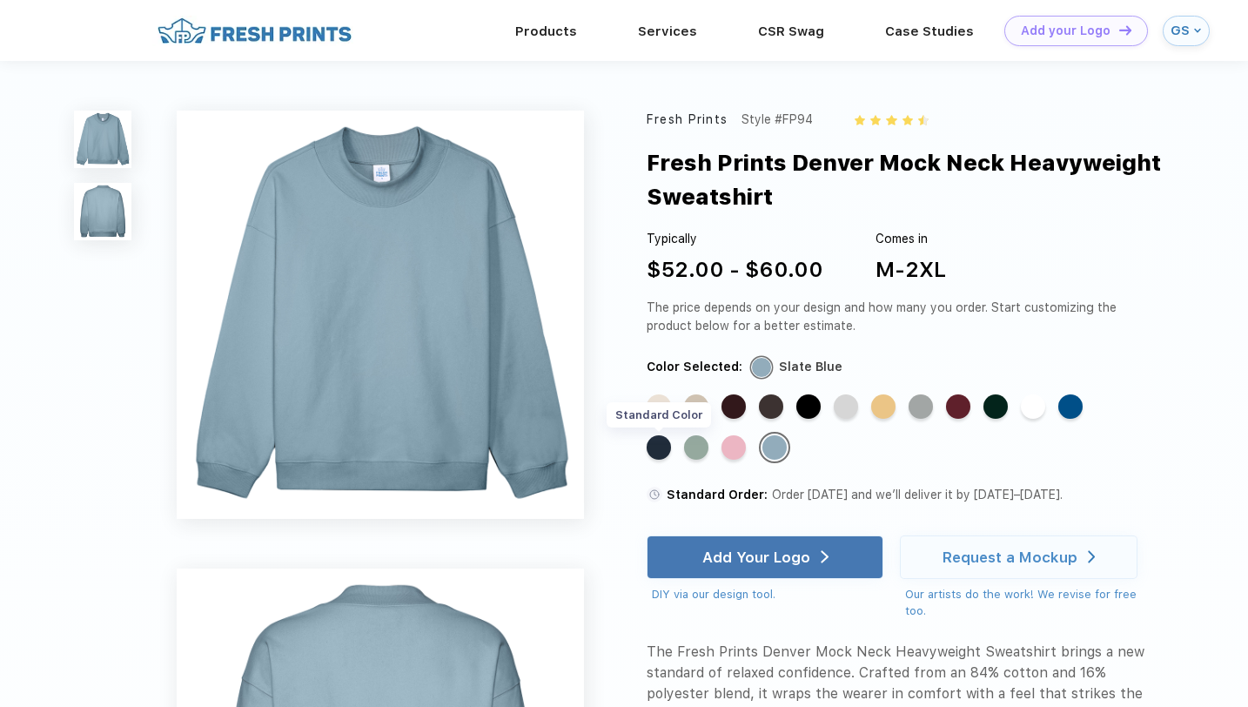
click at [666, 446] on div "Standard Color" at bounding box center [659, 447] width 24 height 24
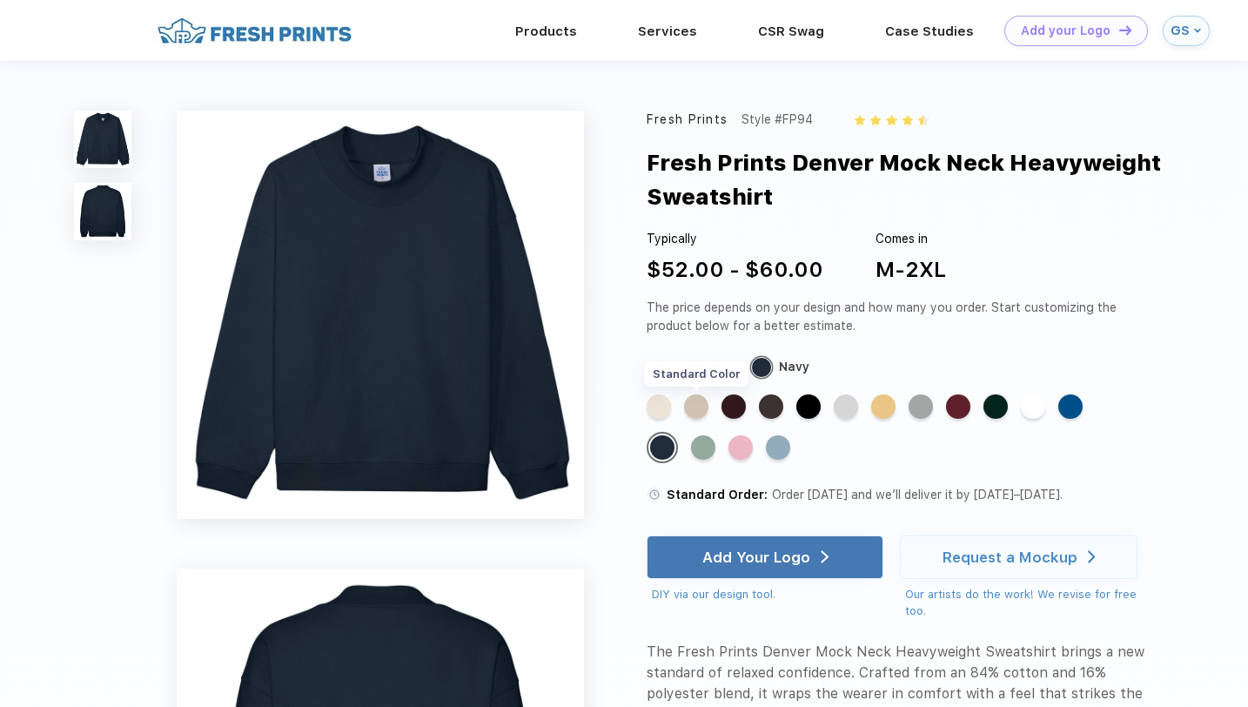
click at [697, 412] on div "Standard Color" at bounding box center [696, 406] width 24 height 24
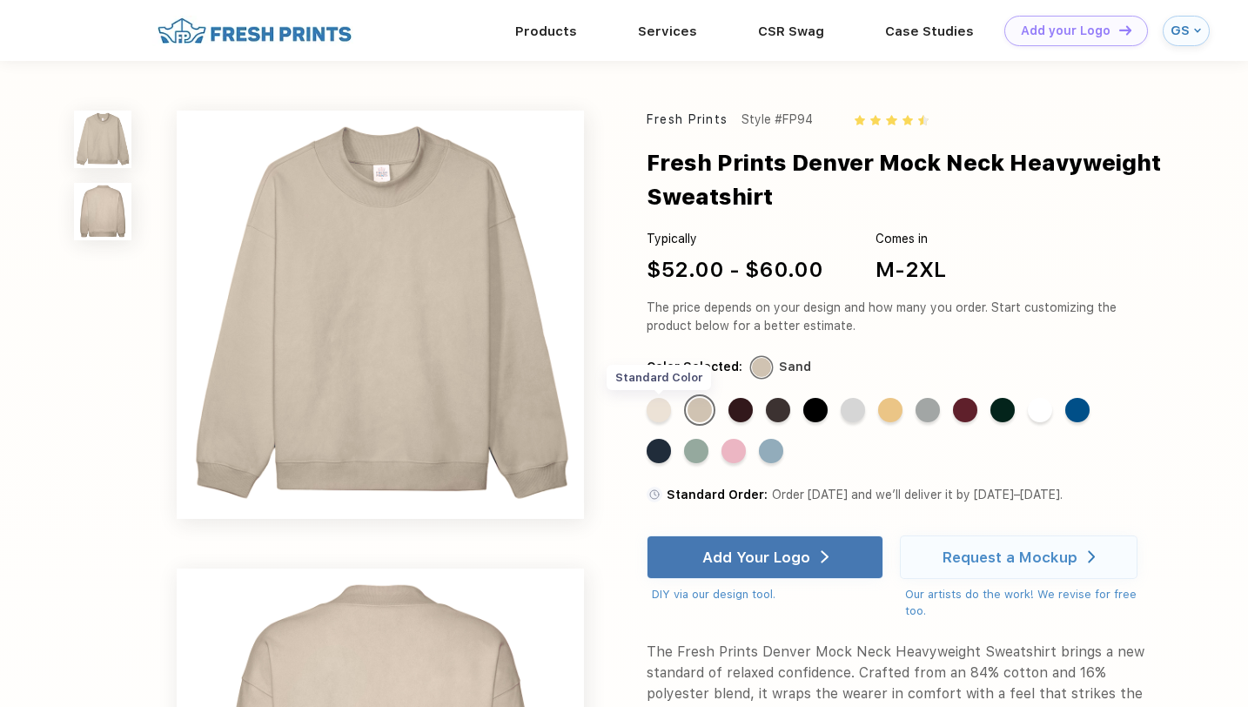
click at [664, 406] on div "Standard Color" at bounding box center [659, 410] width 24 height 24
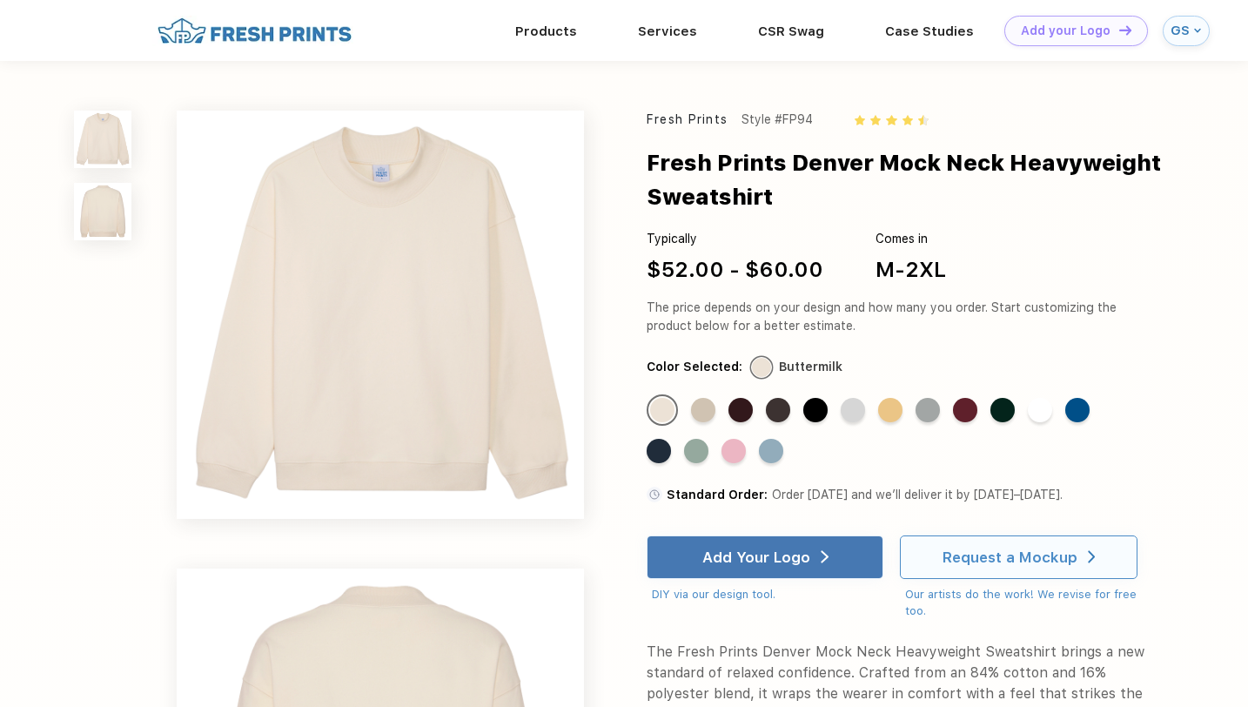
click at [986, 553] on div "Request a Mockup" at bounding box center [1010, 556] width 135 height 17
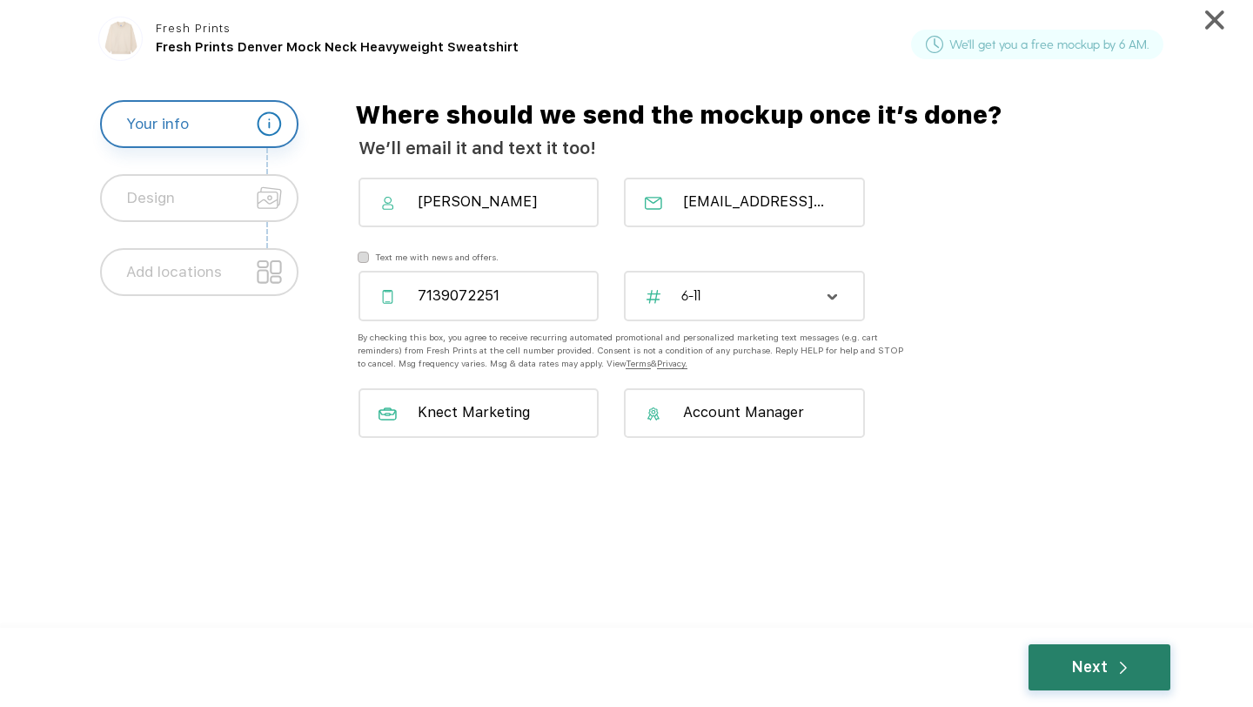
click at [1059, 673] on div "Next" at bounding box center [1100, 667] width 142 height 46
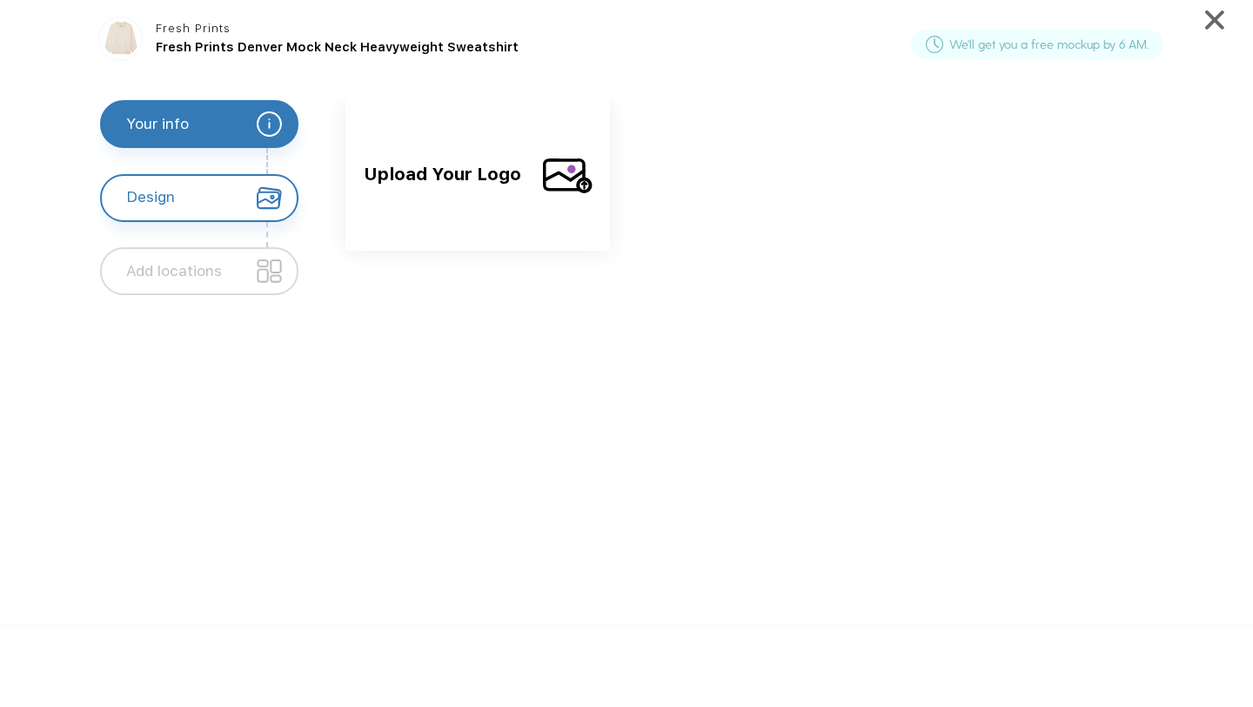
click at [422, 170] on span "Upload Your Logo" at bounding box center [446, 188] width 165 height 57
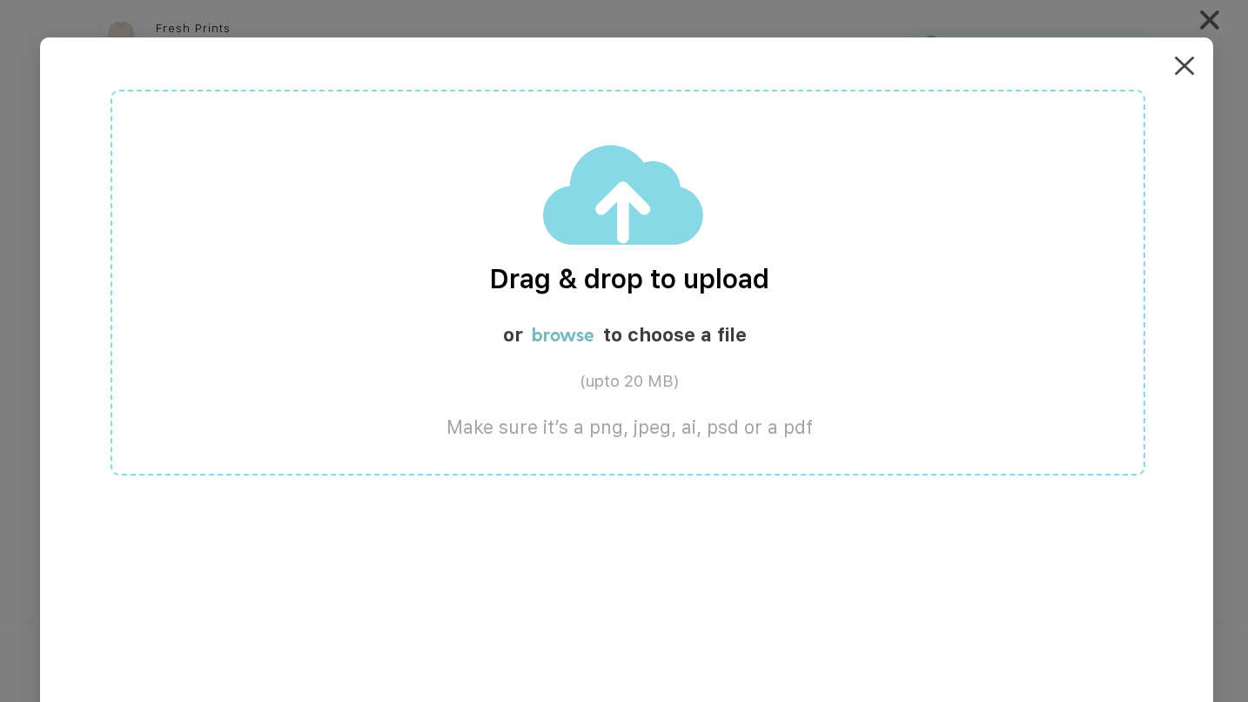
click at [638, 246] on div "Drag & drop to upload or browse to choose a file (upto 20 MB) Make sure it’s a …" at bounding box center [628, 283] width 1035 height 386
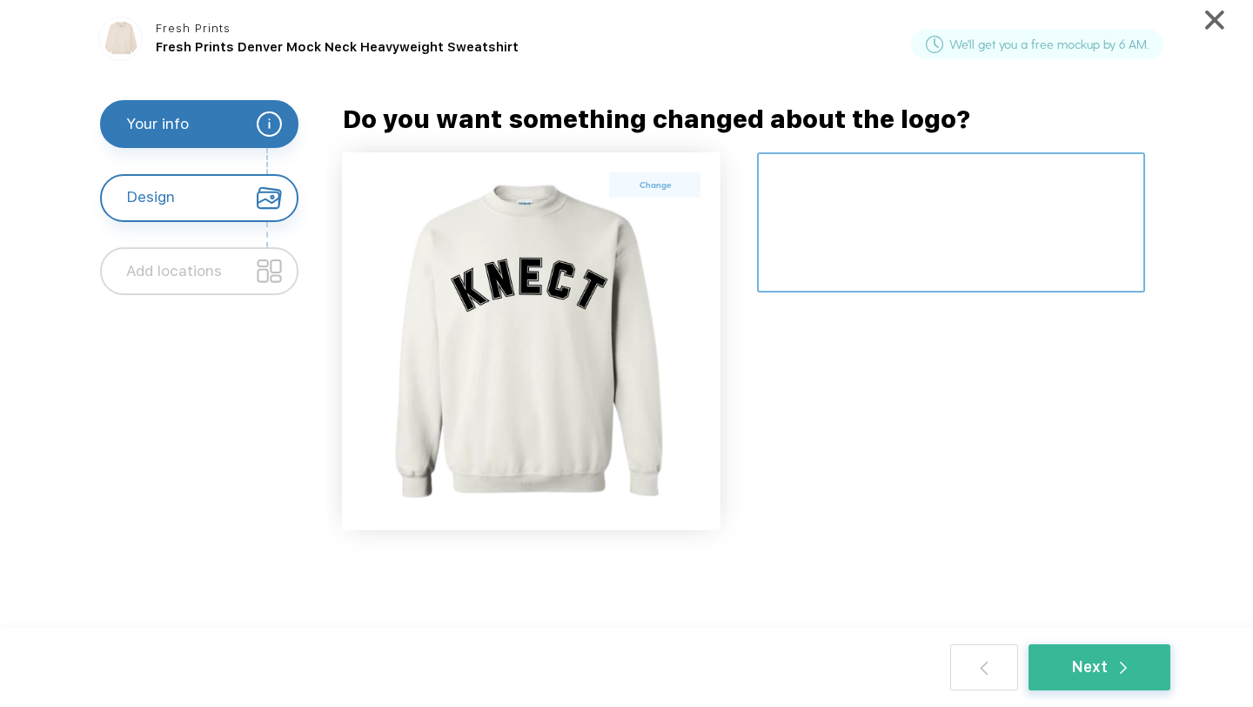
click at [798, 223] on textarea at bounding box center [951, 222] width 388 height 140
type textarea "turn the knect lettering into a deep navy color"
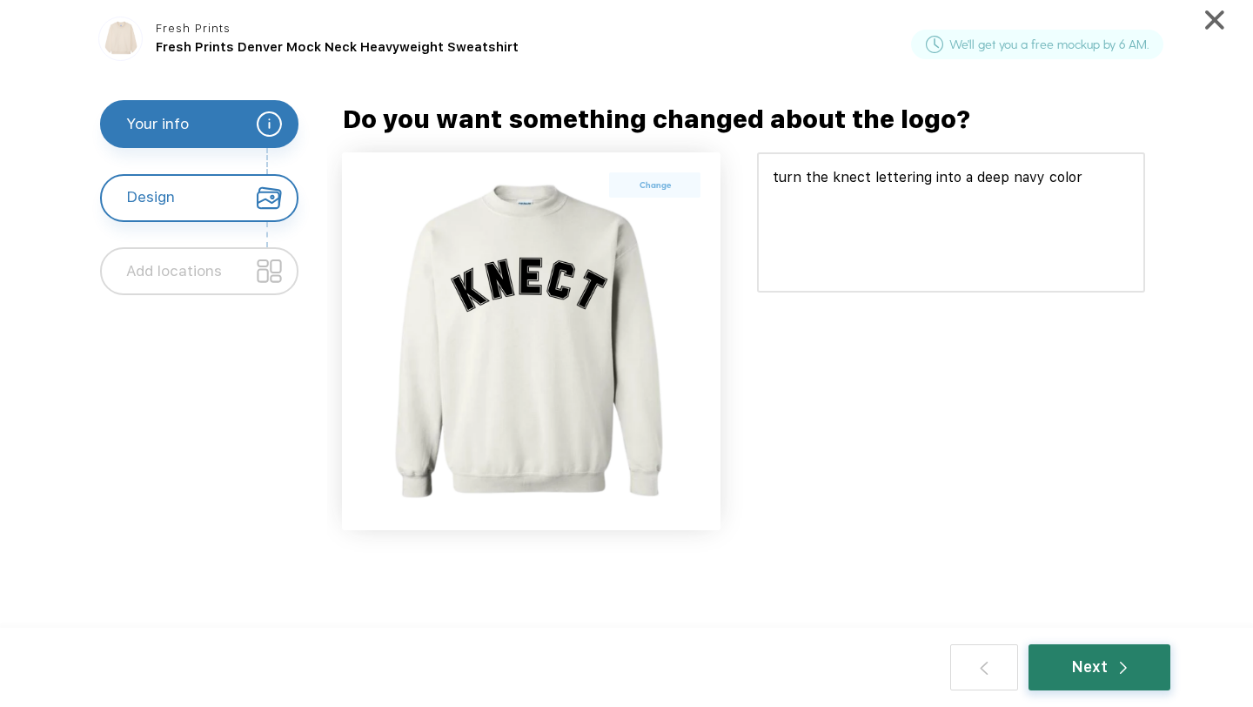
click at [1101, 662] on div "Next" at bounding box center [1100, 667] width 56 height 23
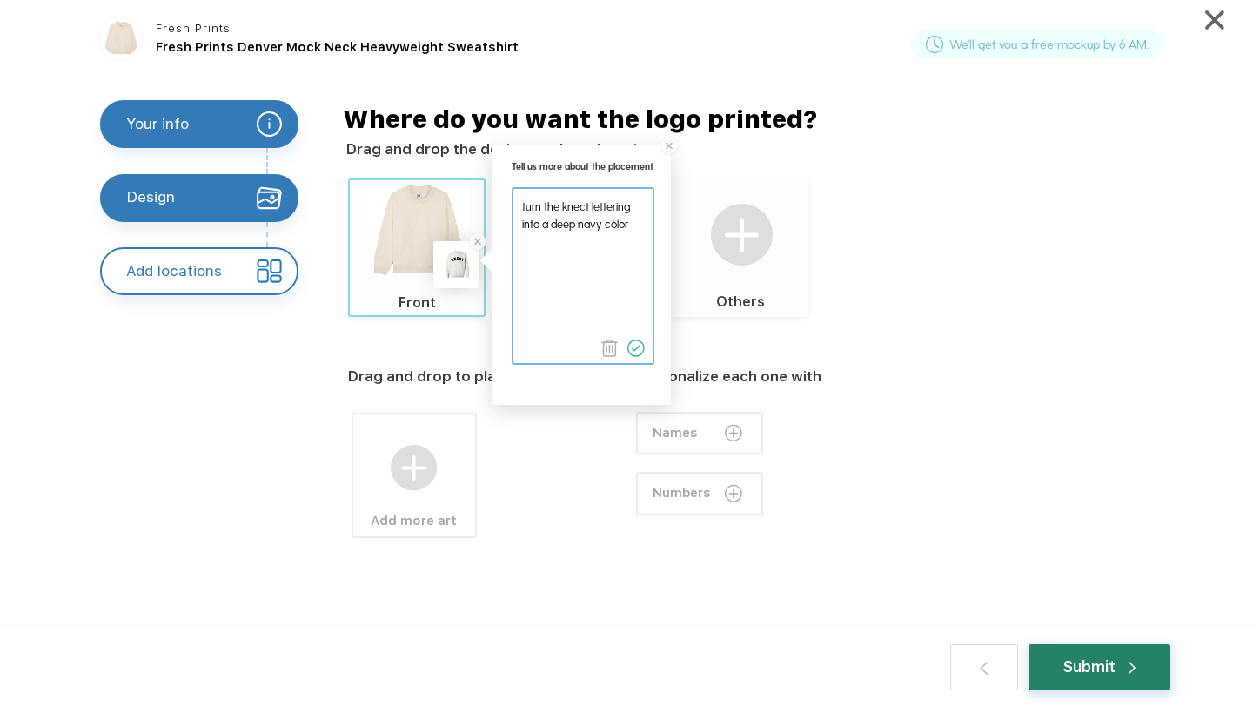
click at [1078, 660] on div "Submit" at bounding box center [1100, 667] width 72 height 23
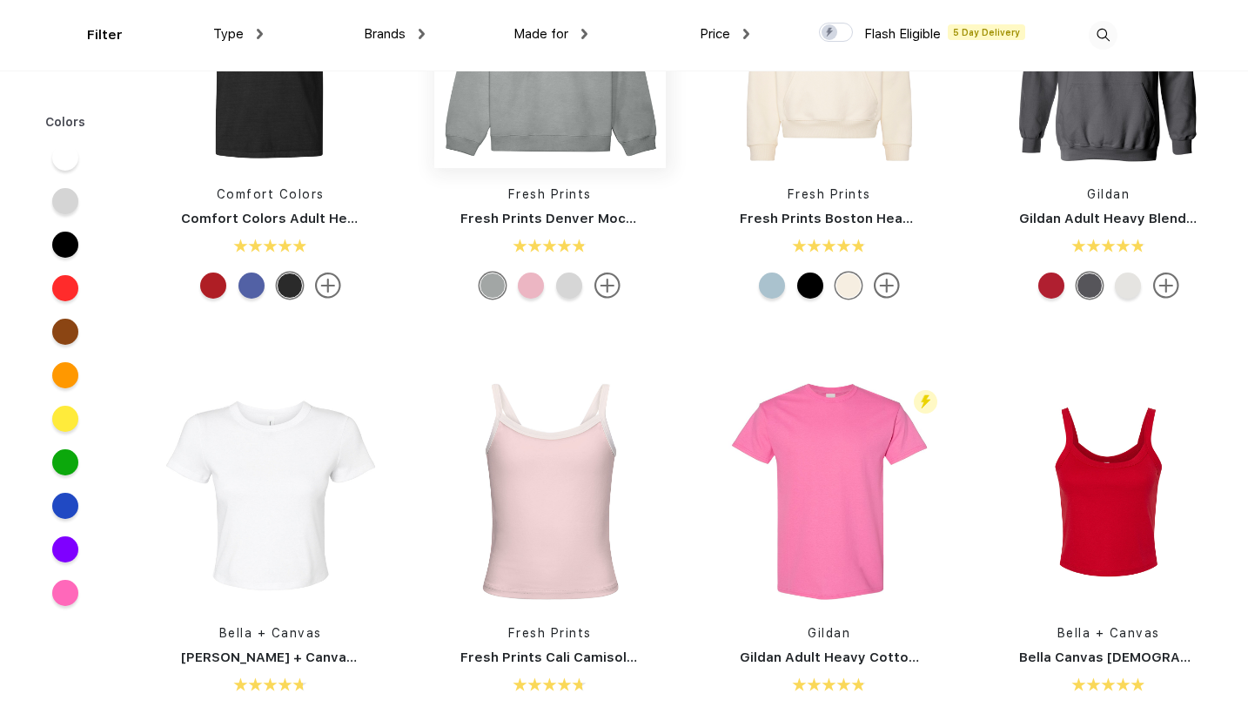
scroll to position [271, 0]
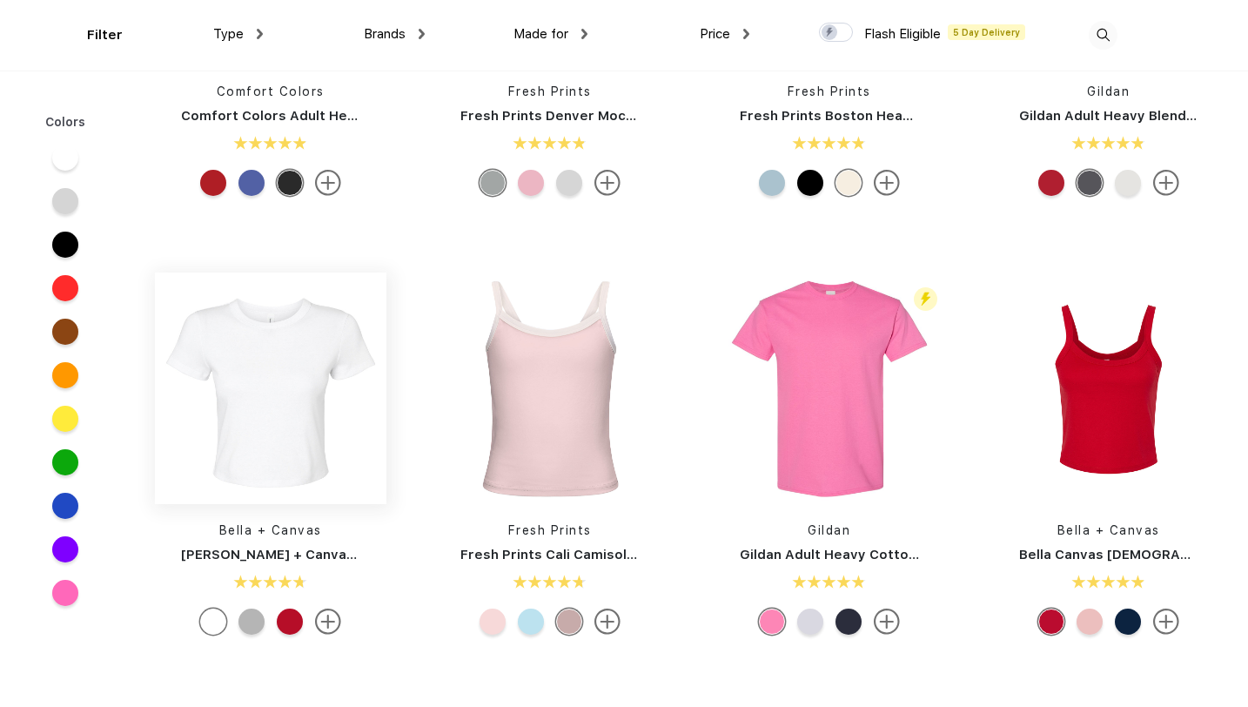
click at [307, 397] on img at bounding box center [271, 388] width 232 height 232
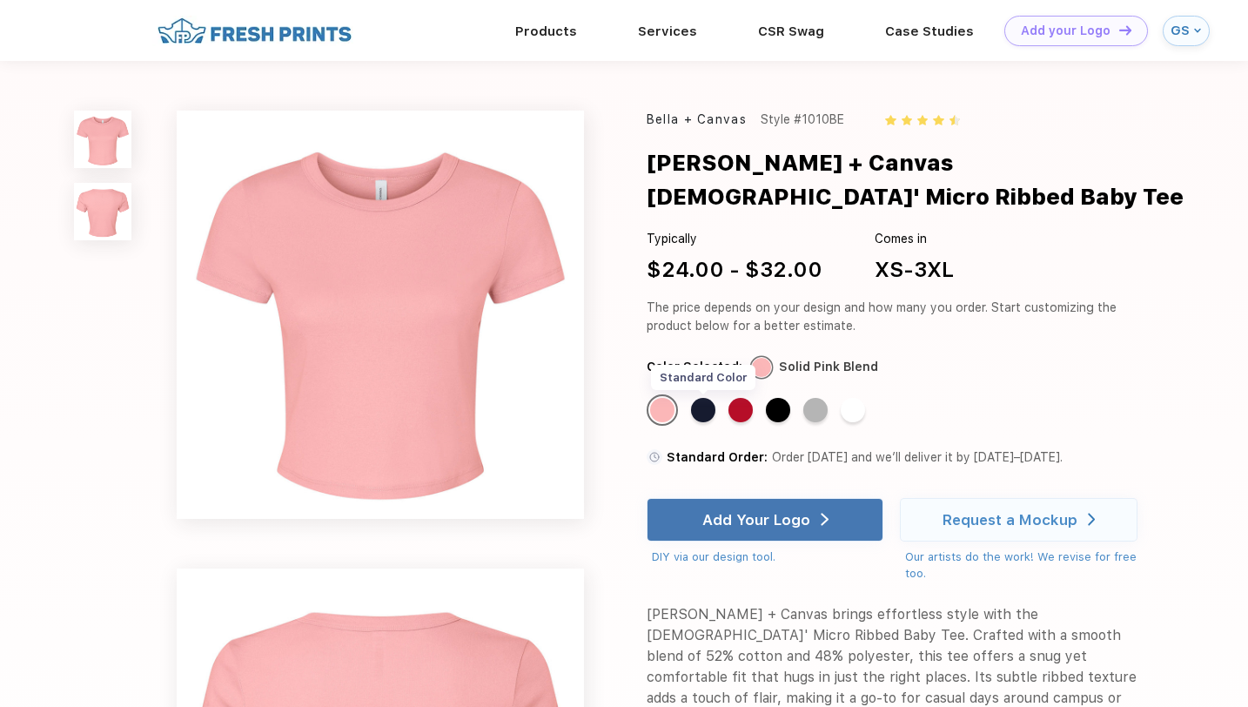
click at [701, 398] on div "Standard Color" at bounding box center [703, 410] width 24 height 24
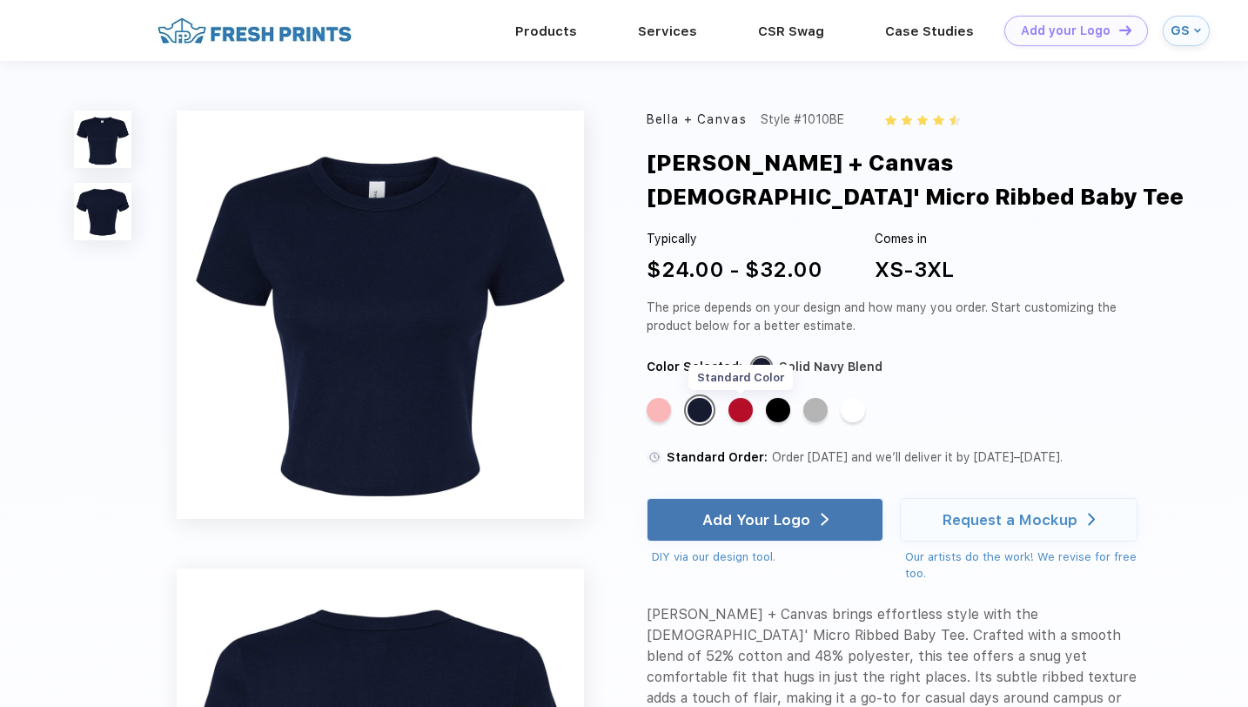
click at [736, 398] on div "Standard Color" at bounding box center [741, 410] width 24 height 24
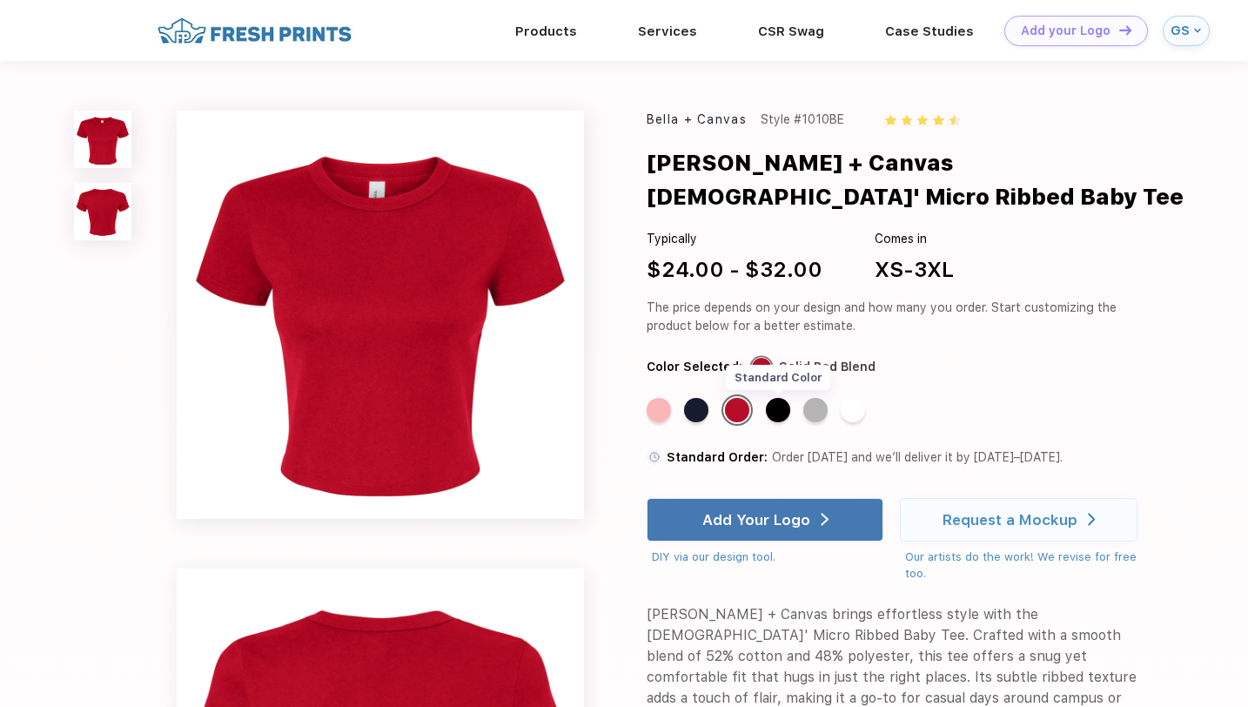
click at [785, 398] on div "Standard Color" at bounding box center [778, 410] width 24 height 24
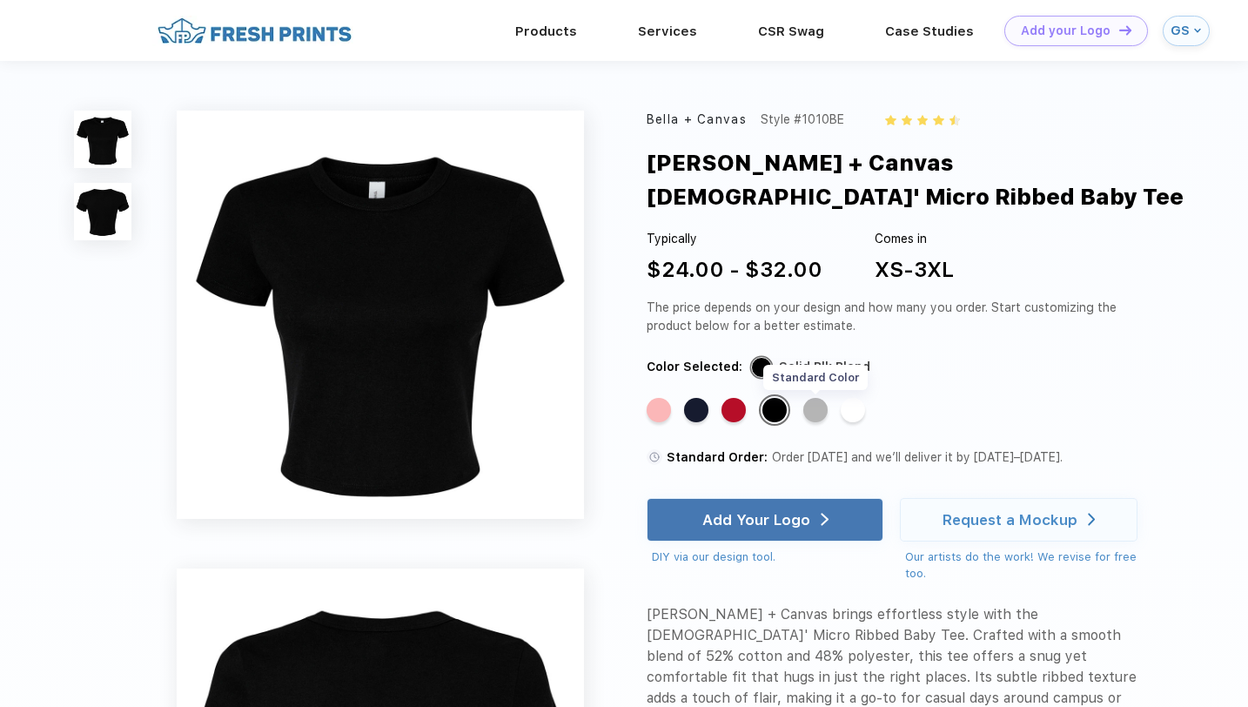
click at [819, 398] on div "Standard Color" at bounding box center [815, 410] width 24 height 24
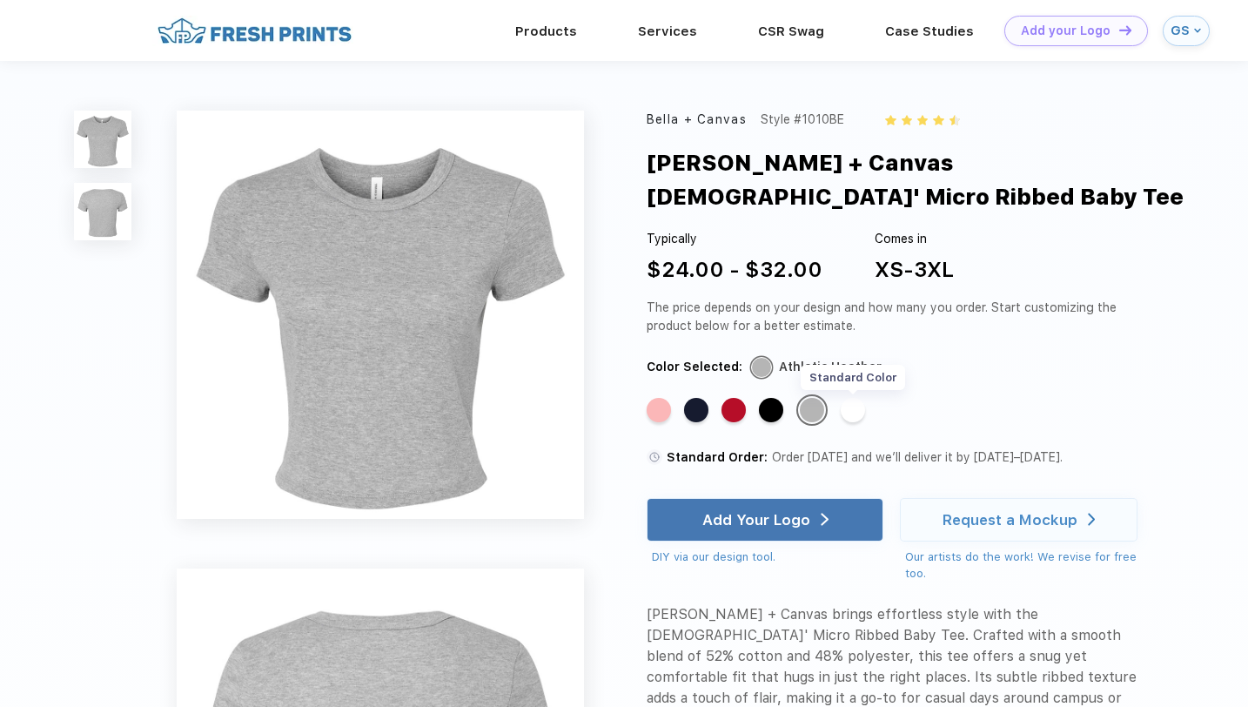
click at [851, 398] on div "Standard Color" at bounding box center [853, 410] width 24 height 24
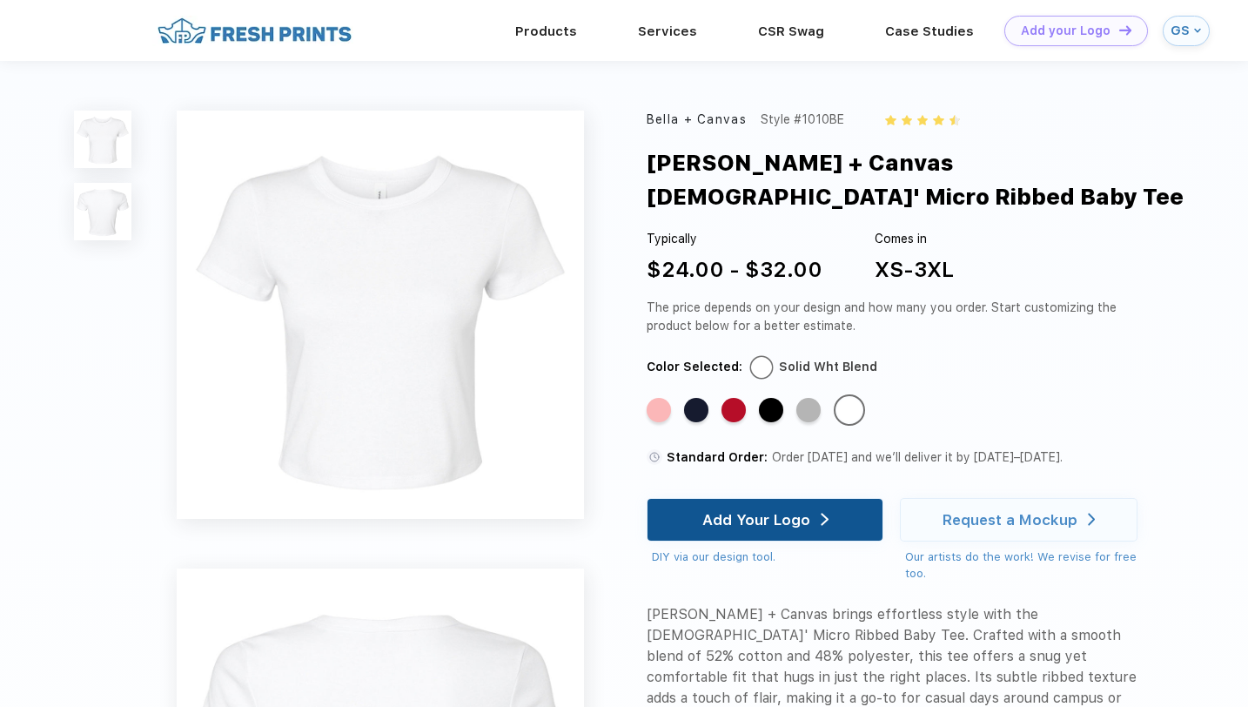
click at [795, 511] on div "Add Your Logo" at bounding box center [756, 519] width 108 height 17
click at [768, 511] on div "Add Your Logo" at bounding box center [756, 519] width 108 height 17
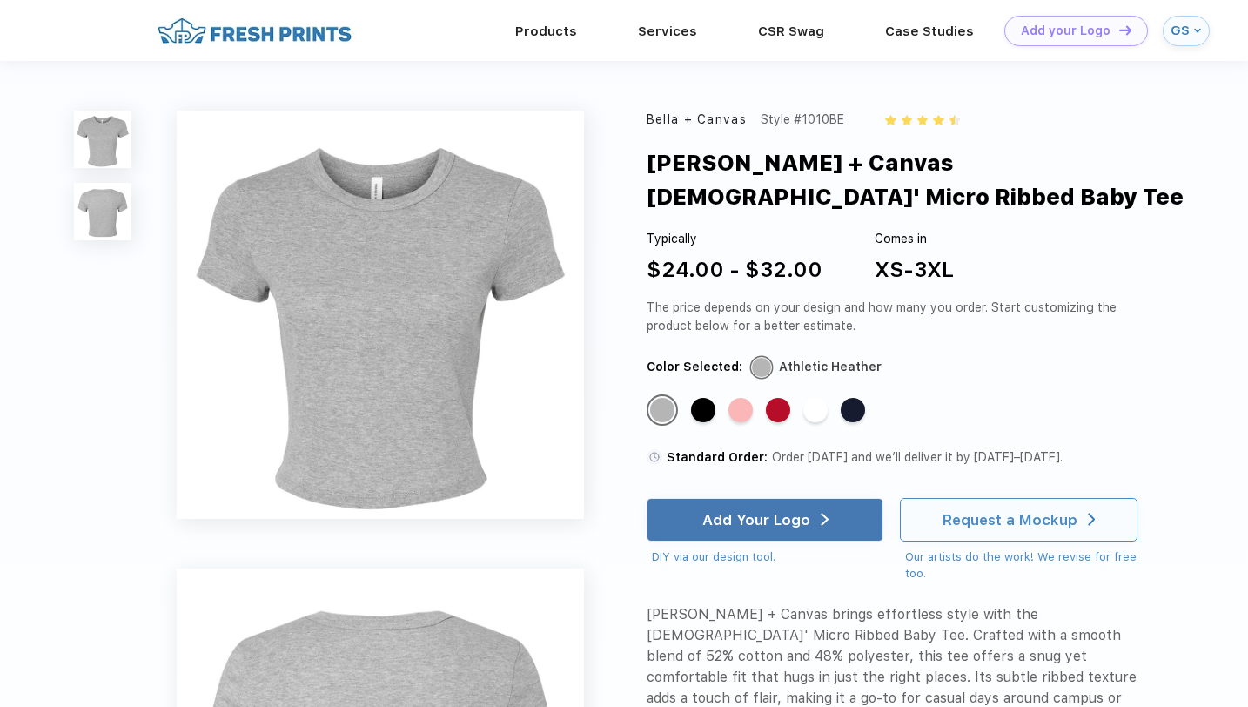
click at [951, 511] on div "Request a Mockup" at bounding box center [1010, 519] width 135 height 17
click at [849, 398] on div "Standard Color" at bounding box center [853, 410] width 24 height 24
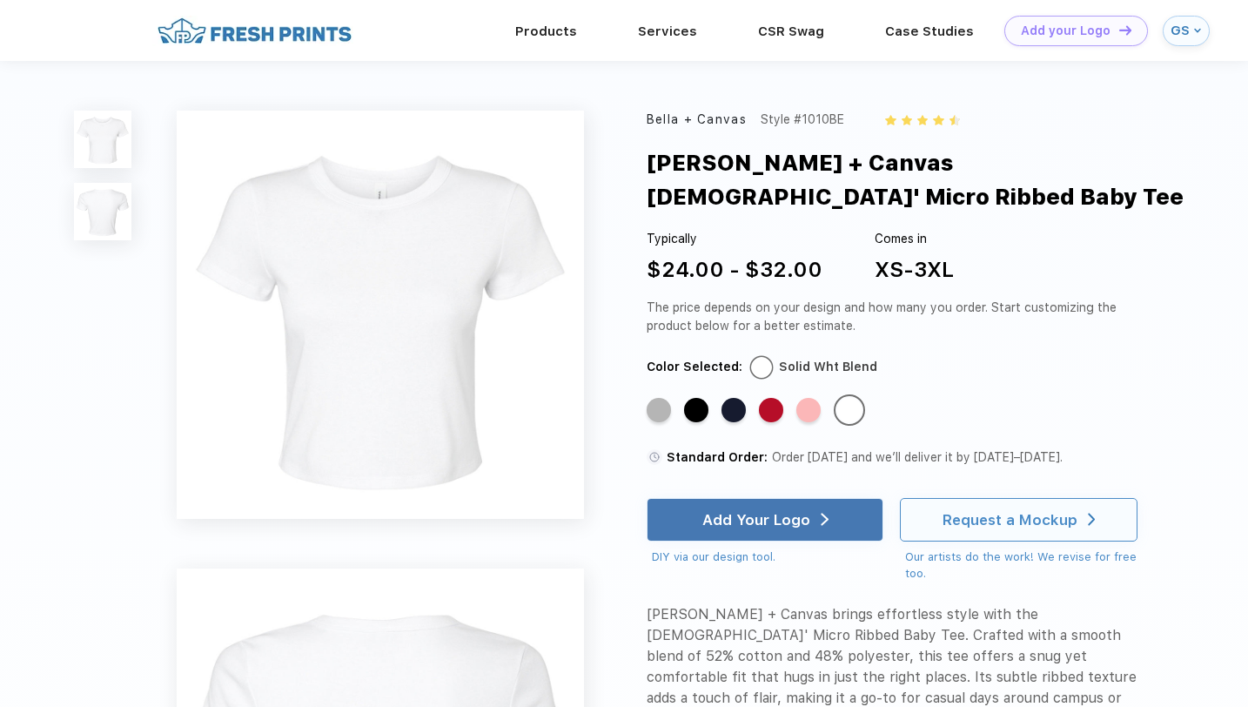
click at [992, 511] on div "Request a Mockup" at bounding box center [1010, 519] width 135 height 17
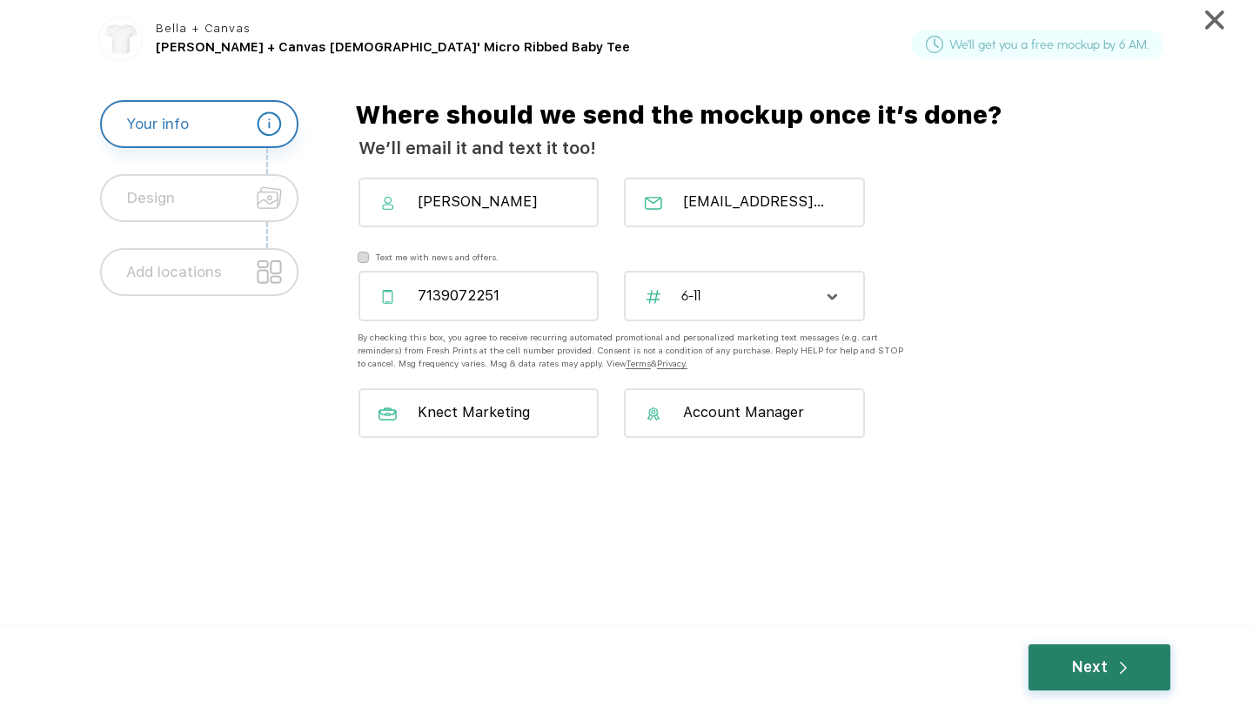
click at [1106, 662] on div "Next" at bounding box center [1100, 667] width 56 height 23
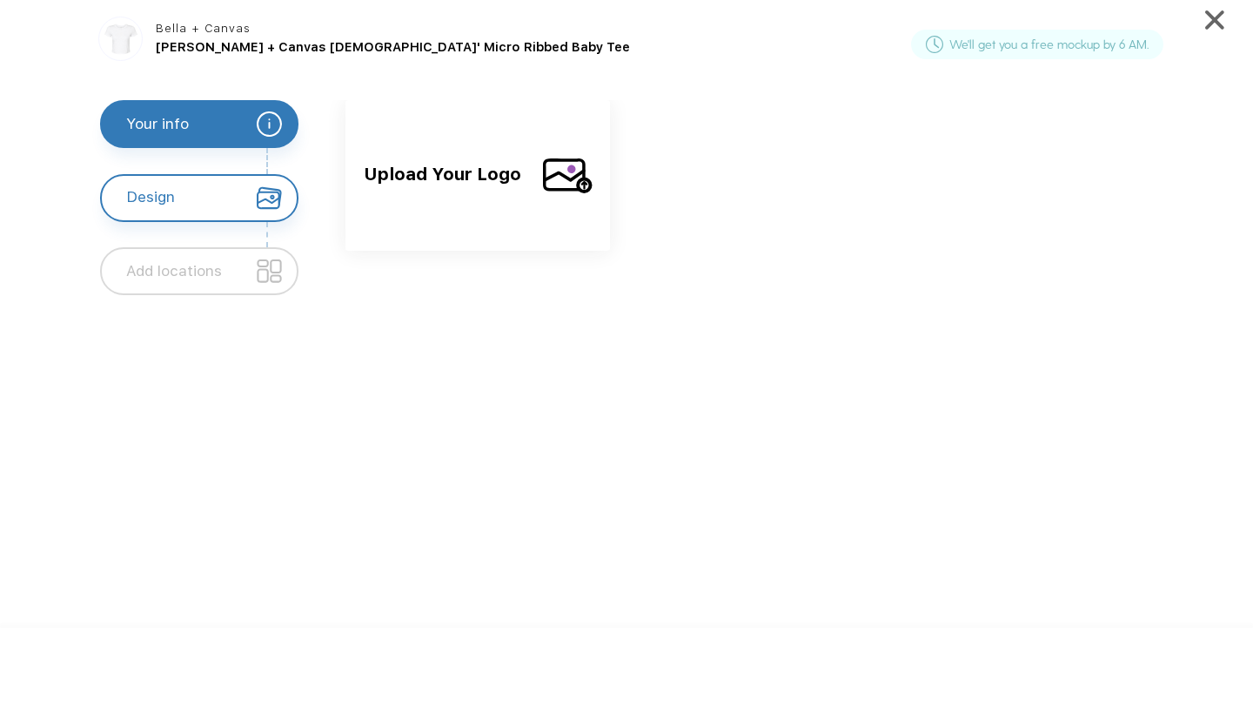
click at [465, 206] on span "Upload Your Logo" at bounding box center [446, 188] width 165 height 57
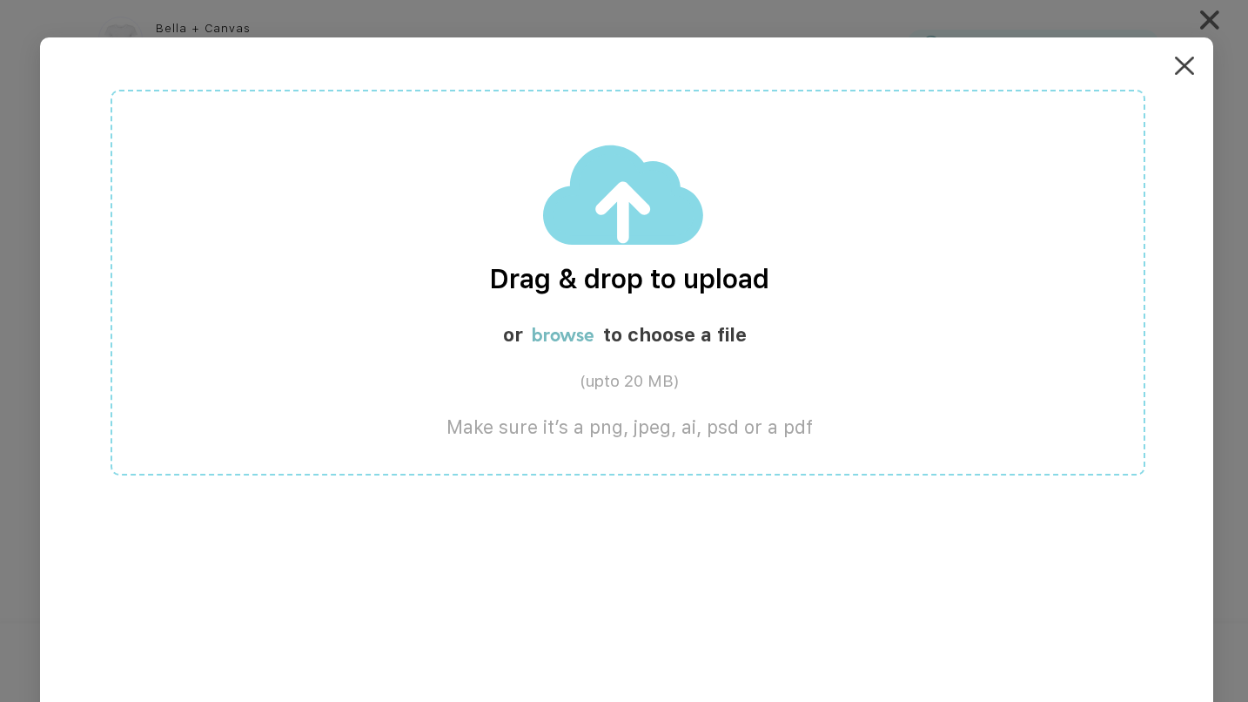
click at [591, 237] on img at bounding box center [624, 195] width 162 height 103
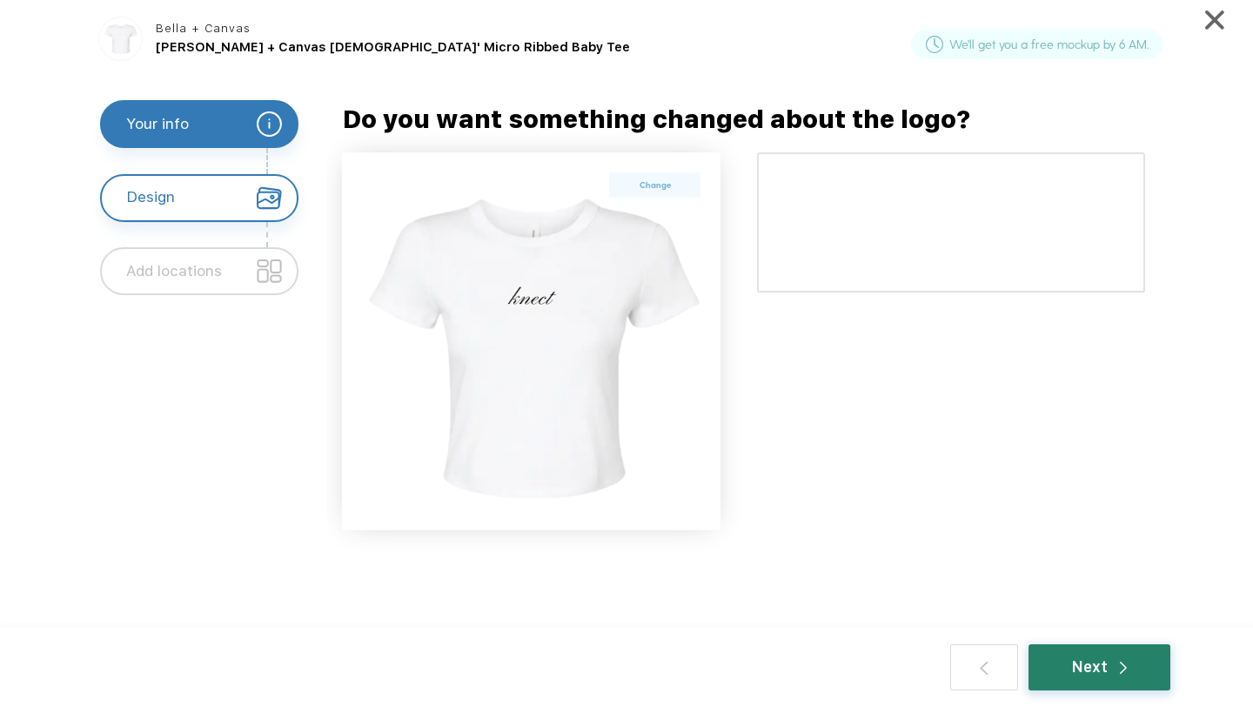
click at [1090, 650] on div "Next" at bounding box center [1100, 667] width 142 height 46
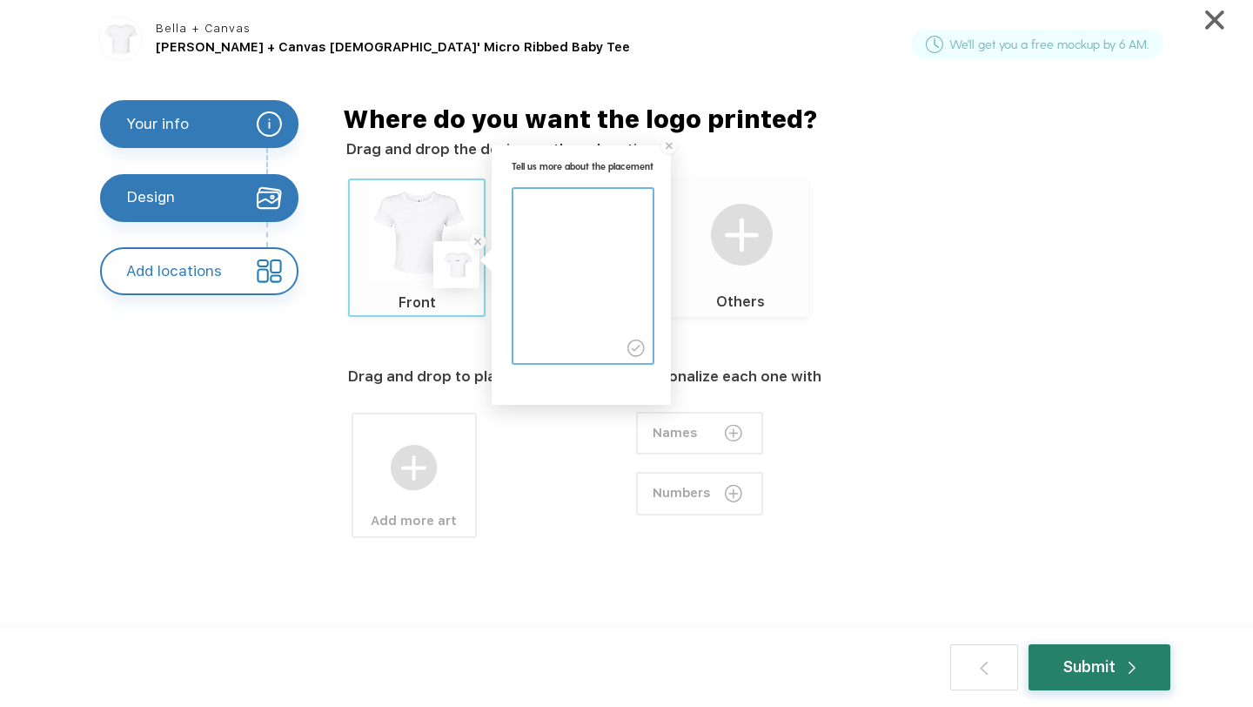
click at [1077, 667] on div "Submit" at bounding box center [1100, 667] width 72 height 23
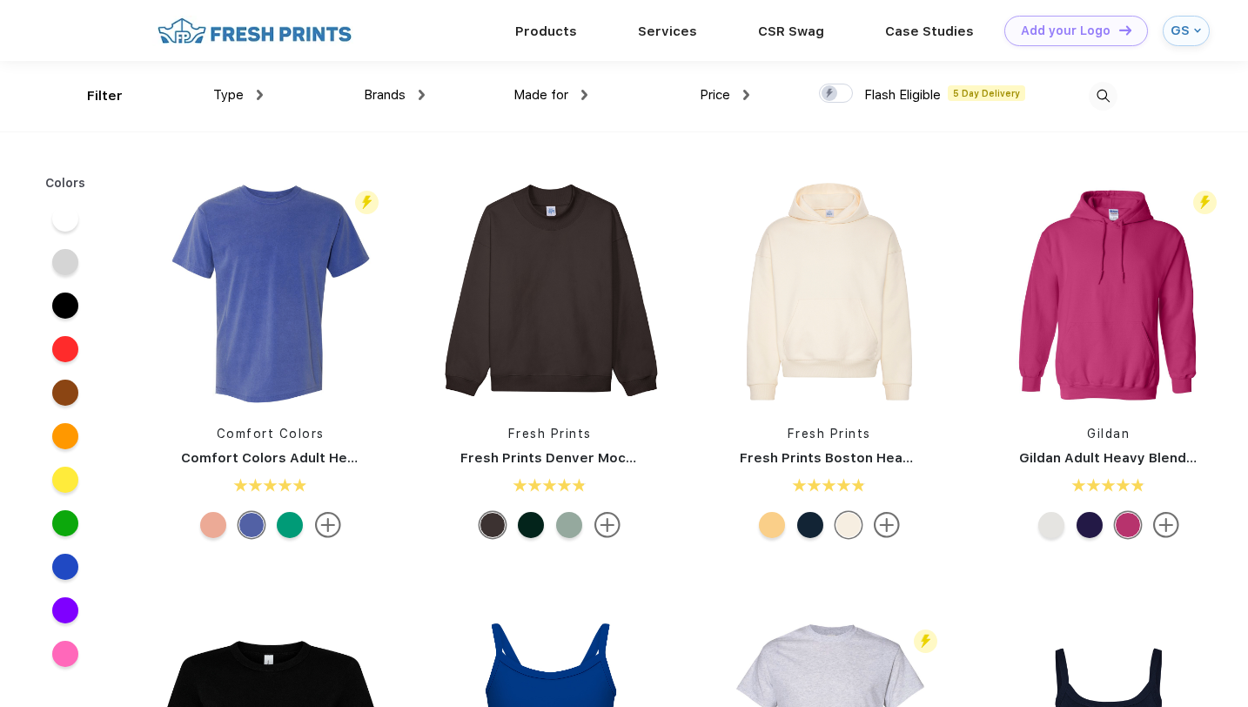
scroll to position [1, 0]
click at [252, 90] on div "Type" at bounding box center [238, 94] width 50 height 20
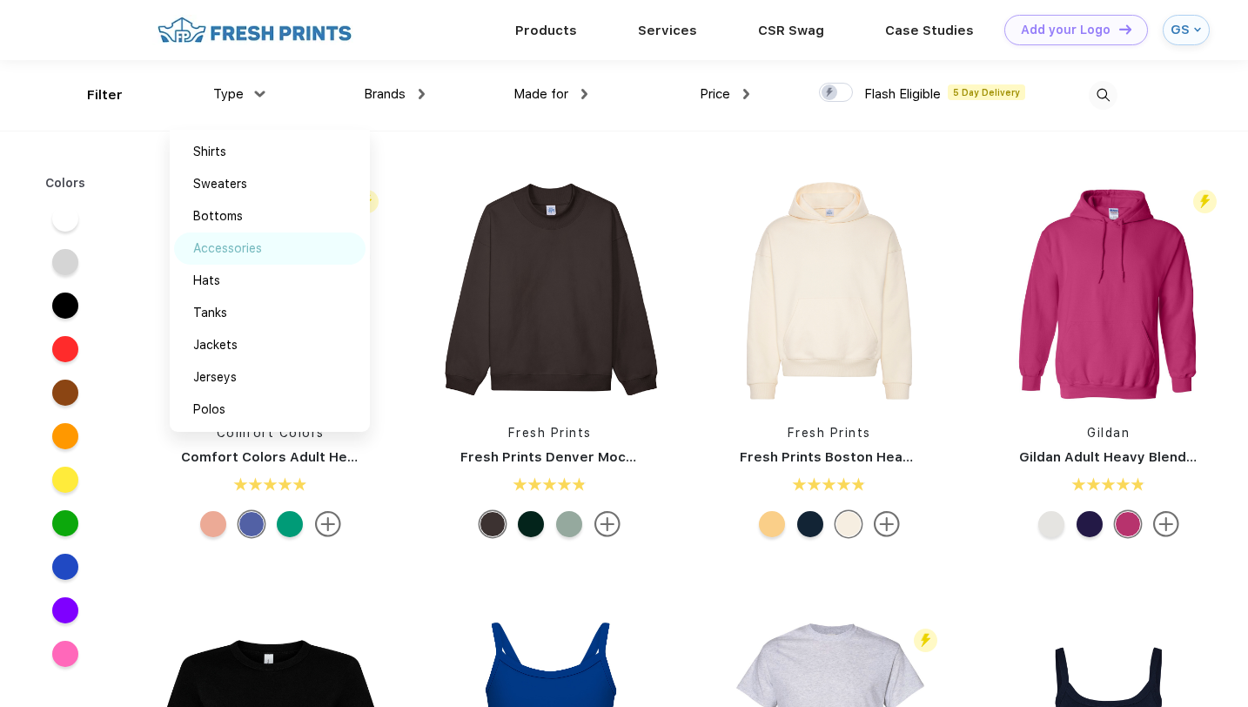
click at [244, 244] on div "Accessories" at bounding box center [227, 248] width 69 height 18
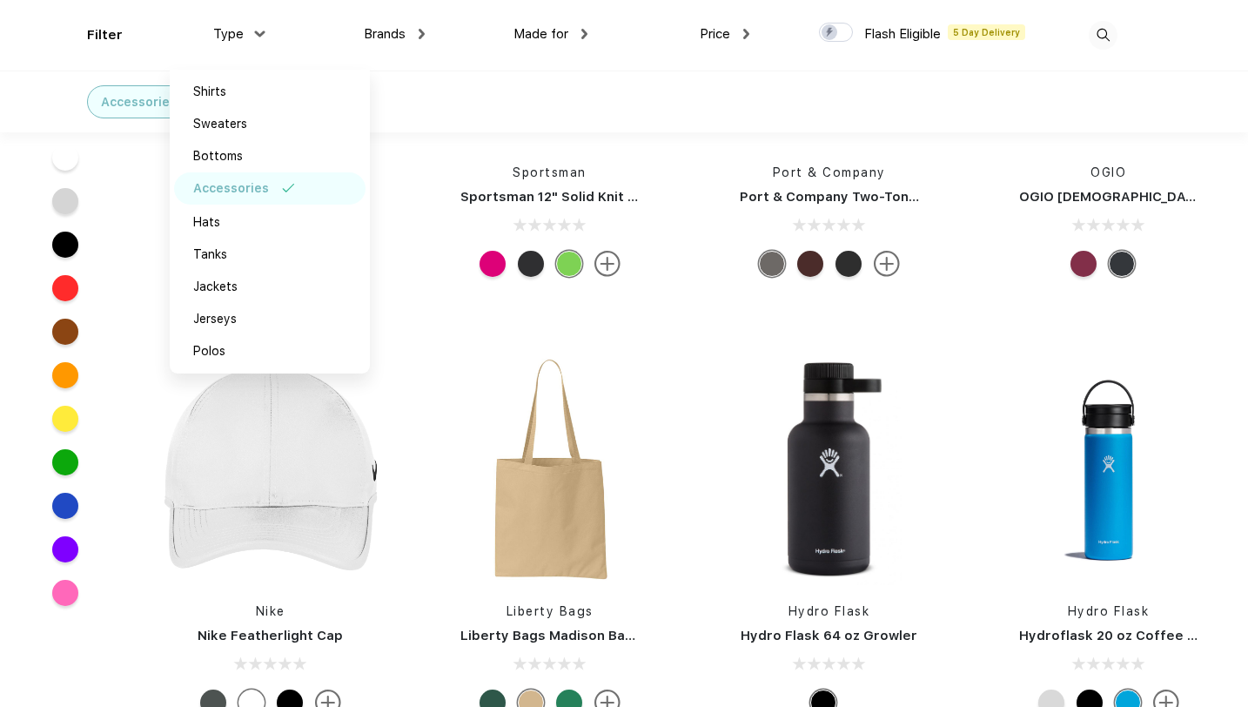
scroll to position [4609, 0]
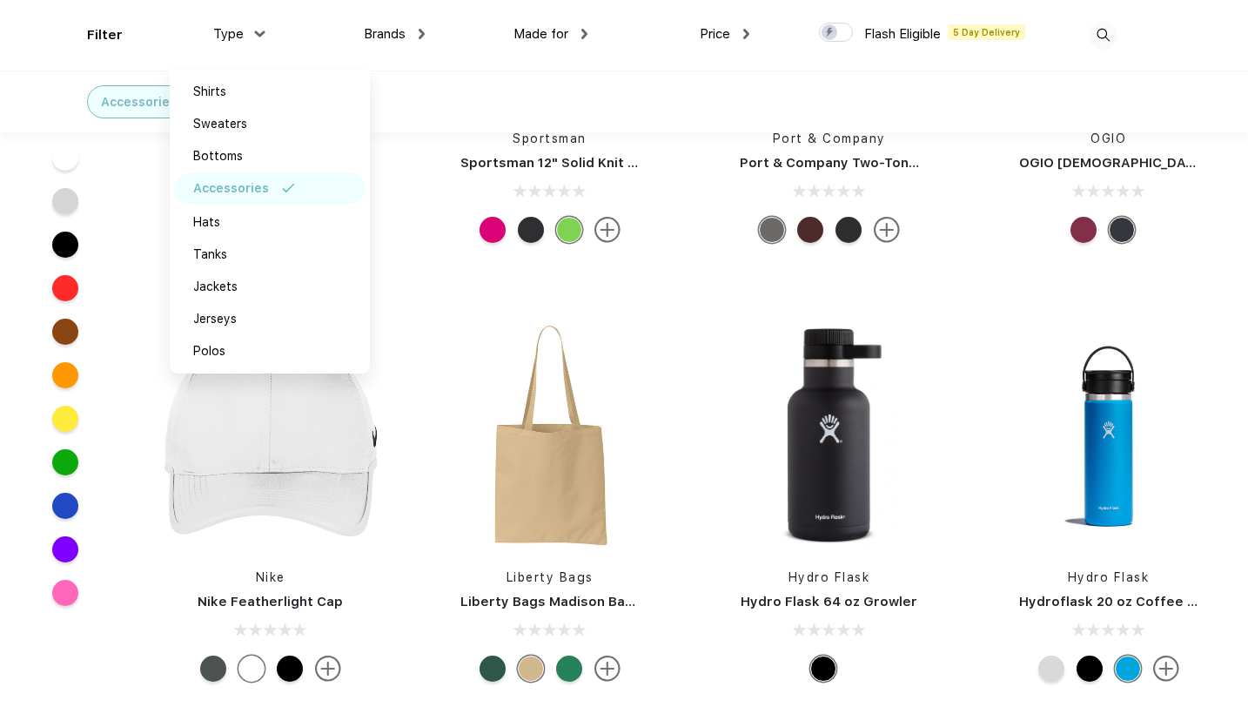
click at [531, 74] on div "Accessories" at bounding box center [624, 102] width 1248 height 62
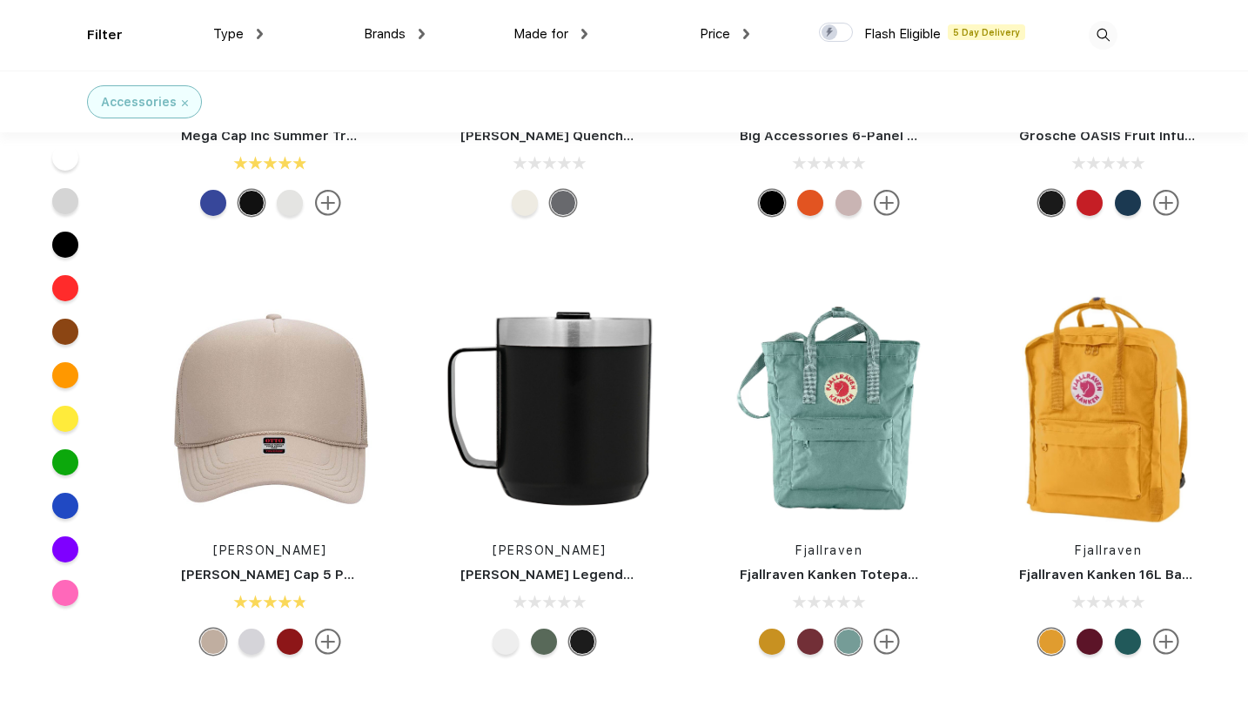
scroll to position [709, 0]
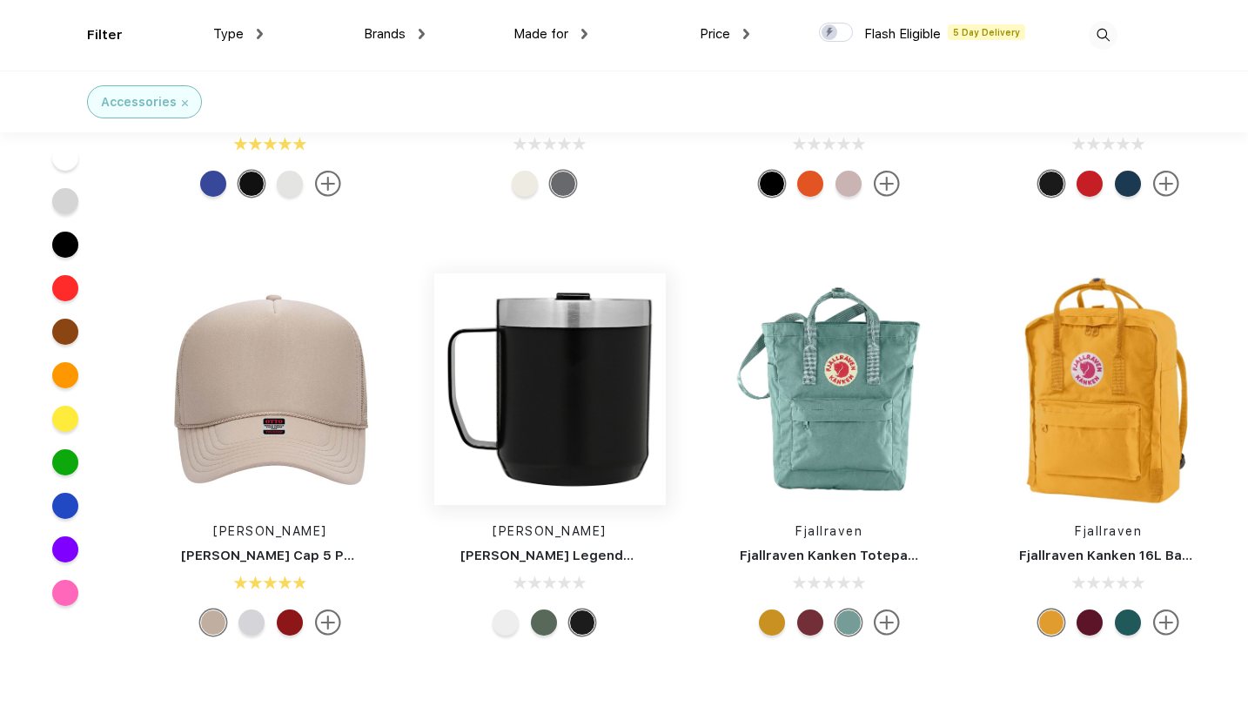
click at [543, 359] on img at bounding box center [550, 389] width 232 height 232
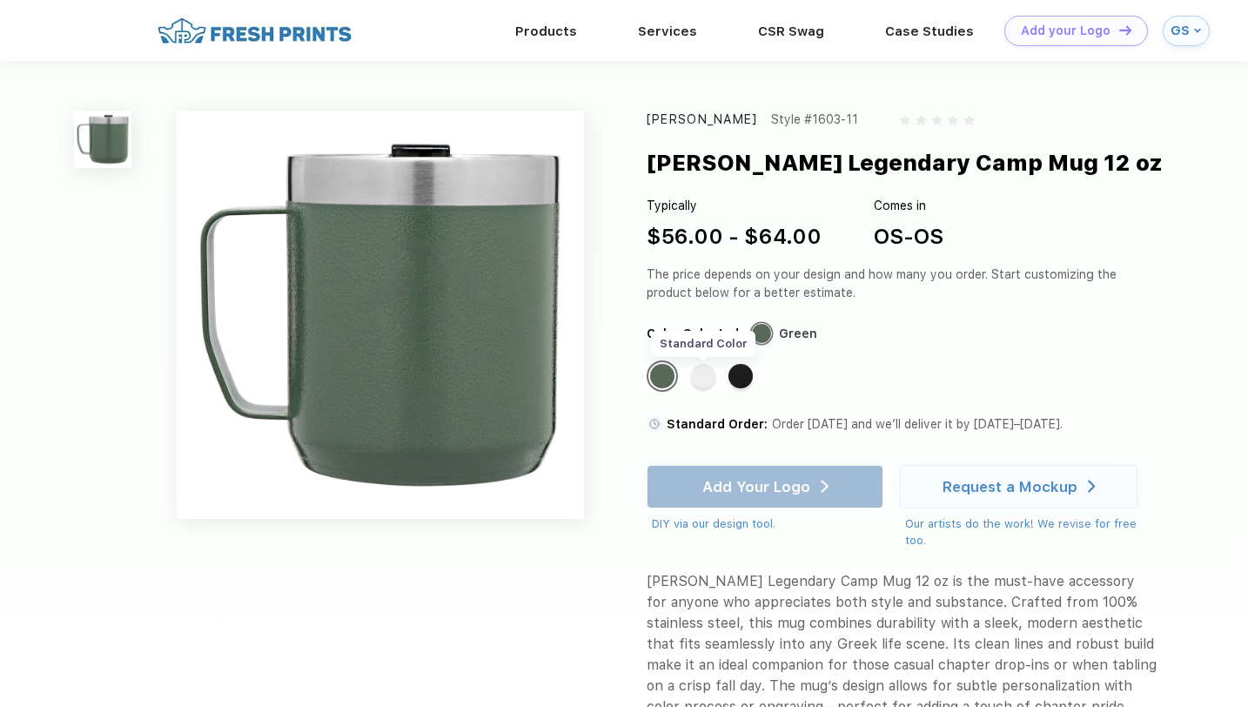
click at [699, 376] on div "Standard Color" at bounding box center [703, 376] width 24 height 24
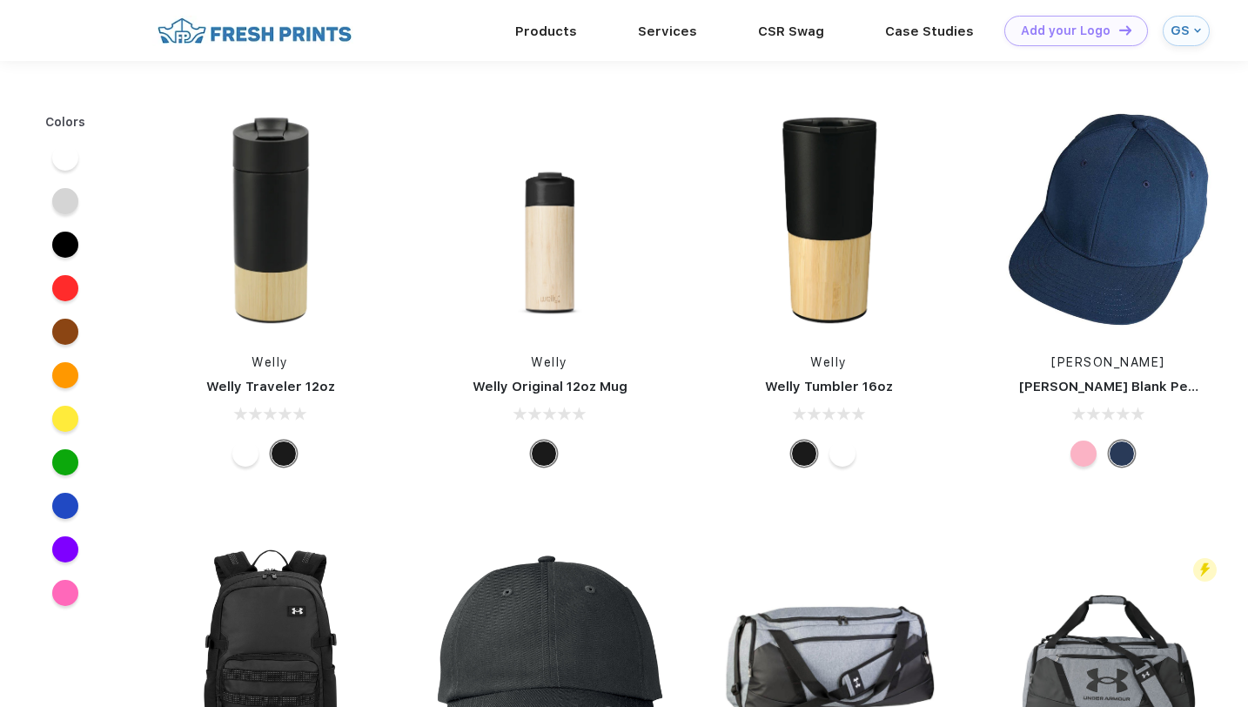
scroll to position [709, 0]
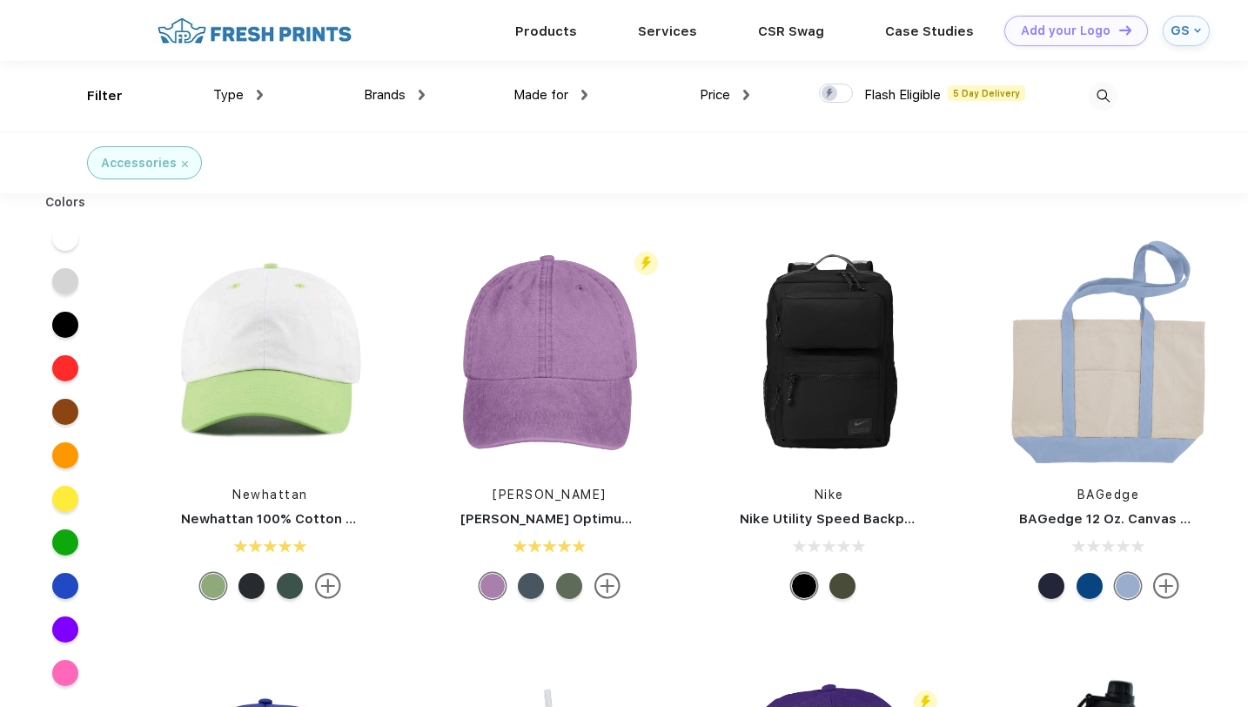
click at [260, 95] on img at bounding box center [260, 95] width 6 height 10
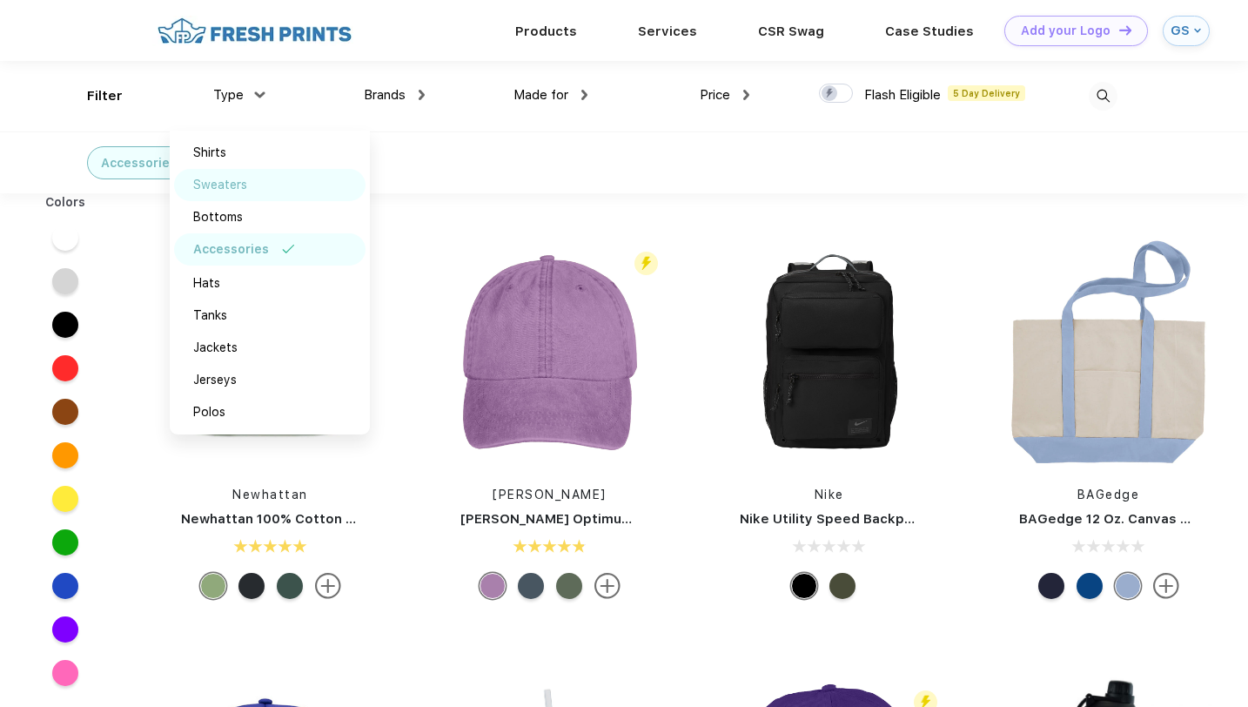
click at [246, 178] on div "Sweaters" at bounding box center [220, 185] width 54 height 18
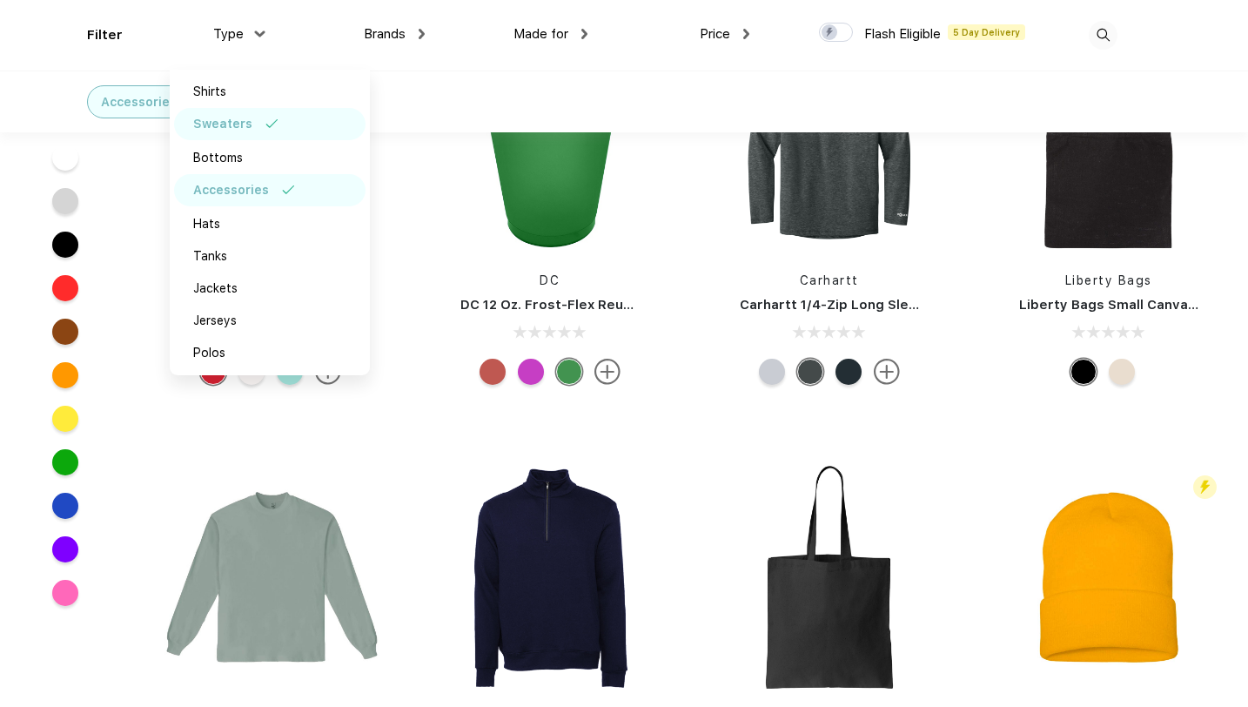
scroll to position [3617, 0]
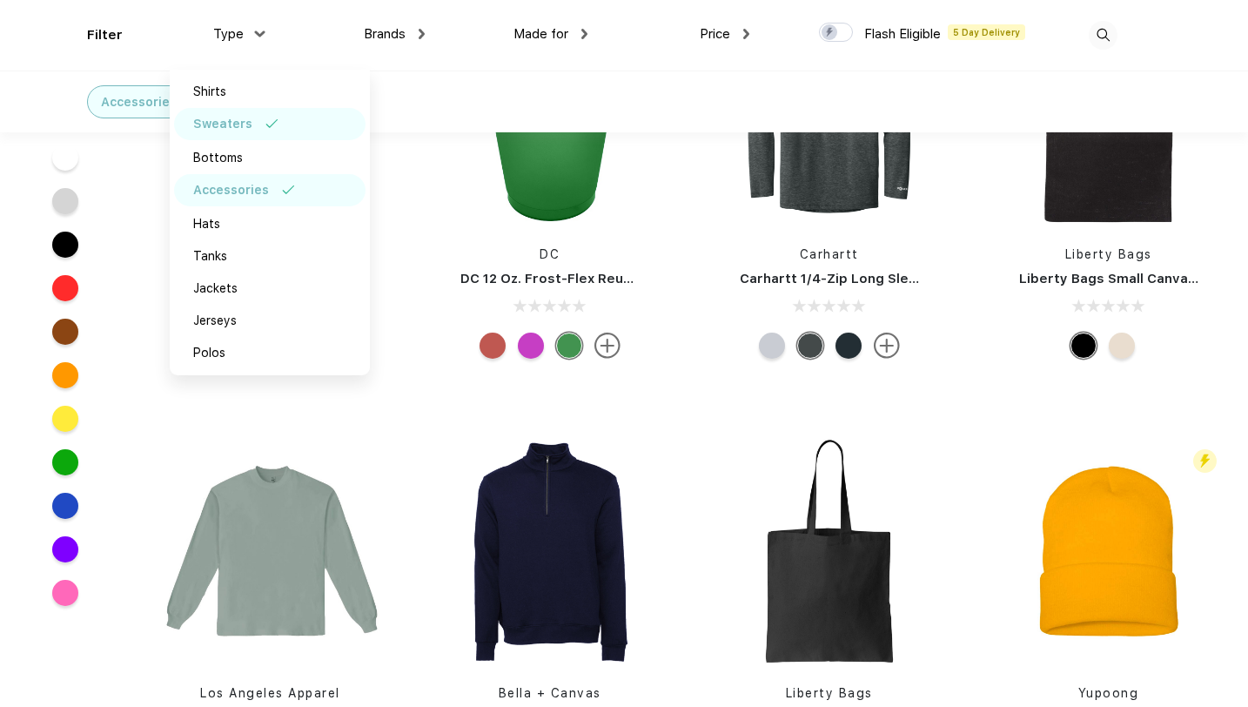
click at [440, 94] on div "Accessories Sweaters" at bounding box center [224, 101] width 475 height 61
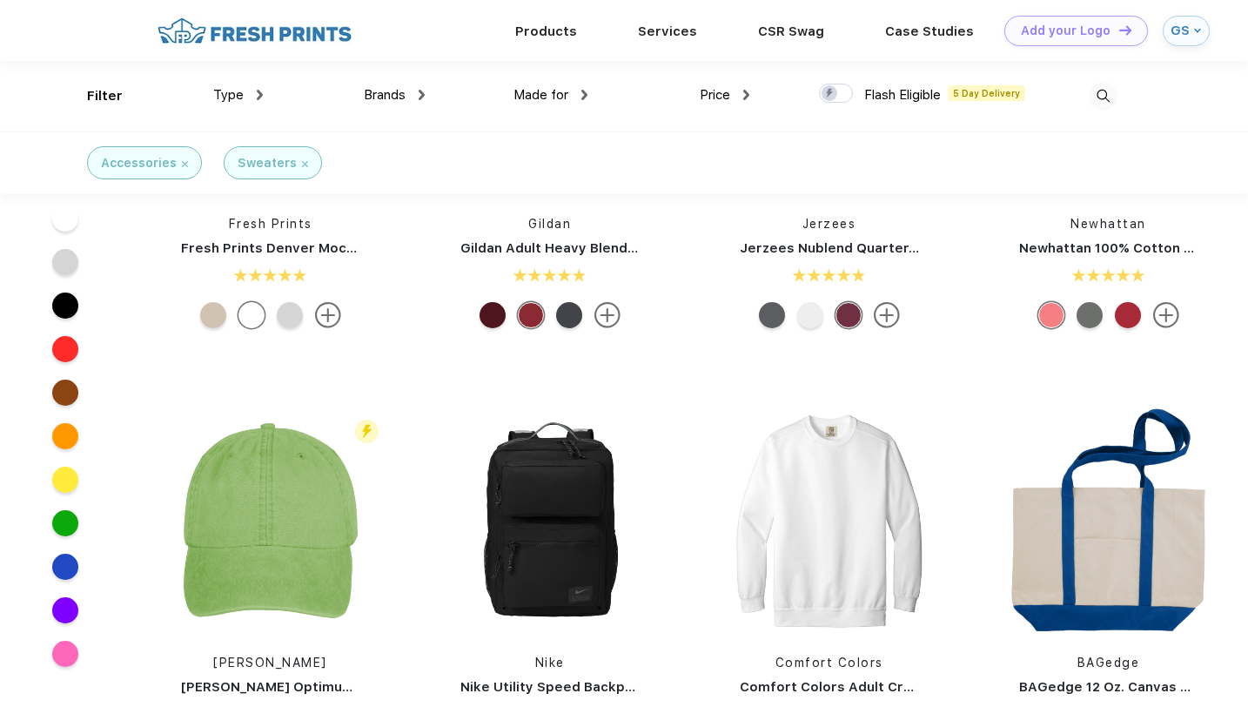
scroll to position [0, 0]
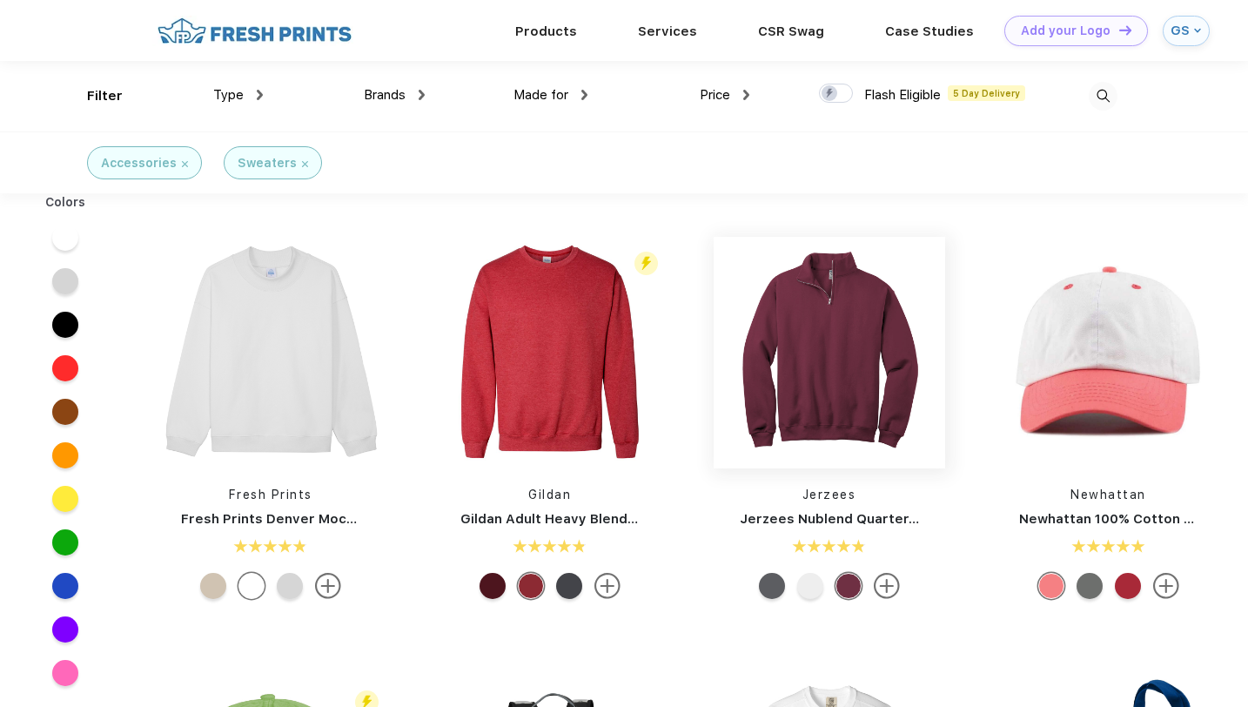
click at [797, 342] on img at bounding box center [830, 353] width 232 height 232
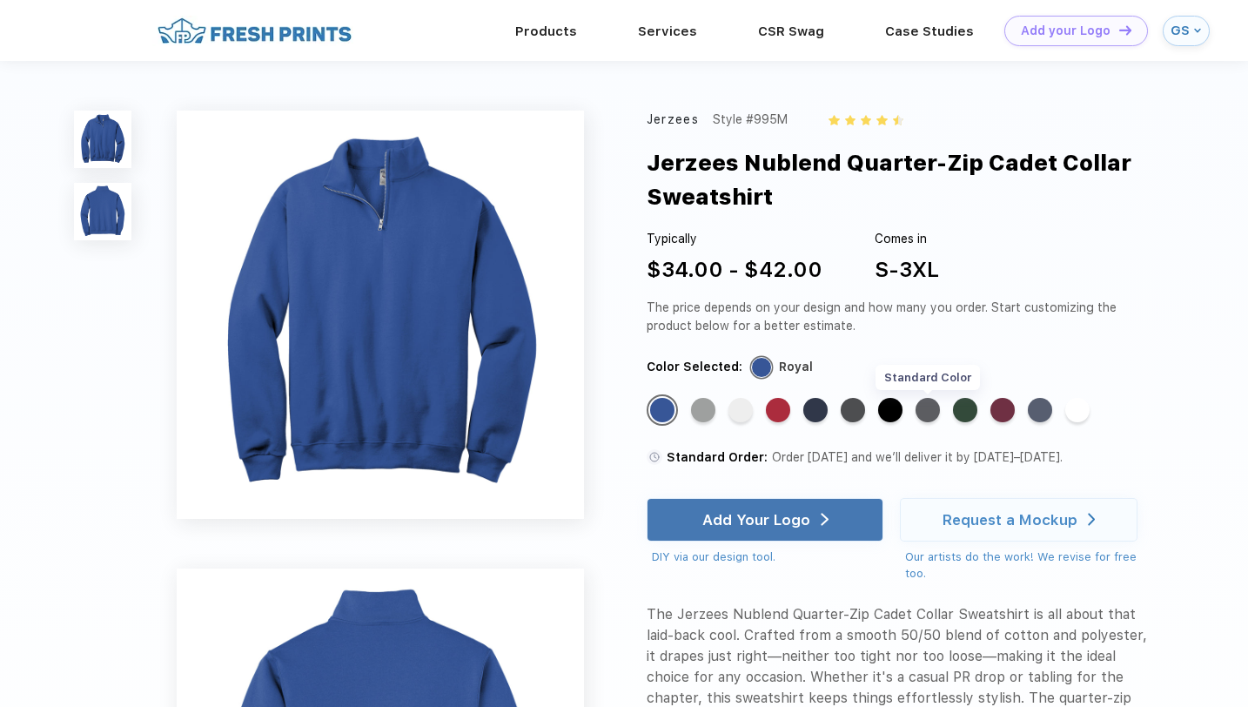
click at [929, 413] on div "Standard Color" at bounding box center [928, 410] width 24 height 24
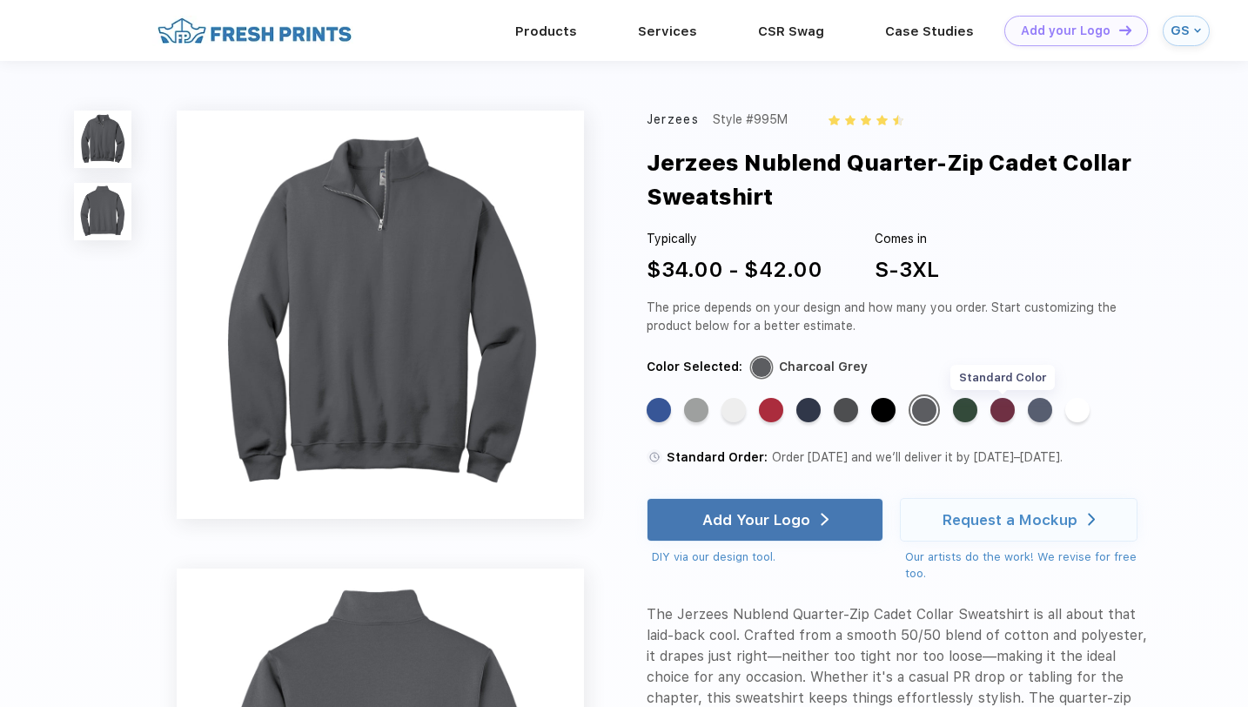
click at [997, 413] on div "Standard Color" at bounding box center [1003, 410] width 24 height 24
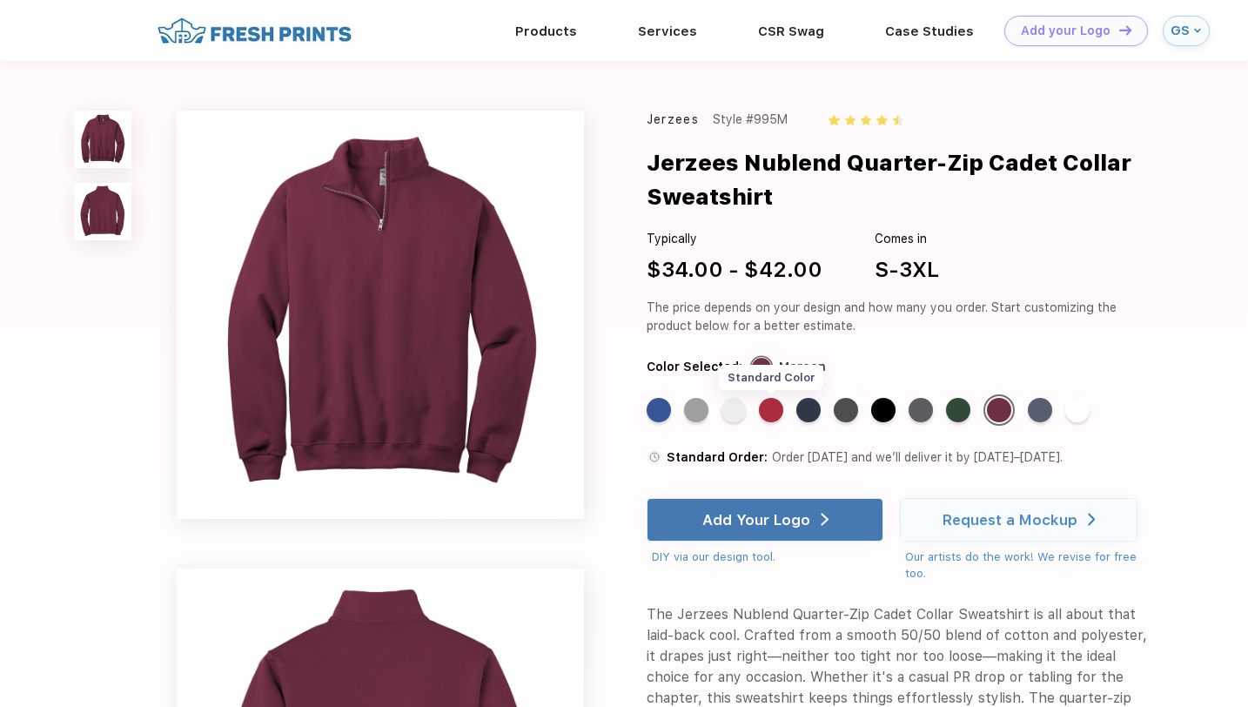
click at [782, 409] on div "Standard Color" at bounding box center [771, 410] width 24 height 24
